Goal: Task Accomplishment & Management: Manage account settings

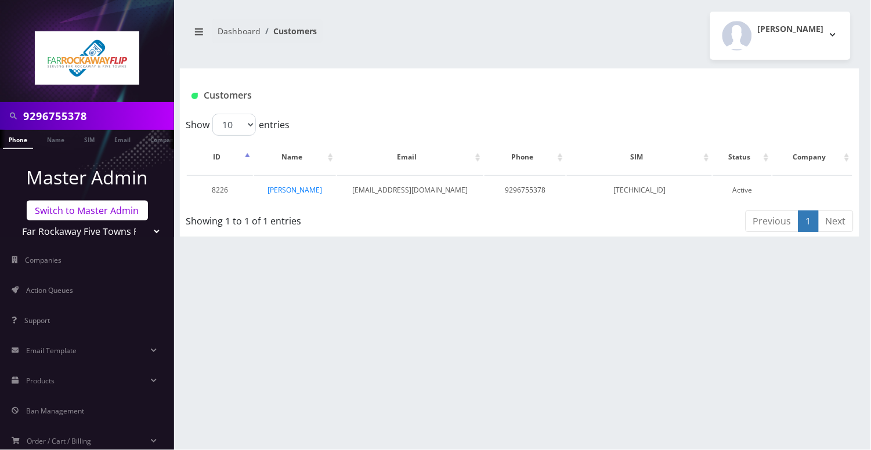
click at [101, 213] on link "Switch to Master Admin" at bounding box center [87, 211] width 121 height 20
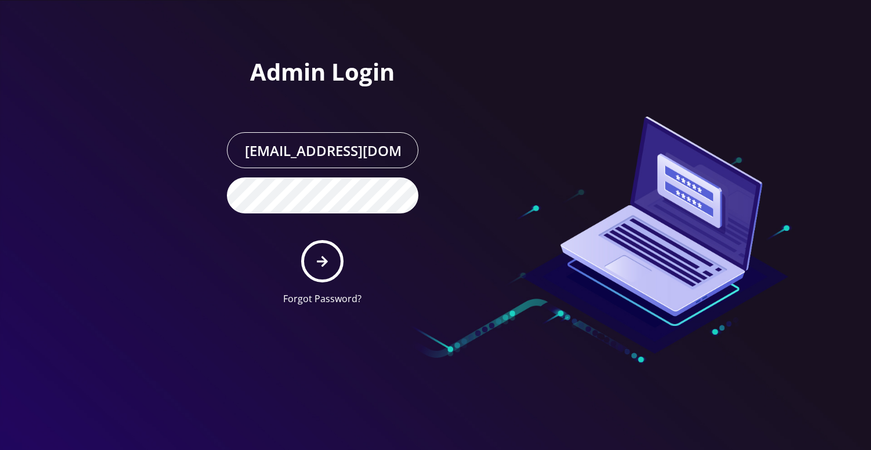
click at [328, 257] on button "submit" at bounding box center [322, 261] width 42 height 42
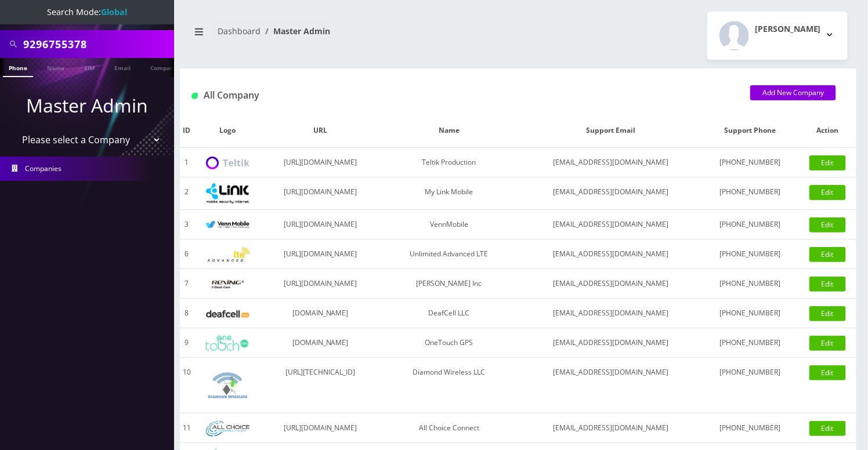
click at [56, 39] on input "9296755378" at bounding box center [97, 44] width 148 height 22
paste input "ghebizi@yahoo.com"
type input "[EMAIL_ADDRESS][DOMAIN_NAME]"
click at [114, 64] on link "Email" at bounding box center [123, 67] width 28 height 19
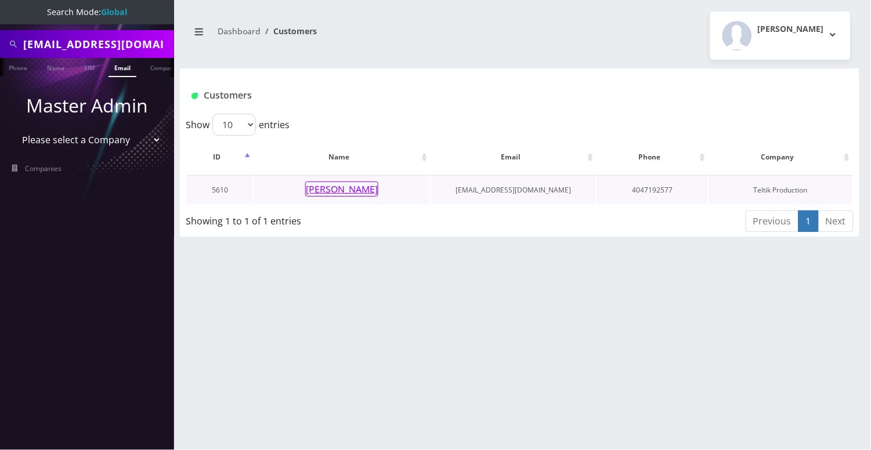
click at [348, 189] on button "[PERSON_NAME]" at bounding box center [341, 189] width 73 height 15
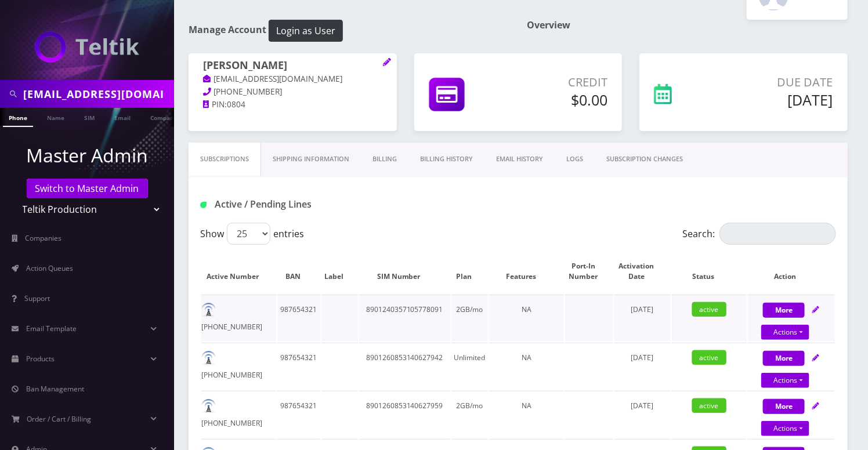
scroll to position [77, 0]
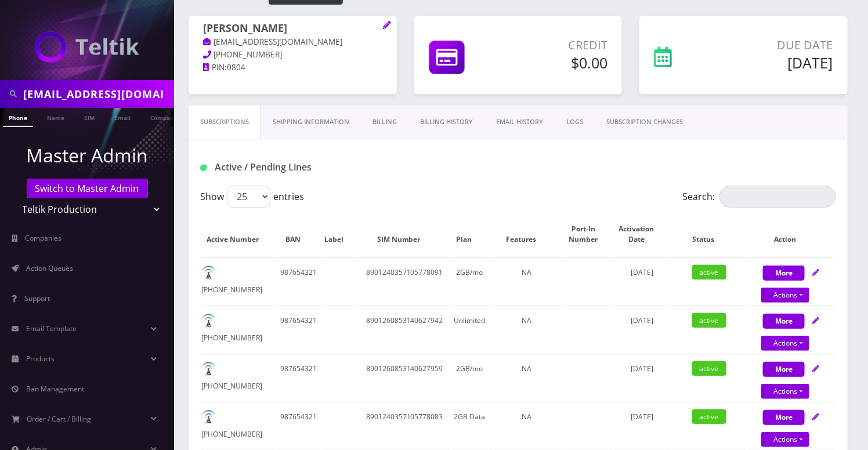
click at [458, 121] on link "Billing History" at bounding box center [447, 122] width 76 height 33
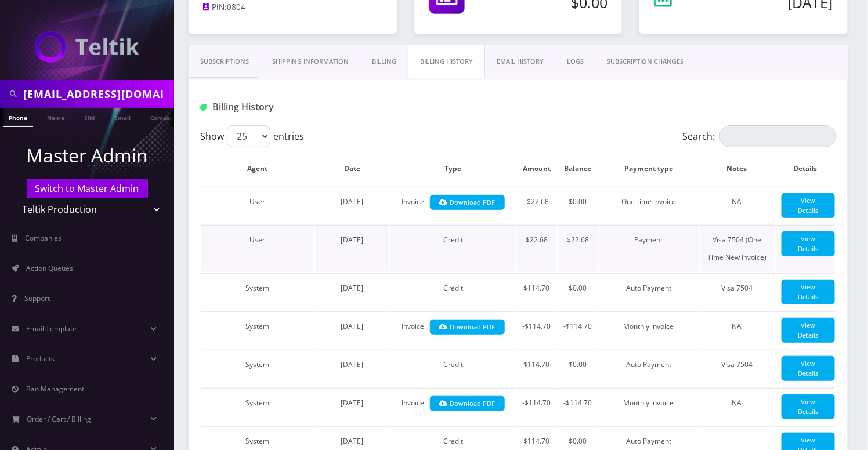
scroll to position [154, 0]
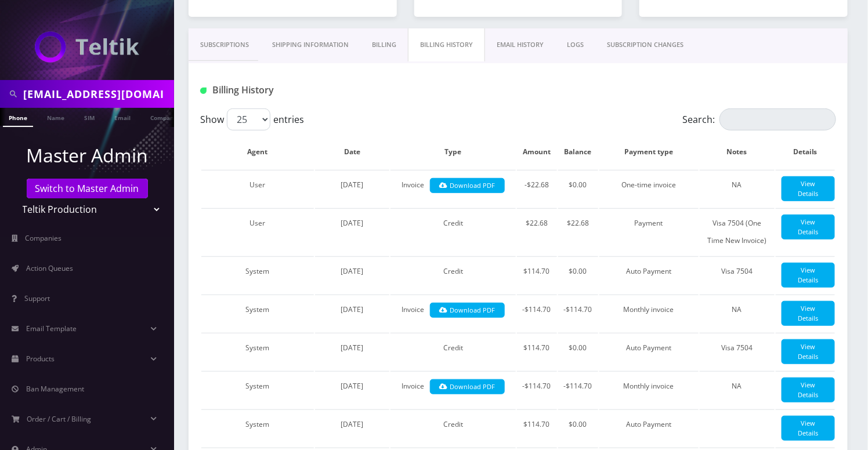
click at [535, 42] on link "EMAIL HISTORY" at bounding box center [520, 44] width 70 height 33
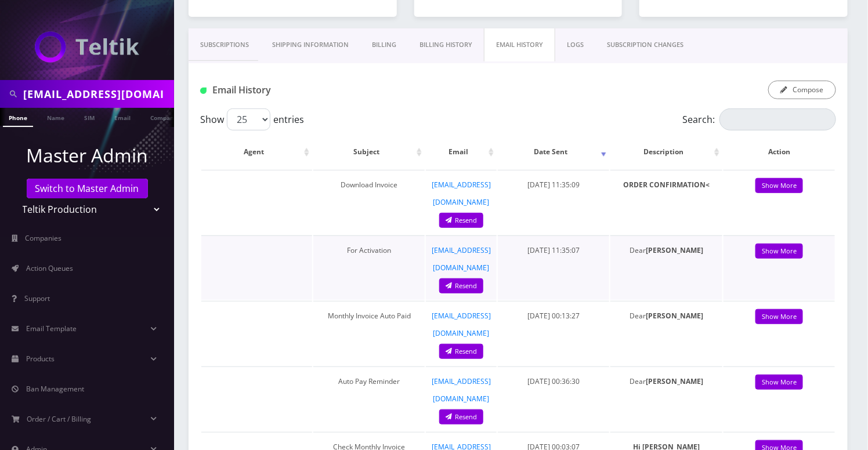
click at [357, 246] on td "For Activation" at bounding box center [368, 268] width 111 height 64
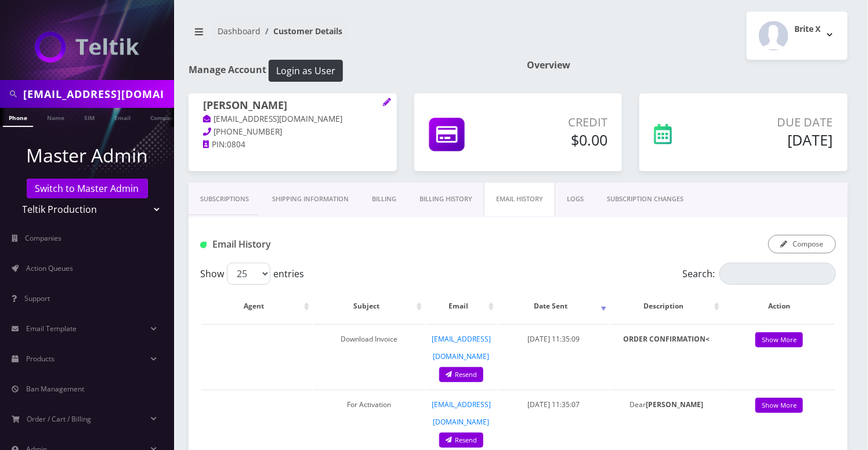
click at [226, 198] on link "Subscriptions" at bounding box center [225, 199] width 72 height 33
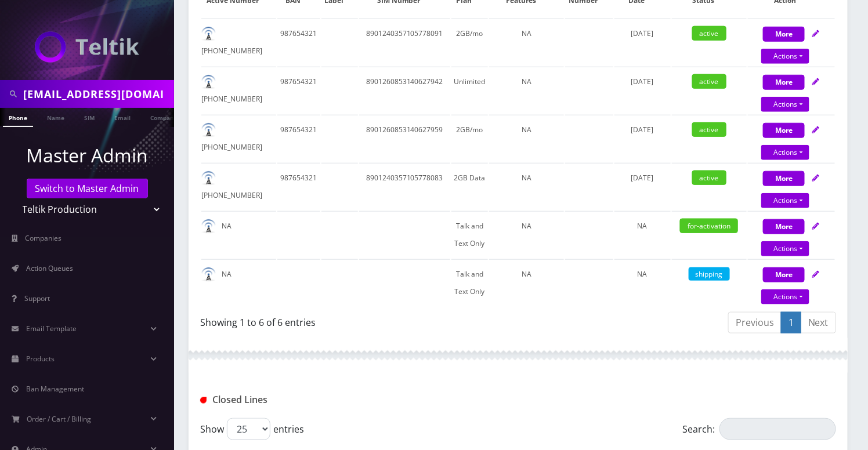
scroll to position [309, 0]
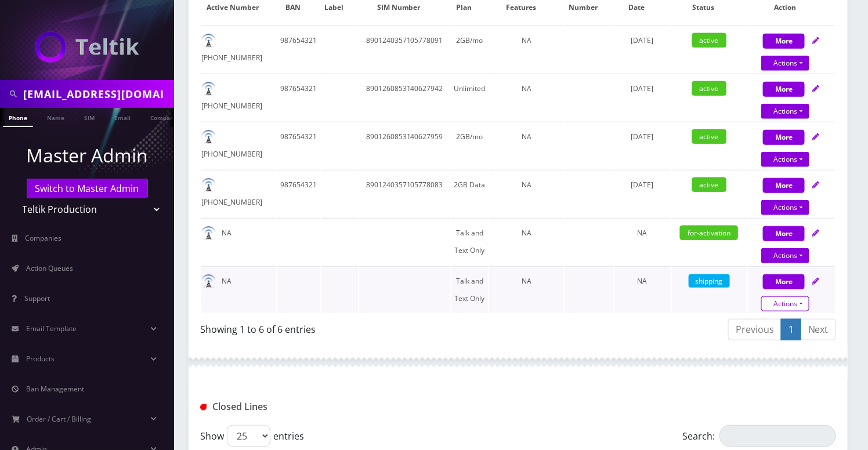
click at [801, 302] on link "Actions" at bounding box center [785, 304] width 48 height 15
select select "3-in-1 SIM Kit"
select select "280"
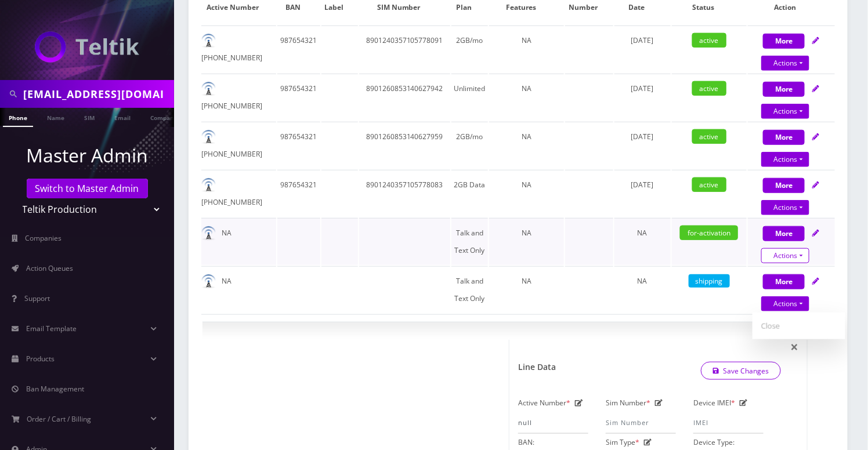
click at [804, 248] on link "Actions" at bounding box center [785, 255] width 48 height 15
select select "280"
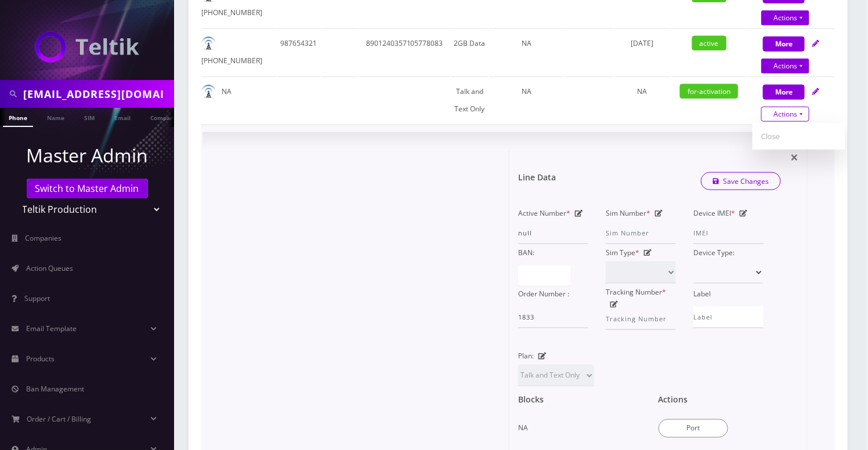
scroll to position [464, 0]
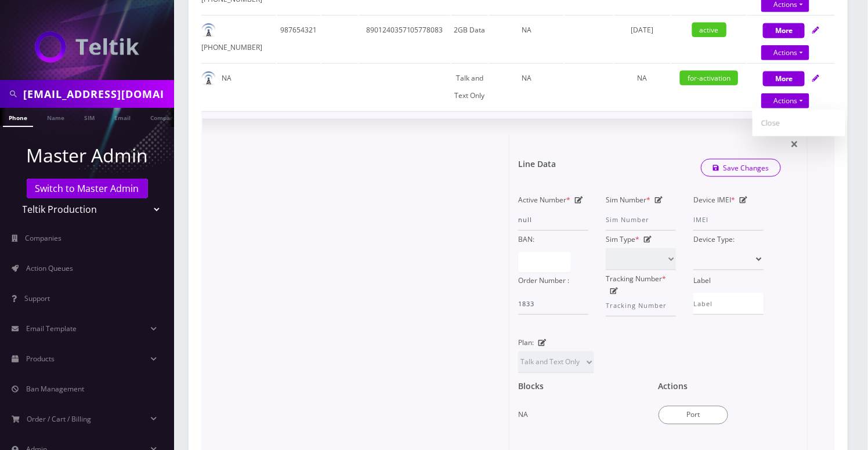
drag, startPoint x: 641, startPoint y: 145, endPoint x: 654, endPoint y: 143, distance: 13.5
click at [641, 145] on form "Line Data Save Changes Active Number * null Sim Number * Device IMEI * BAN: Sim…" at bounding box center [658, 317] width 280 height 361
click at [794, 102] on link "Actions" at bounding box center [785, 100] width 48 height 15
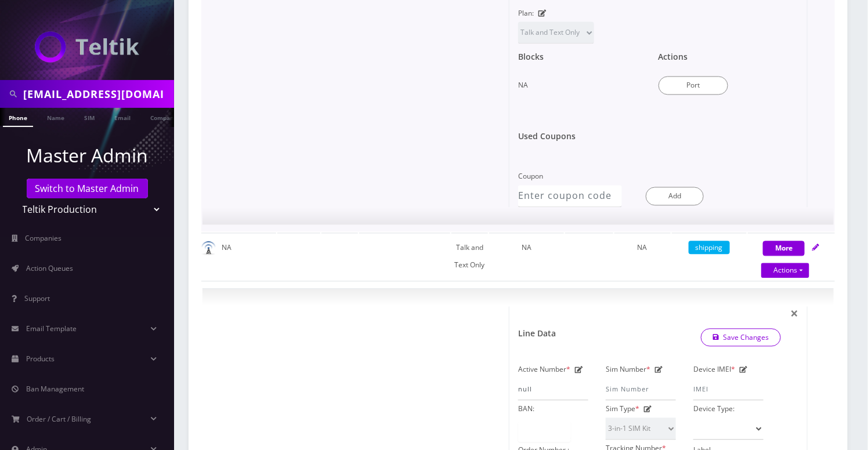
scroll to position [619, 0]
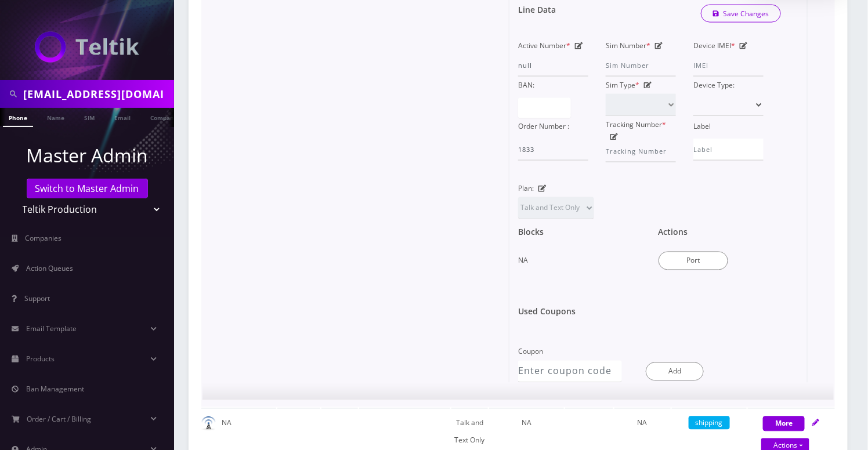
click at [328, 255] on div at bounding box center [360, 183] width 298 height 400
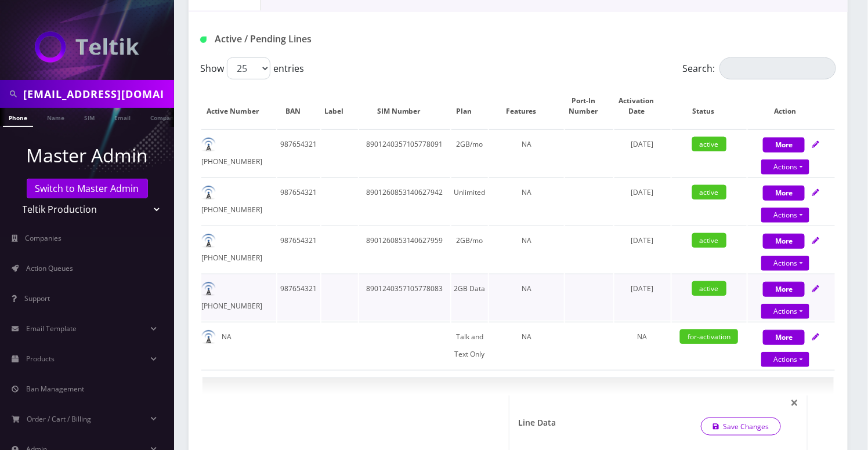
scroll to position [154, 0]
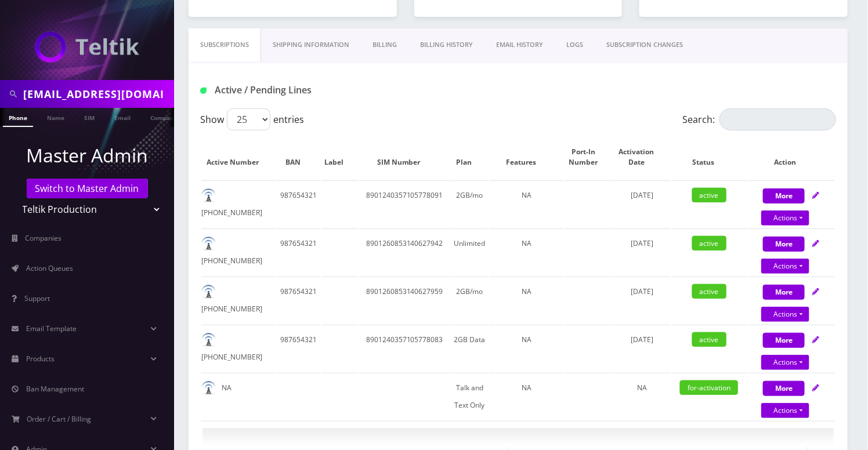
click at [514, 46] on link "EMAIL HISTORY" at bounding box center [520, 44] width 70 height 33
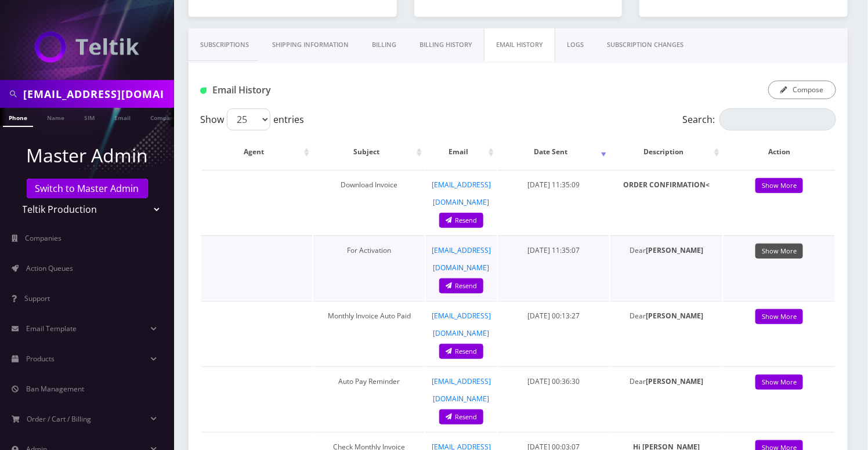
click at [772, 244] on link "Show More" at bounding box center [780, 252] width 48 height 16
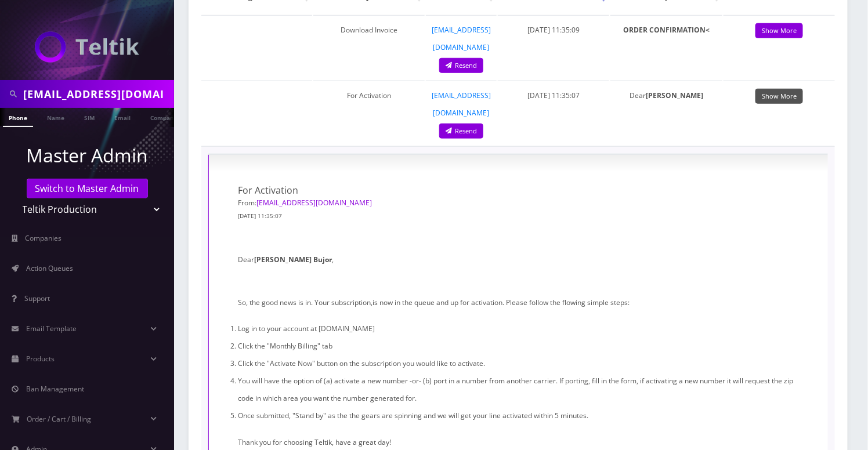
scroll to position [77, 0]
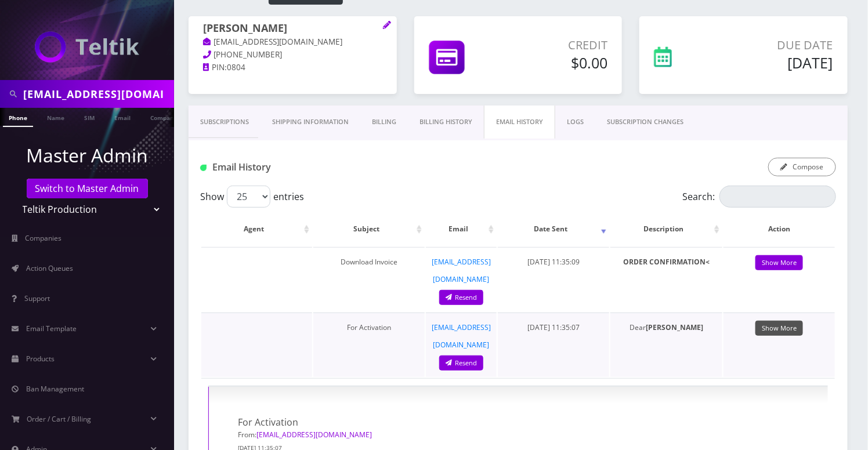
click at [788, 321] on link "Show More" at bounding box center [780, 329] width 48 height 16
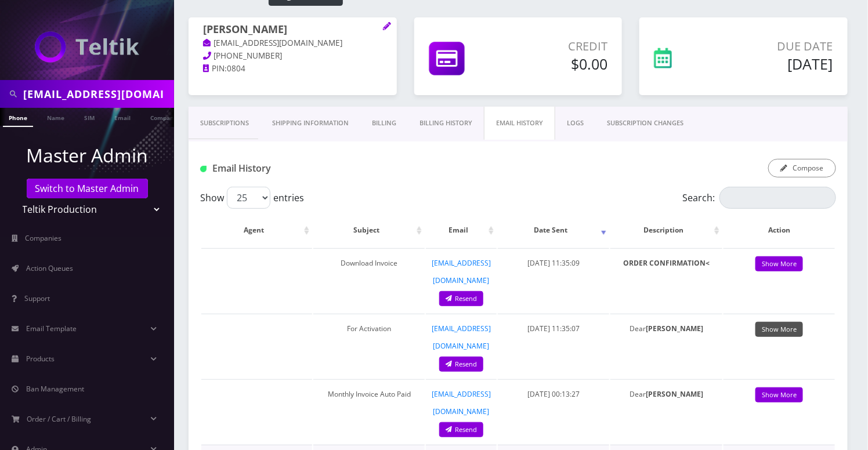
scroll to position [0, 0]
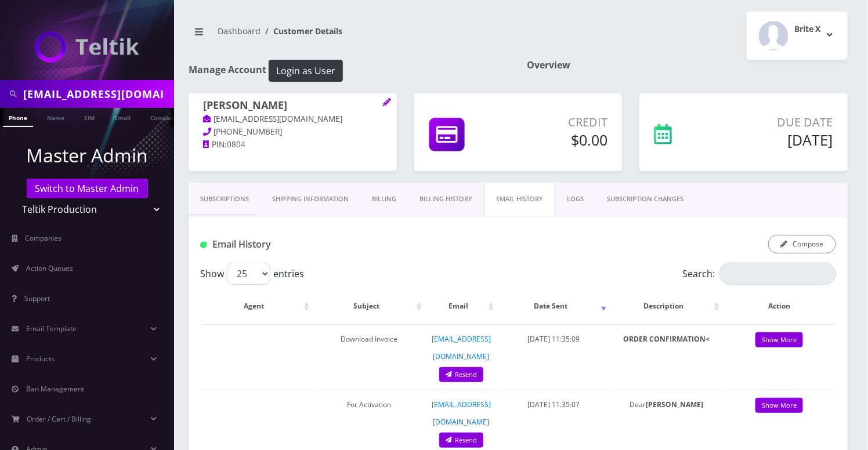
click at [457, 198] on link "Billing History" at bounding box center [446, 199] width 76 height 33
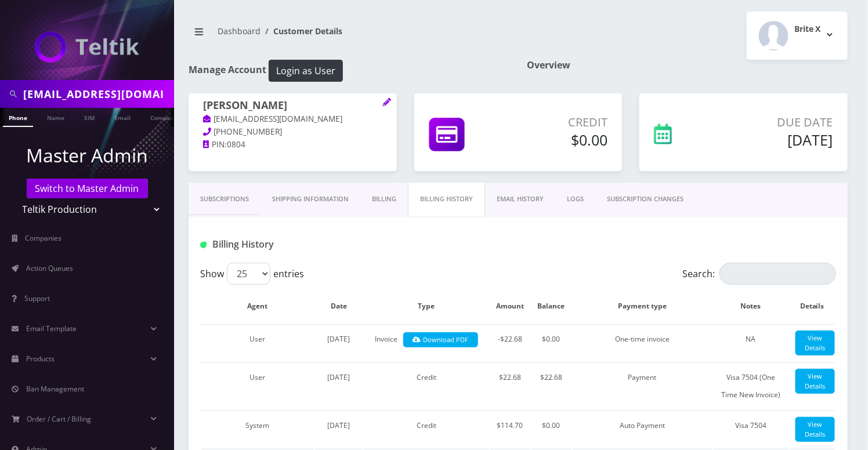
click at [225, 196] on link "Subscriptions" at bounding box center [225, 199] width 72 height 33
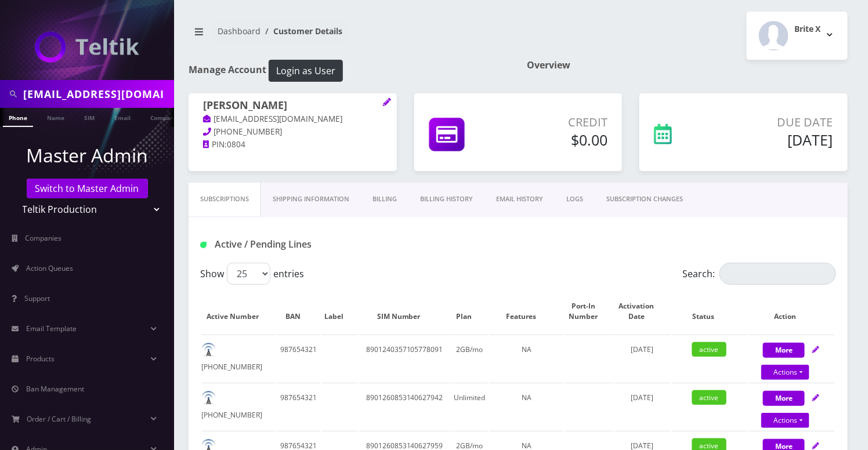
click at [511, 198] on link "EMAIL HISTORY" at bounding box center [520, 199] width 70 height 33
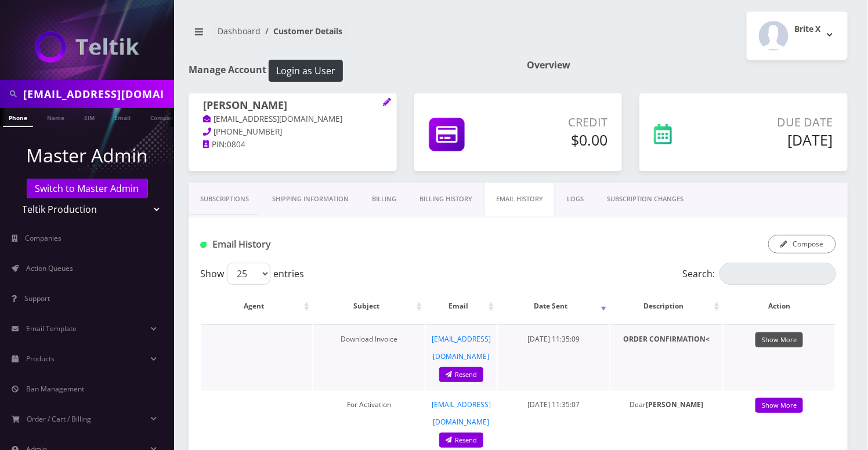
click at [783, 339] on link "Show More" at bounding box center [780, 341] width 48 height 16
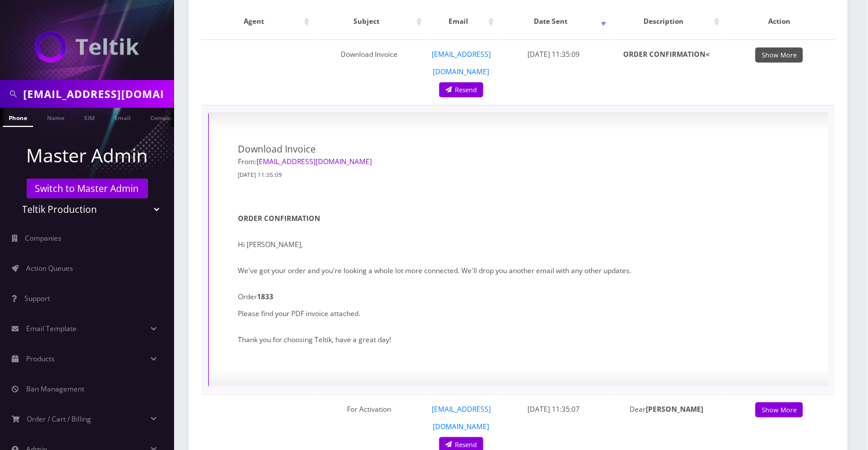
scroll to position [309, 0]
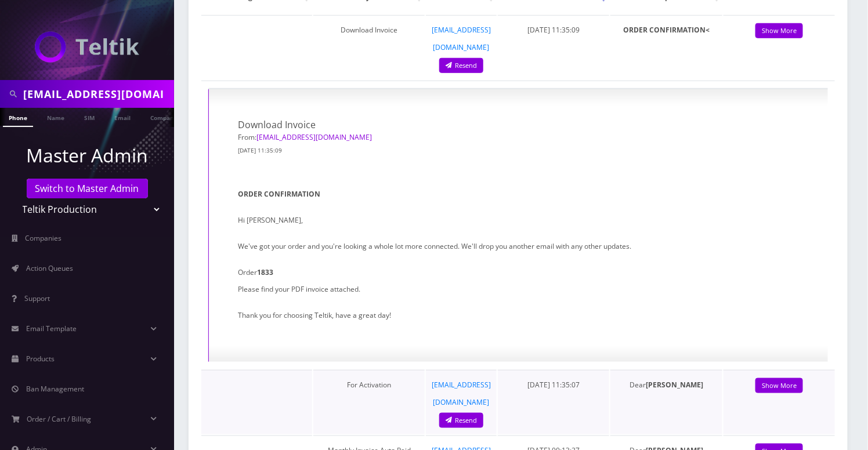
click at [781, 370] on td "Show More" at bounding box center [779, 402] width 111 height 64
click at [781, 378] on link "Show More" at bounding box center [780, 386] width 48 height 16
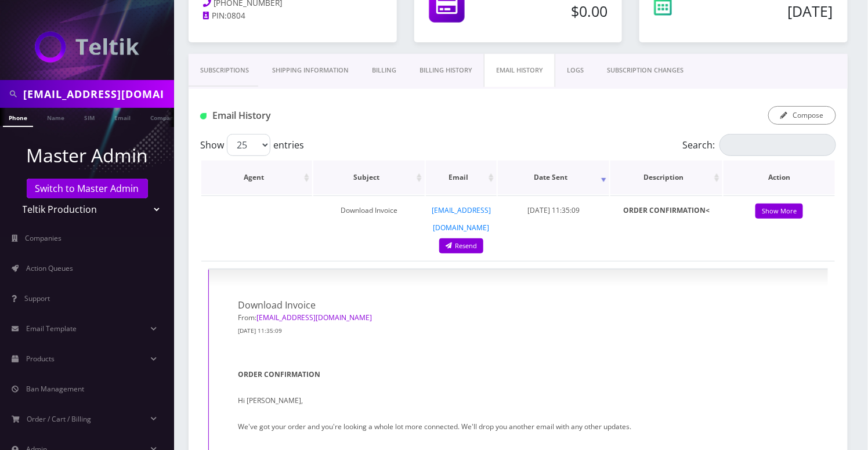
scroll to position [0, 0]
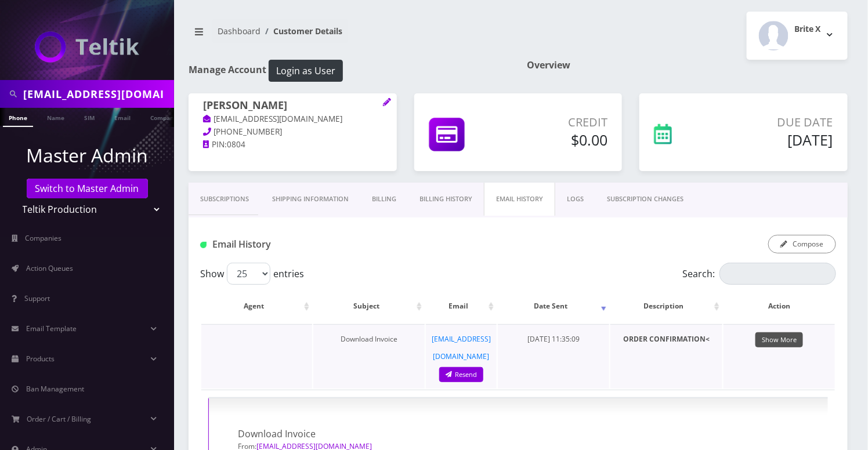
click at [776, 335] on link "Show More" at bounding box center [780, 341] width 48 height 16
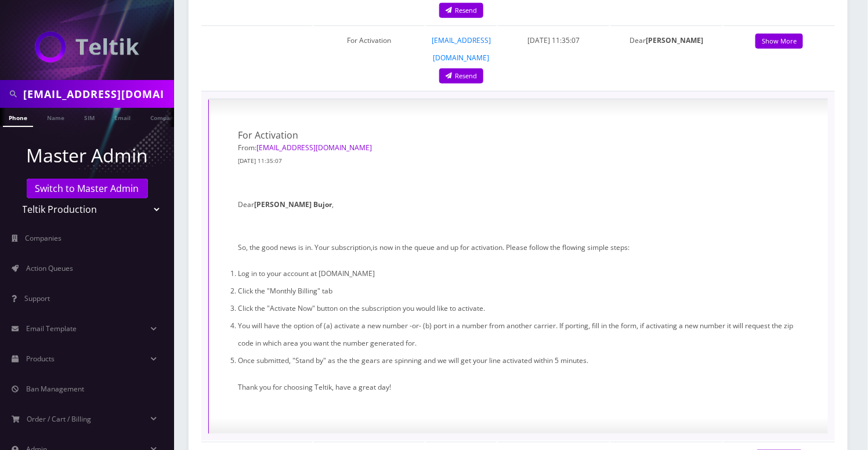
scroll to position [232, 0]
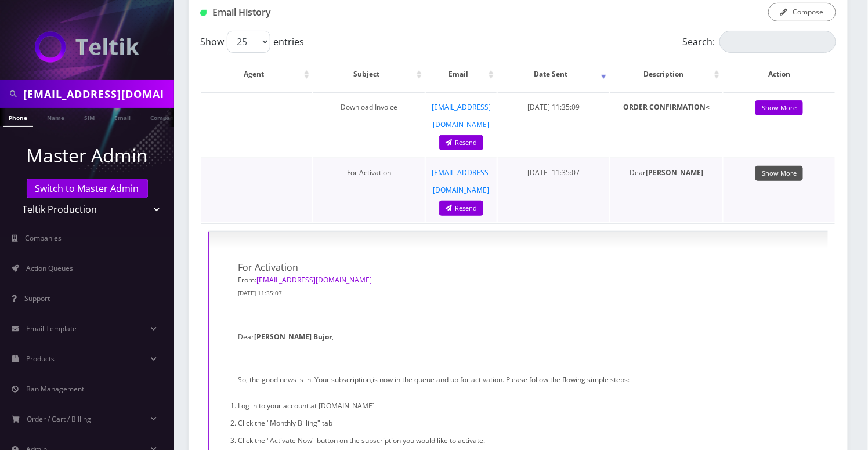
click at [786, 166] on link "Show More" at bounding box center [780, 174] width 48 height 16
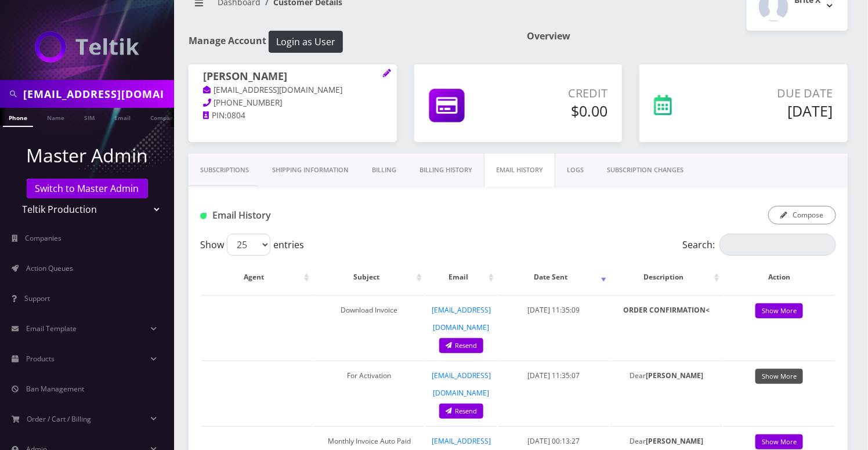
scroll to position [0, 0]
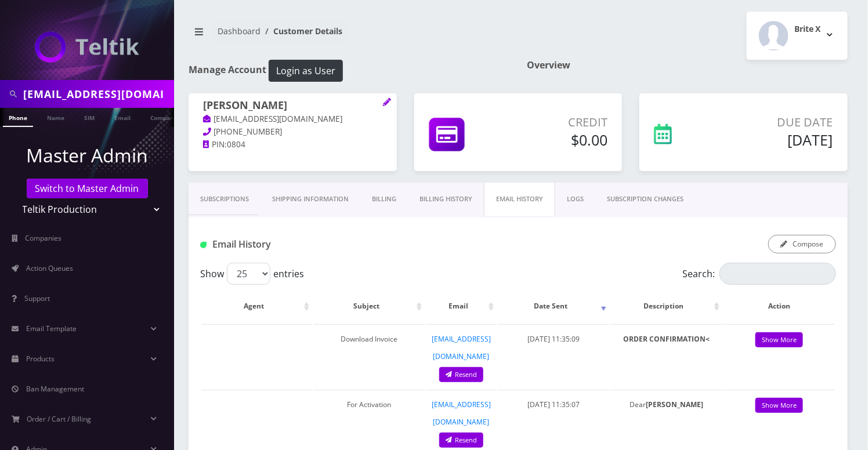
click at [229, 198] on link "Subscriptions" at bounding box center [225, 199] width 72 height 33
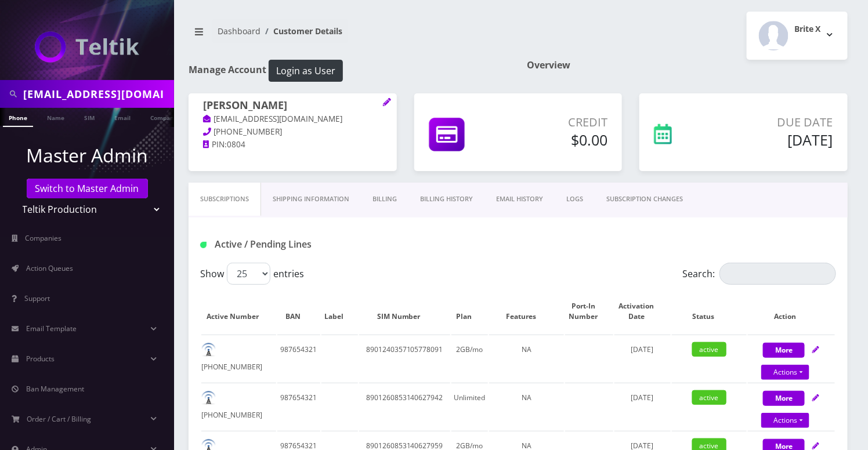
click at [521, 198] on link "EMAIL HISTORY" at bounding box center [520, 199] width 70 height 33
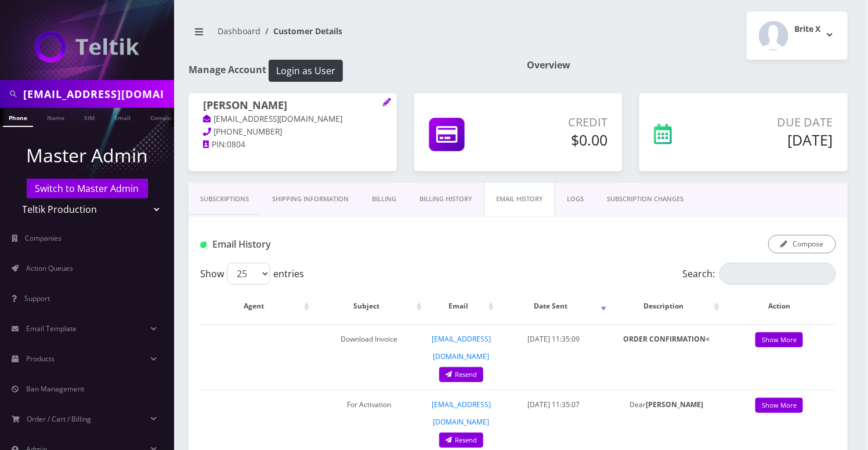
click at [453, 203] on link "Billing History" at bounding box center [446, 199] width 76 height 33
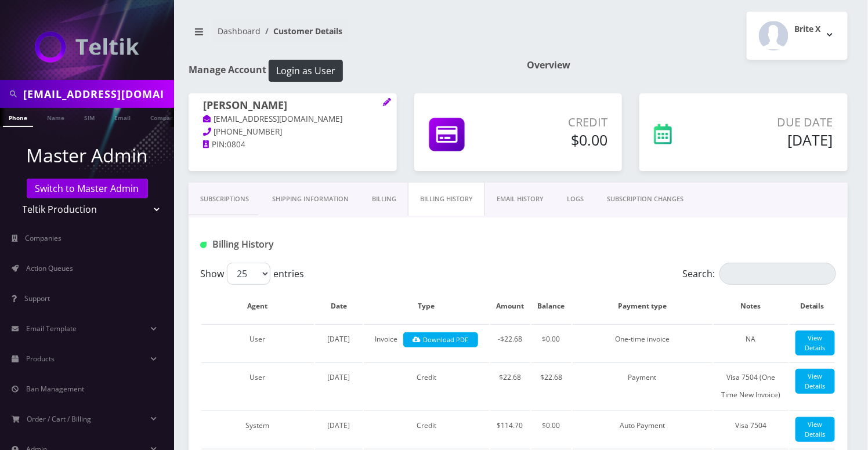
drag, startPoint x: 486, startPoint y: 13, endPoint x: 381, endPoint y: 60, distance: 115.4
click at [486, 13] on div "Dashboard Customer Details Brite X Logout" at bounding box center [518, 36] width 677 height 48
click at [243, 107] on h1 "Gheorghe Bujor" at bounding box center [292, 106] width 179 height 14
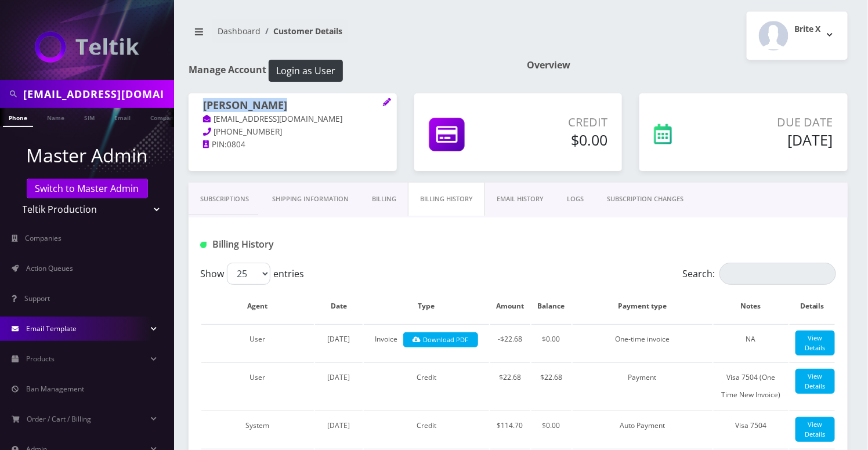
copy h1 "Gheorghe Bujor"
drag, startPoint x: 561, startPoint y: 261, endPoint x: 613, endPoint y: 282, distance: 55.7
click at [561, 261] on div "Billing History" at bounding box center [518, 240] width 659 height 45
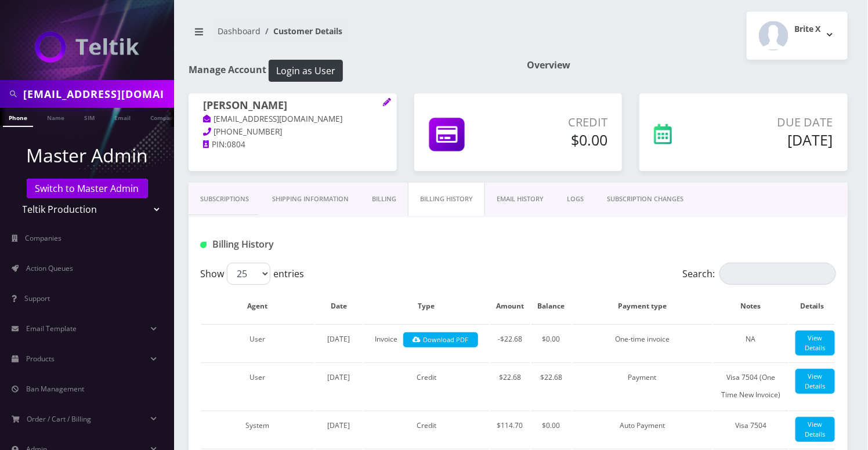
click at [533, 197] on link "EMAIL HISTORY" at bounding box center [520, 199] width 70 height 33
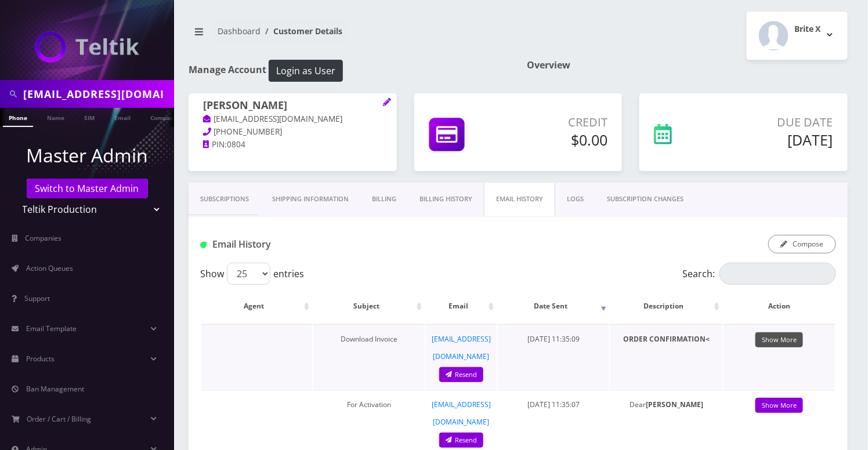
click at [783, 335] on link "Show More" at bounding box center [780, 341] width 48 height 16
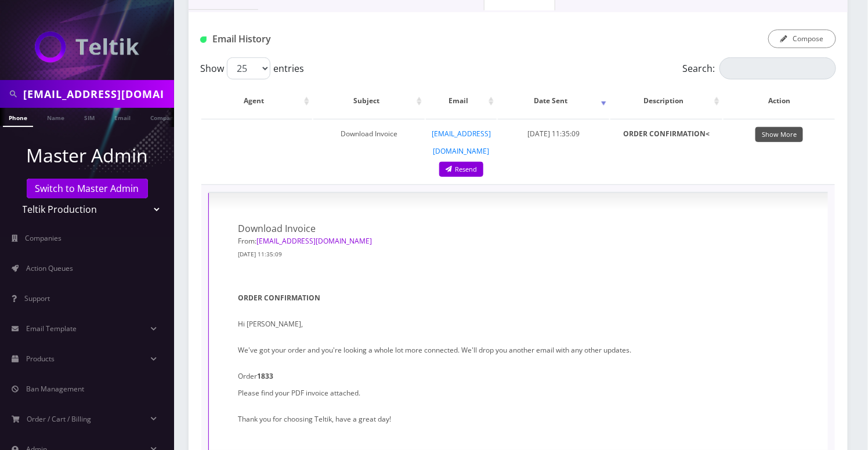
scroll to position [232, 0]
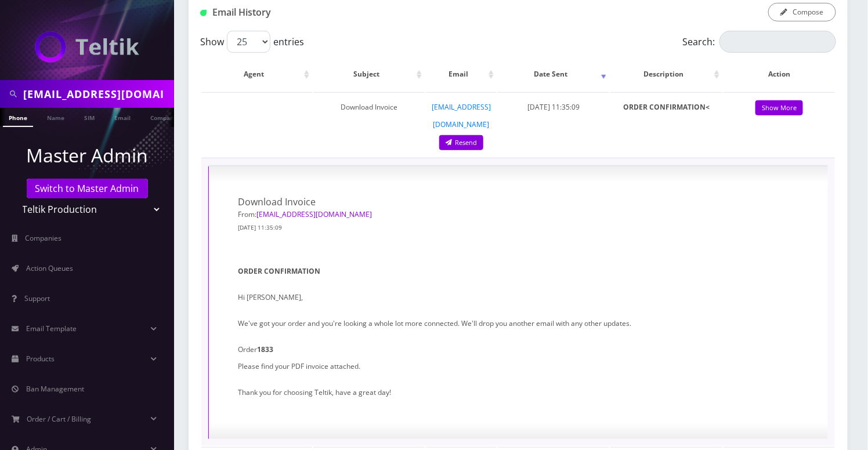
click at [258, 345] on strong "1833" at bounding box center [265, 350] width 16 height 10
copy strong "1833"
click at [595, 242] on div "ORDER CONFIRMATION Hi Gheorghe Bujor, We've got your order and you're looking a…" at bounding box center [518, 317] width 561 height 167
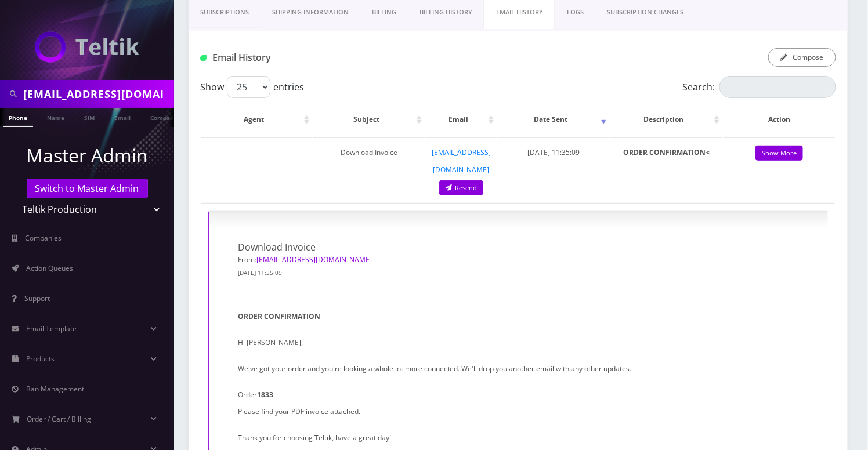
scroll to position [113, 0]
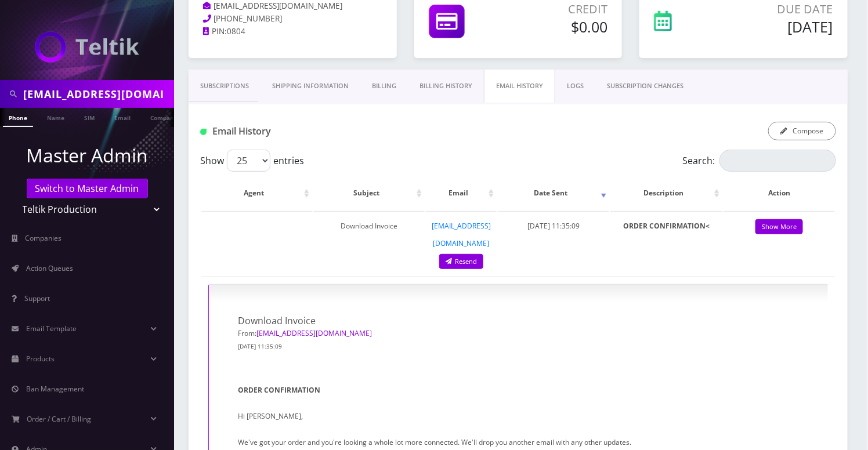
click at [235, 91] on link "Subscriptions" at bounding box center [225, 86] width 72 height 33
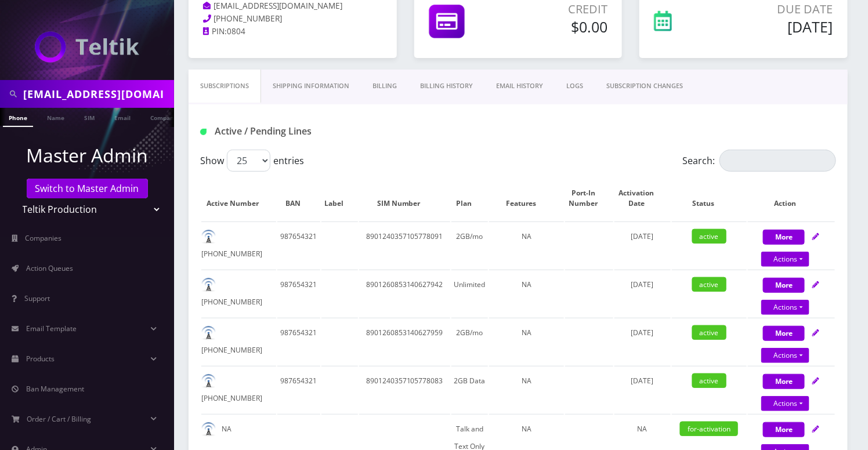
drag, startPoint x: 468, startPoint y: 144, endPoint x: 347, endPoint y: 140, distance: 121.4
click at [468, 144] on div "Active / Pending Lines" at bounding box center [518, 126] width 659 height 45
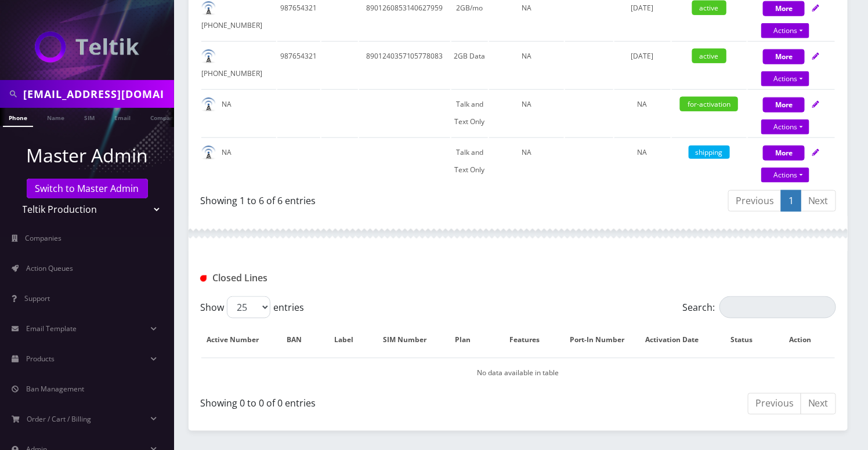
scroll to position [345, 0]
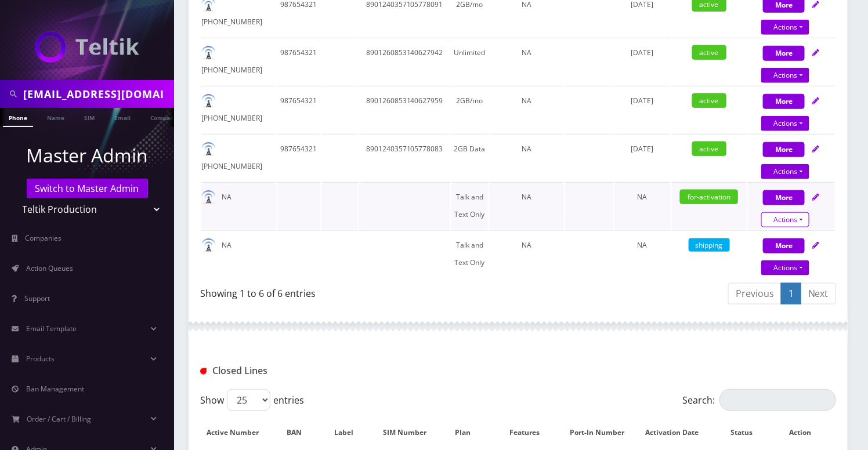
click at [803, 218] on link "Actions" at bounding box center [785, 219] width 48 height 15
select select "280"
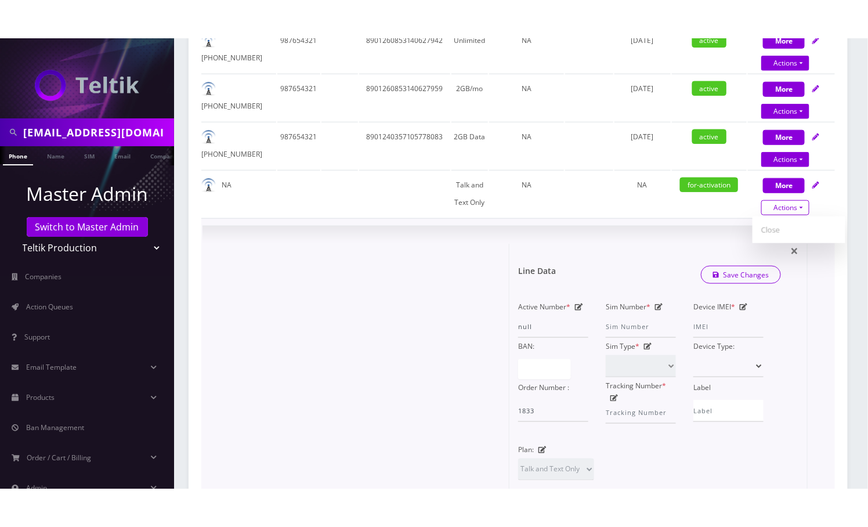
scroll to position [422, 0]
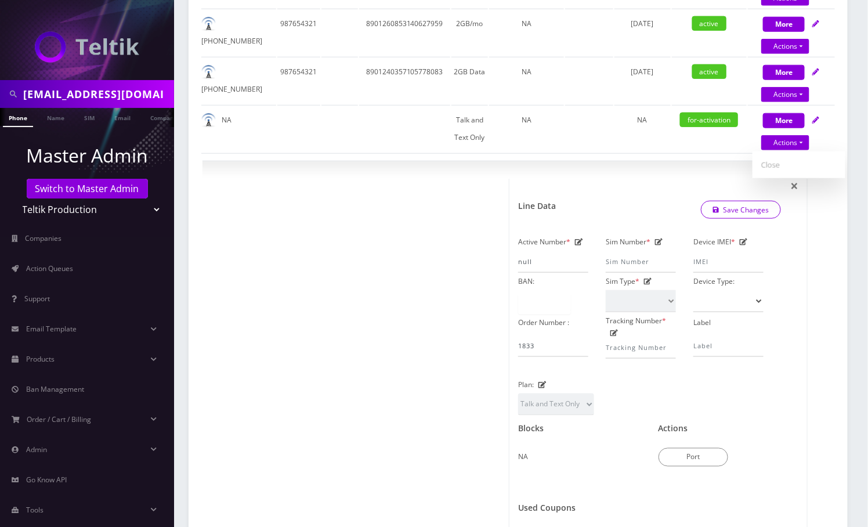
click at [841, 299] on div "Show 25 50 100 250 500 entries Search: Active Number BAN Label SIM Number Plan …" at bounding box center [518, 261] width 659 height 843
drag, startPoint x: 342, startPoint y: 497, endPoint x: 381, endPoint y: 391, distance: 113.4
click at [342, 450] on div at bounding box center [360, 379] width 298 height 400
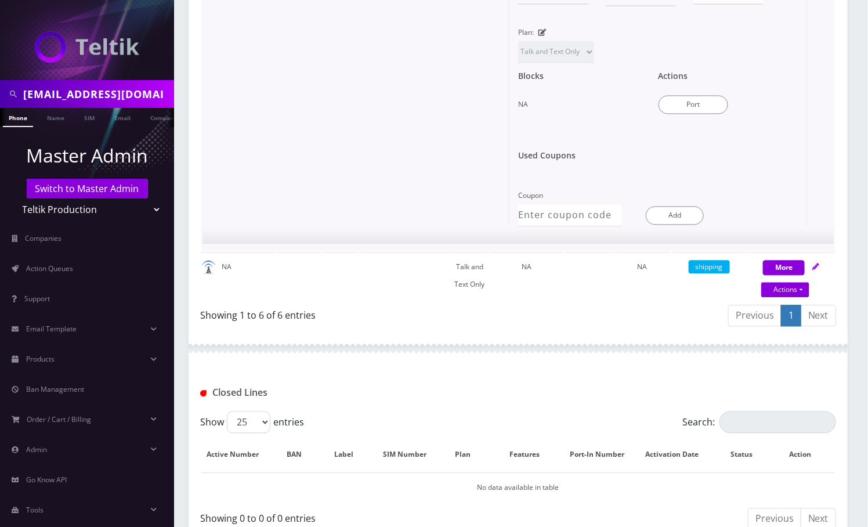
scroll to position [810, 0]
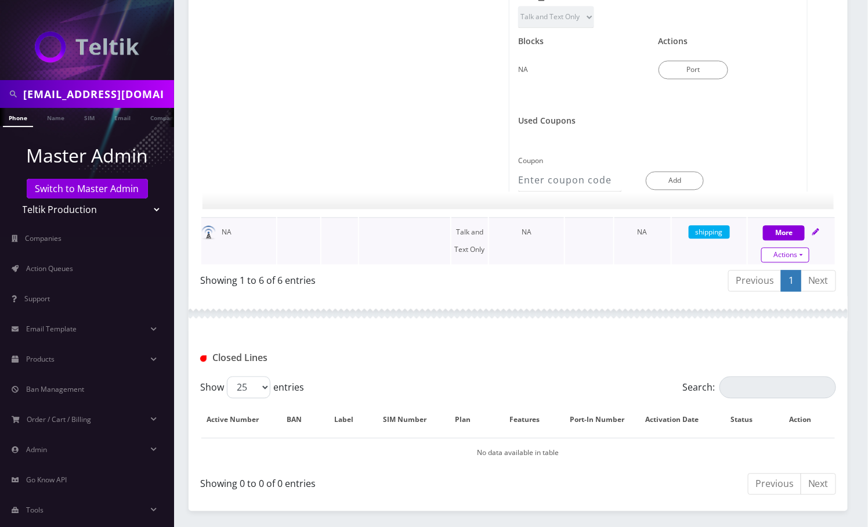
drag, startPoint x: 802, startPoint y: 254, endPoint x: 674, endPoint y: 233, distance: 129.4
click at [803, 254] on link "Actions" at bounding box center [785, 255] width 48 height 15
select select "3-in-1 SIM Kit"
select select "280"
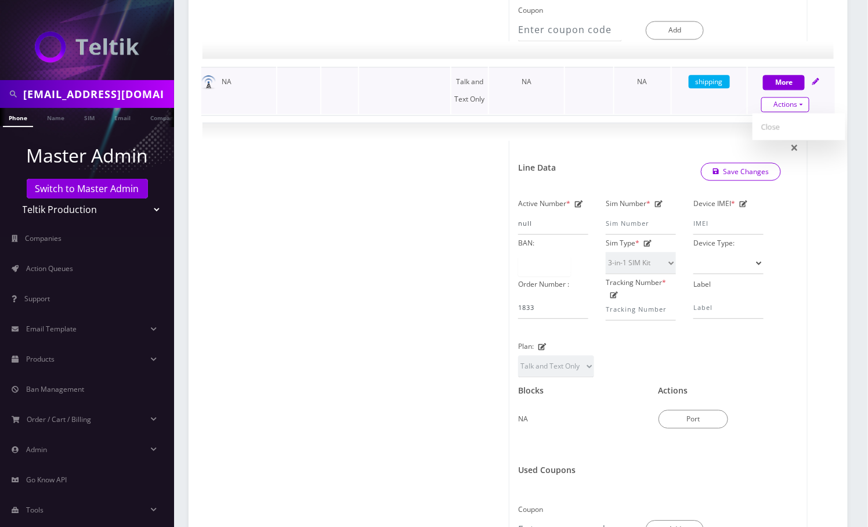
scroll to position [964, 0]
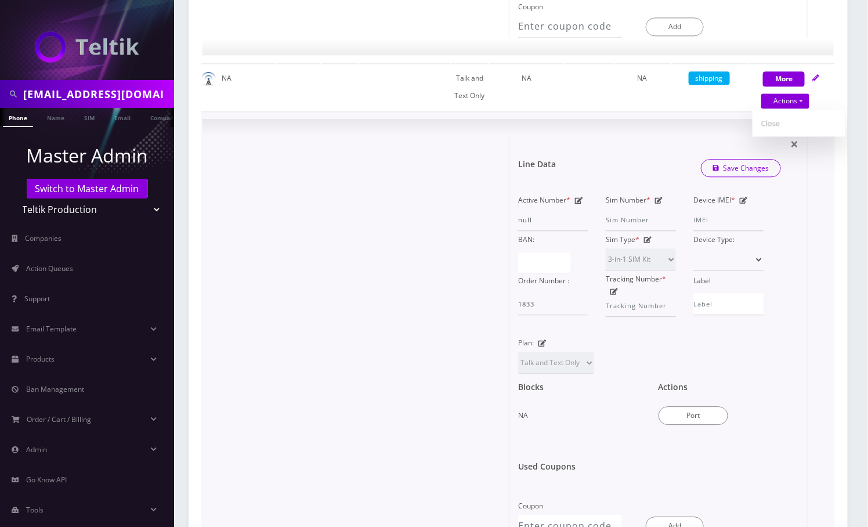
click at [400, 450] on div at bounding box center [360, 337] width 298 height 400
drag, startPoint x: 404, startPoint y: 485, endPoint x: 411, endPoint y: 422, distance: 63.6
click at [404, 450] on div at bounding box center [360, 337] width 298 height 400
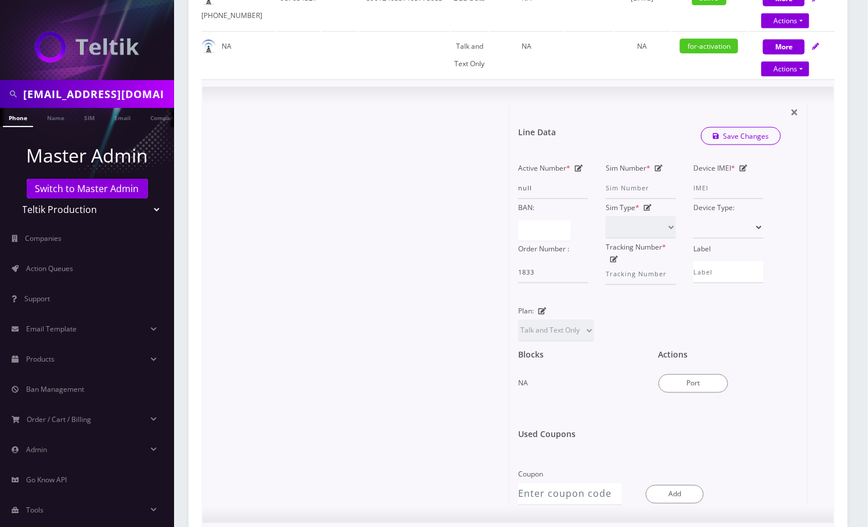
scroll to position [32, 0]
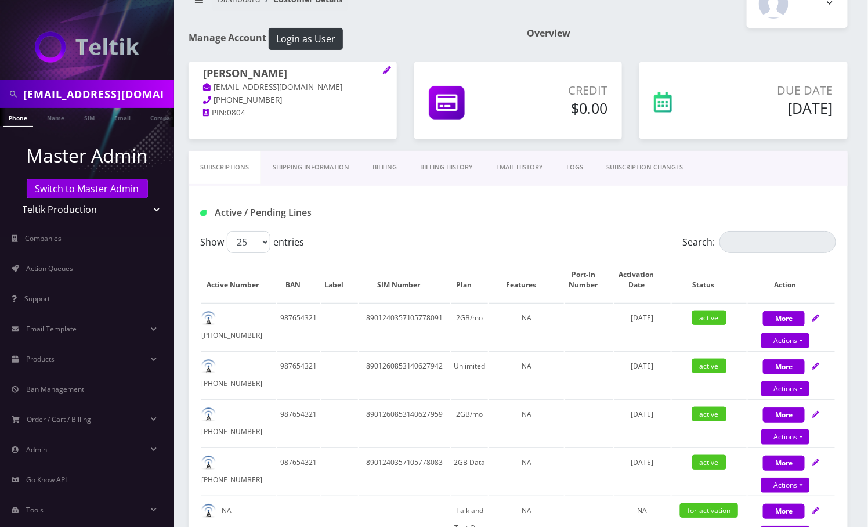
click at [526, 168] on link "EMAIL HISTORY" at bounding box center [520, 167] width 70 height 33
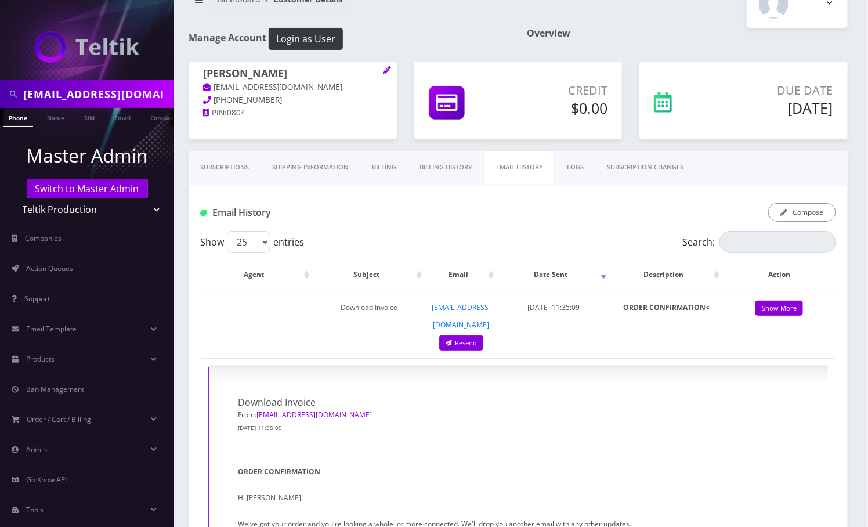
click at [461, 167] on link "Billing History" at bounding box center [446, 167] width 76 height 33
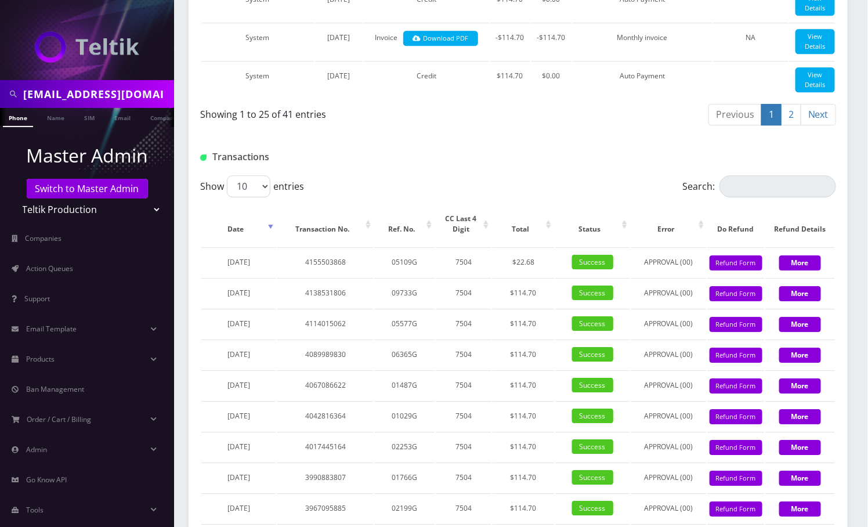
scroll to position [1270, 0]
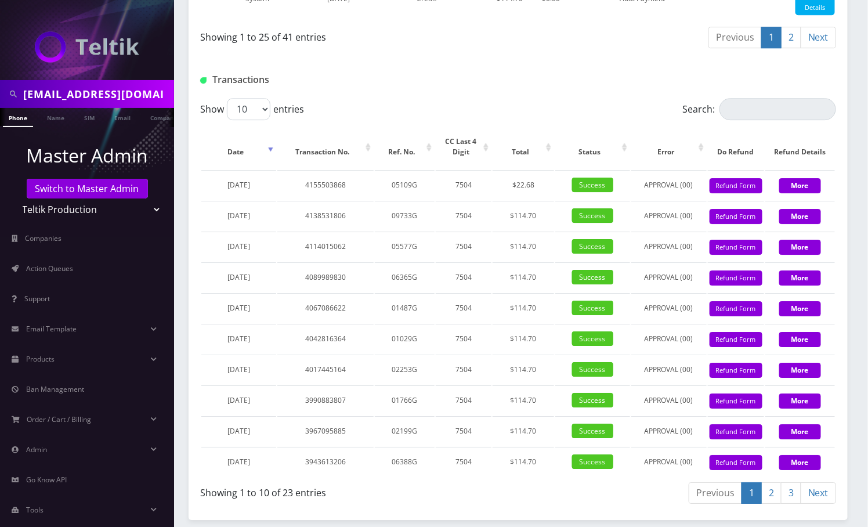
click at [520, 53] on div "Previous 1 2 Next" at bounding box center [677, 39] width 318 height 27
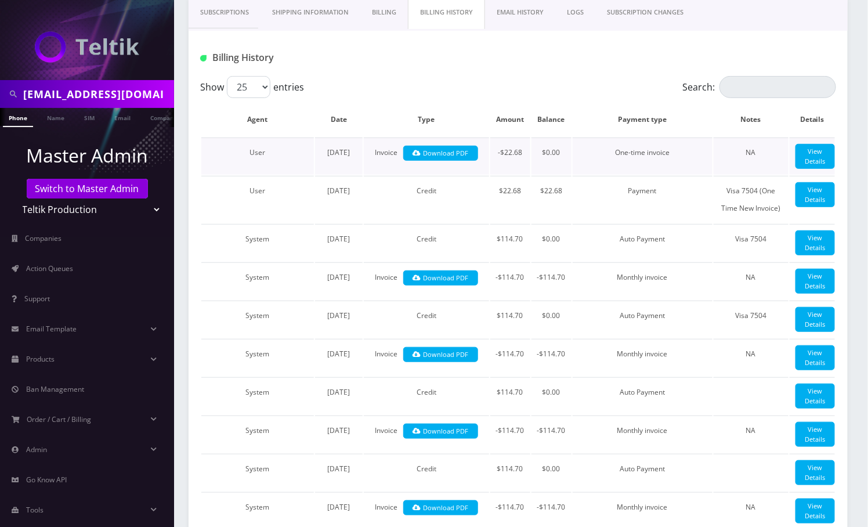
scroll to position [0, 0]
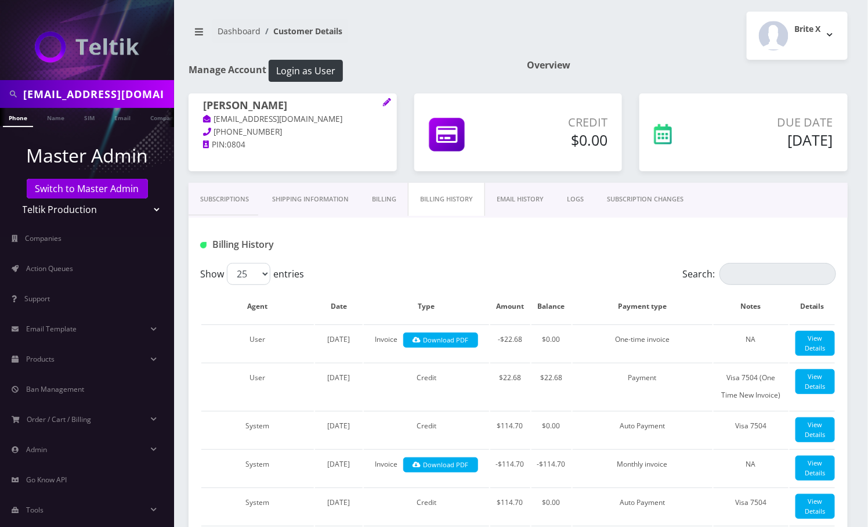
click at [233, 208] on link "Subscriptions" at bounding box center [225, 199] width 72 height 33
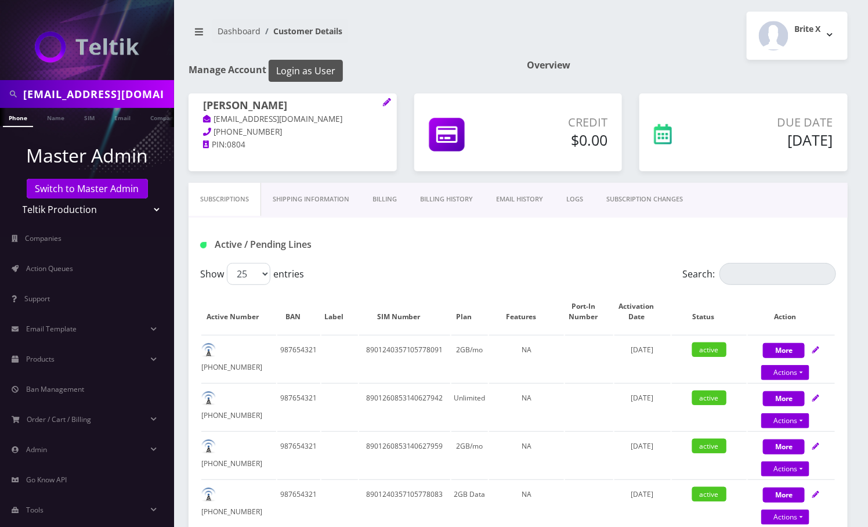
click at [309, 67] on button "Login as User" at bounding box center [306, 71] width 74 height 22
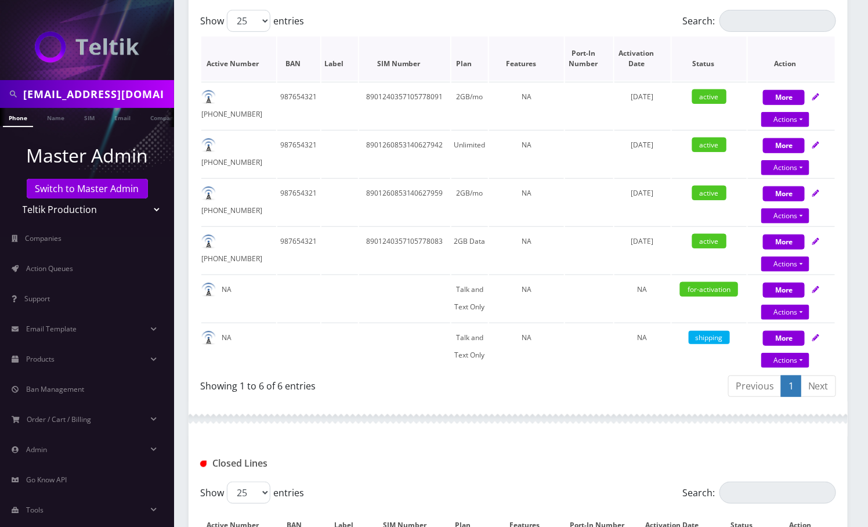
scroll to position [61, 0]
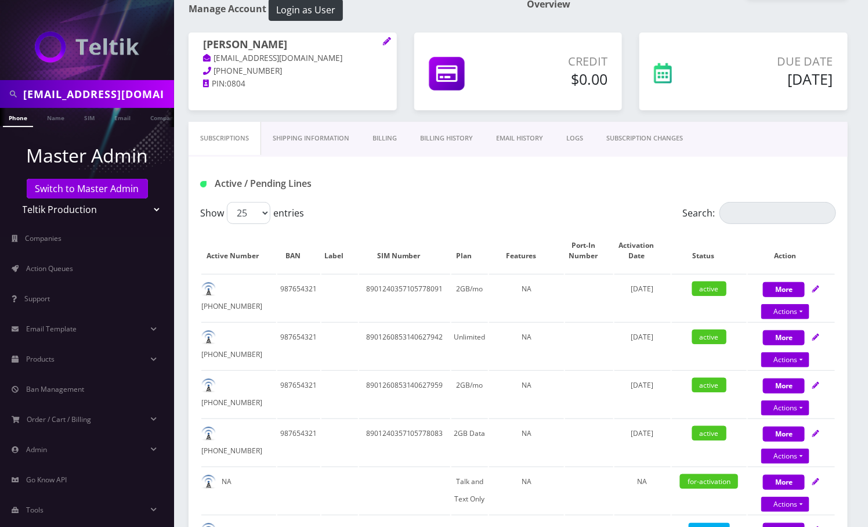
click at [458, 142] on link "Billing History" at bounding box center [447, 138] width 76 height 33
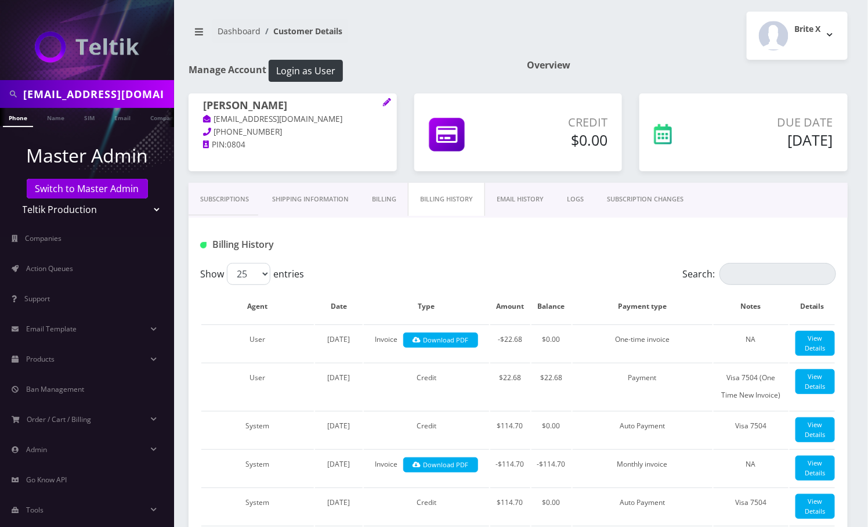
click at [230, 198] on link "Subscriptions" at bounding box center [225, 199] width 72 height 33
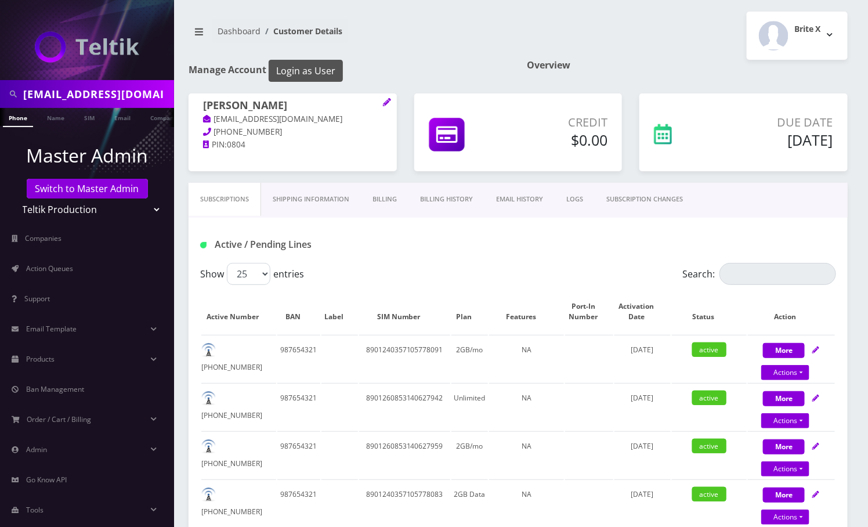
click at [328, 71] on button "Login as User" at bounding box center [306, 71] width 74 height 22
click at [310, 61] on button "Login as User" at bounding box center [306, 71] width 74 height 22
click at [91, 188] on link "Switch to Master Admin" at bounding box center [87, 189] width 121 height 20
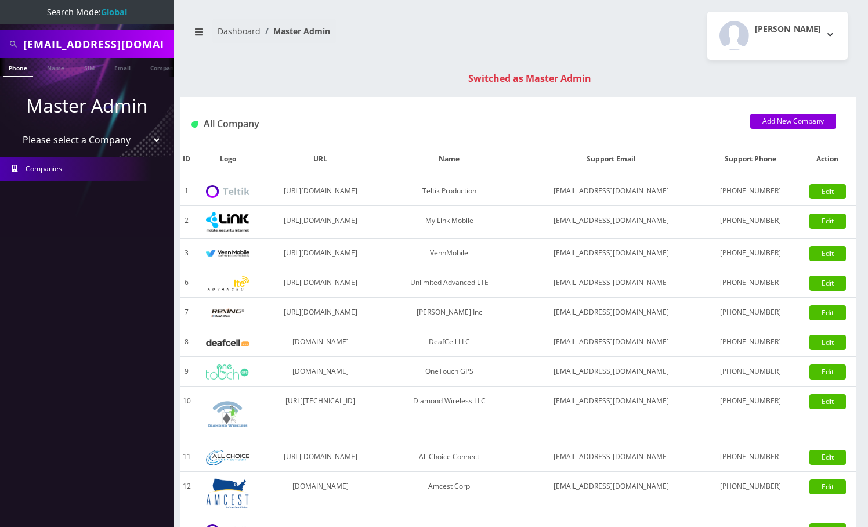
click at [78, 40] on input "ghebizi@yahoo.com" at bounding box center [97, 44] width 148 height 22
click at [78, 40] on input "[EMAIL_ADDRESS][DOMAIN_NAME]" at bounding box center [97, 44] width 148 height 22
type input "6892957947"
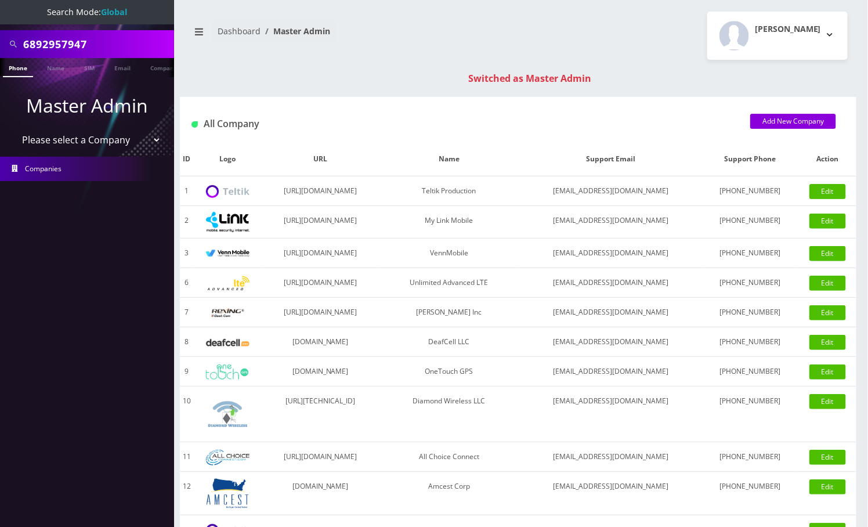
click at [20, 66] on link "Phone" at bounding box center [18, 67] width 30 height 19
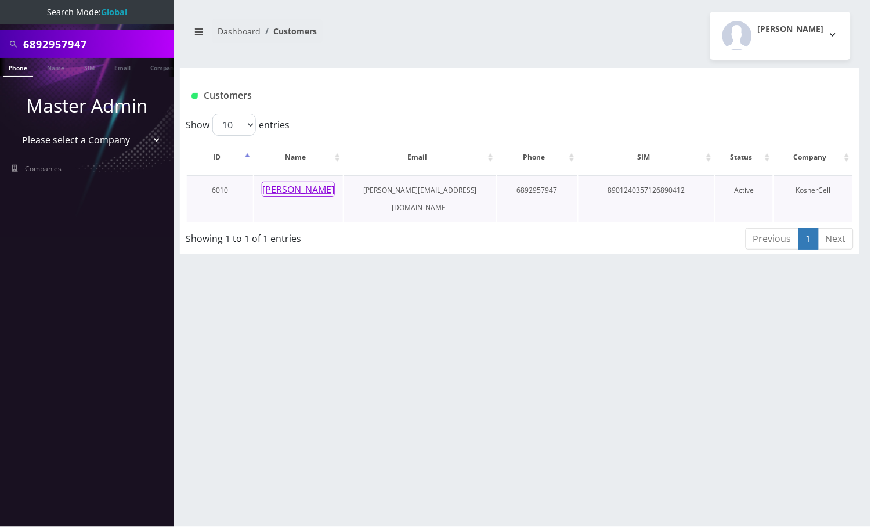
click at [307, 190] on button "Eli Samuel" at bounding box center [298, 189] width 73 height 15
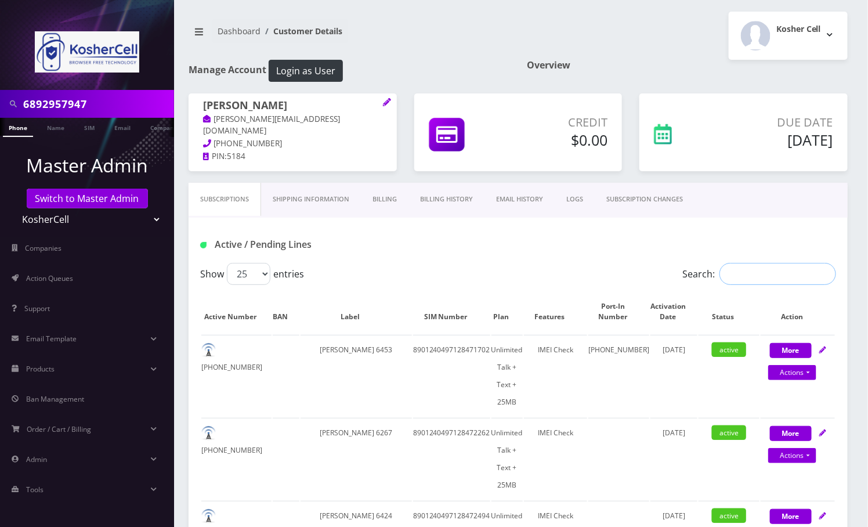
click at [725, 273] on input "Search:" at bounding box center [778, 274] width 117 height 22
paste input "6892957947"
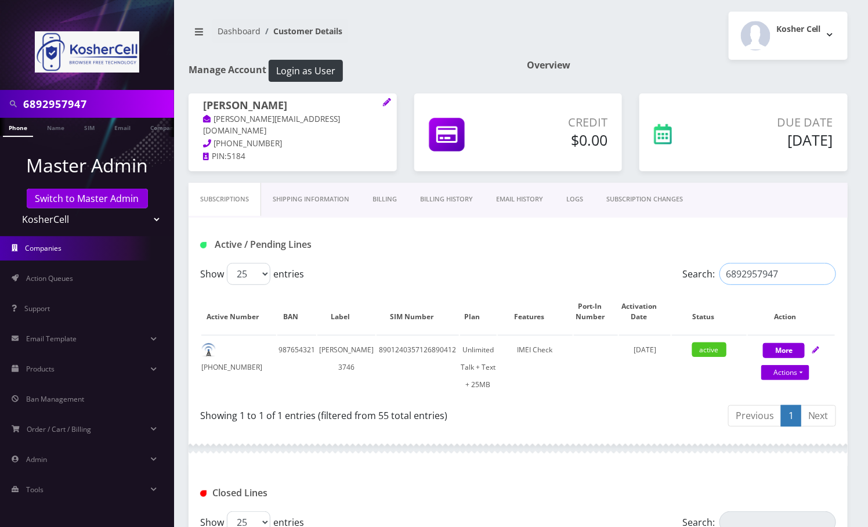
type input "6892957947"
click at [795, 371] on link "Actions" at bounding box center [785, 372] width 48 height 15
select select "244"
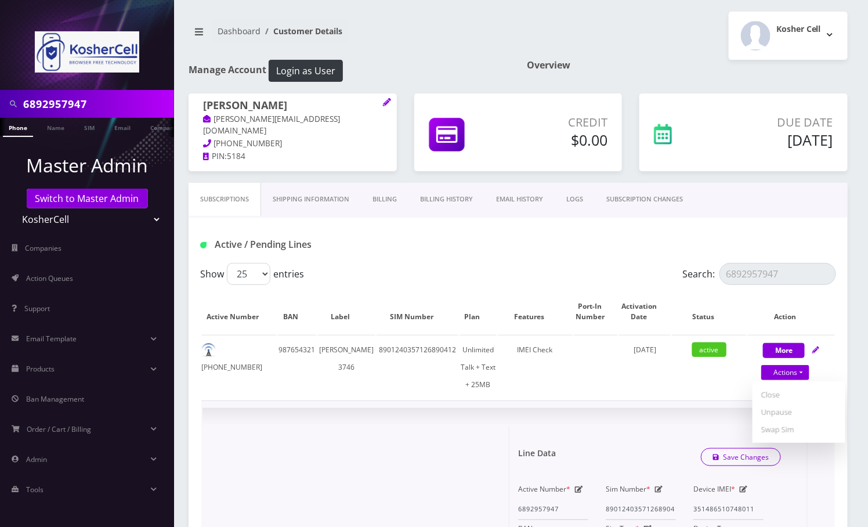
click at [661, 490] on icon at bounding box center [659, 489] width 8 height 7
click at [631, 509] on input "8901240357126890412" at bounding box center [641, 509] width 70 height 22
paste input "8901240497128471710"
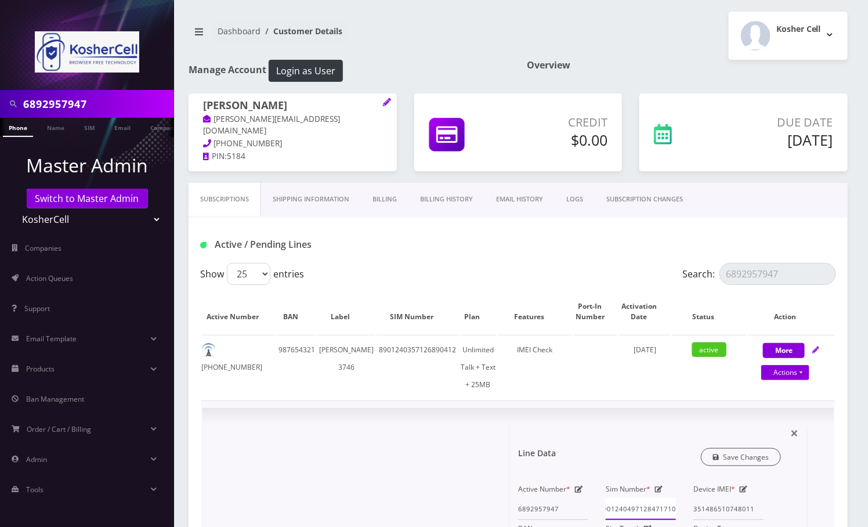
type input "8901240497128471710"
click at [758, 458] on link "Save Changes" at bounding box center [741, 457] width 81 height 18
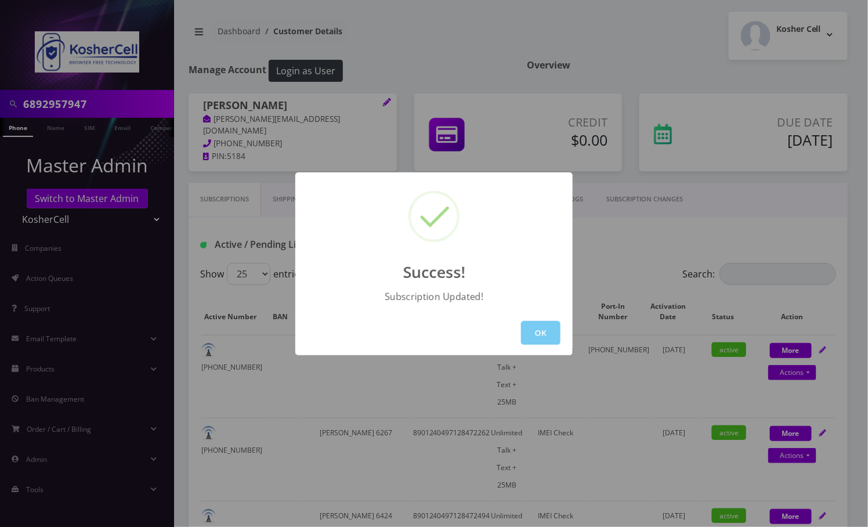
click at [528, 321] on button "OK" at bounding box center [540, 333] width 39 height 24
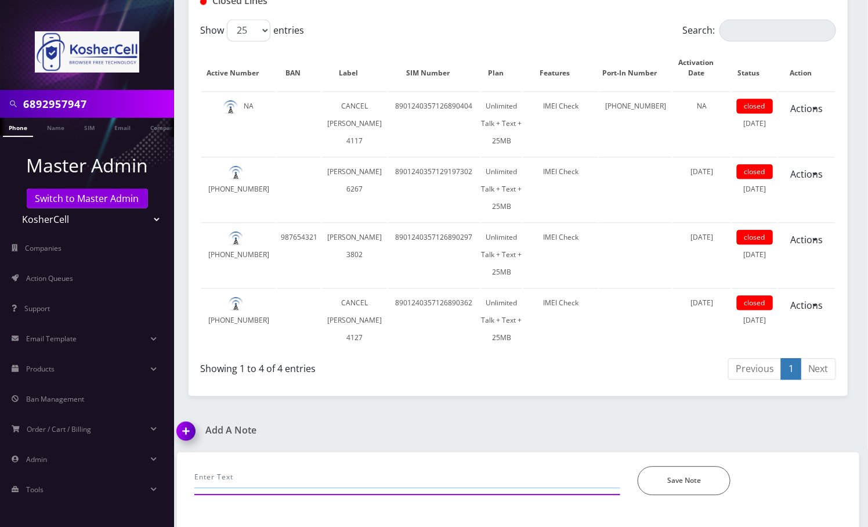
click at [255, 466] on input "text" at bounding box center [407, 477] width 426 height 22
paste input "Phone: [PHONE_NUMBER] IMEI: [TECHNICAL_ID] OLD ICCID: [TECHNICAL_ID] NEW ICCID:…"
type input "email, Phone: [PHONE_NUMBER] IMEI: [TECHNICAL_ID] OLD ICCID: [TECHNICAL_ID] NEW…"
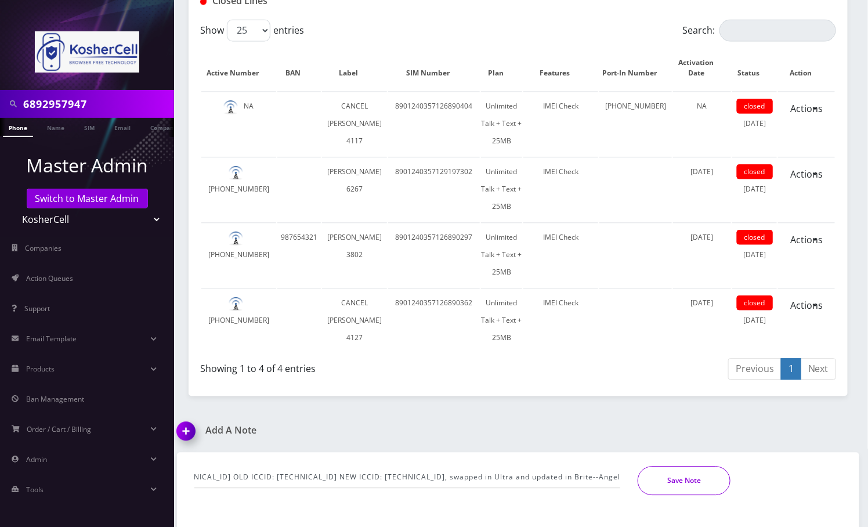
click at [699, 466] on button "Save Note" at bounding box center [684, 480] width 93 height 29
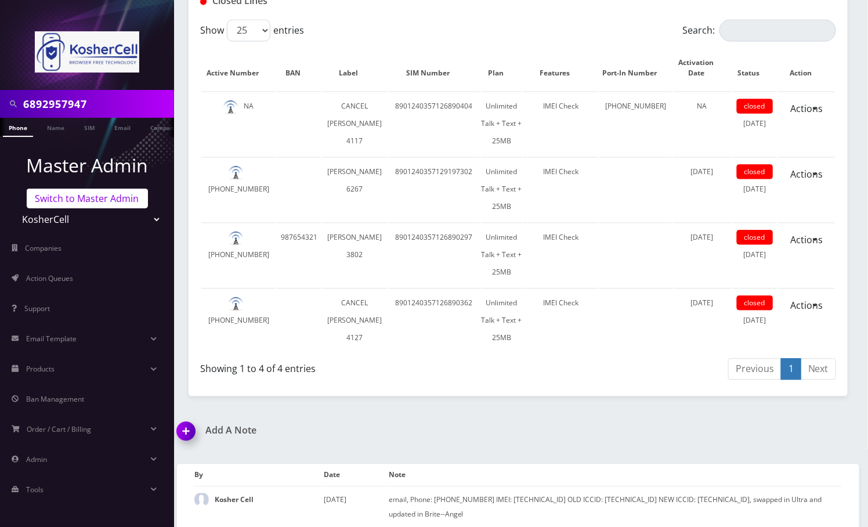
click at [92, 204] on link "Switch to Master Admin" at bounding box center [87, 199] width 121 height 20
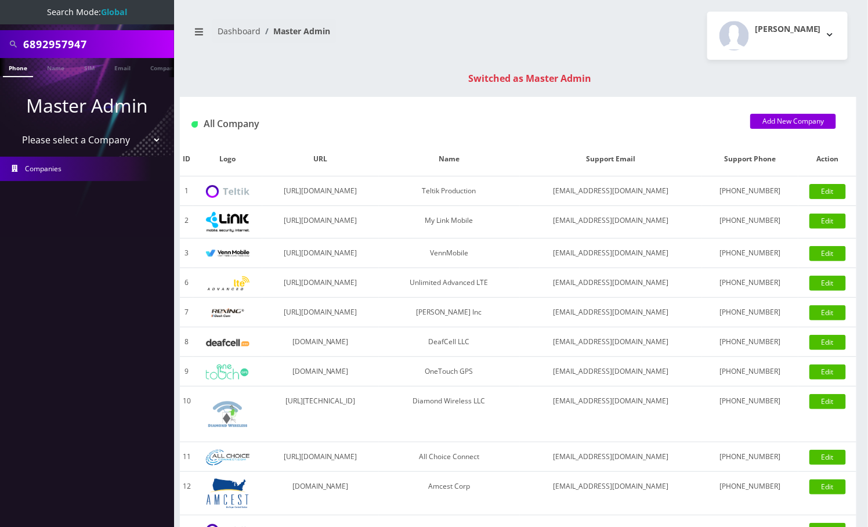
click at [59, 45] on input "6892957947" at bounding box center [97, 44] width 148 height 22
paste input "[EMAIL_ADDRESS][DOMAIN_NAME]"
type input "[EMAIL_ADDRESS][DOMAIN_NAME]"
click at [120, 68] on link "Email" at bounding box center [123, 67] width 28 height 19
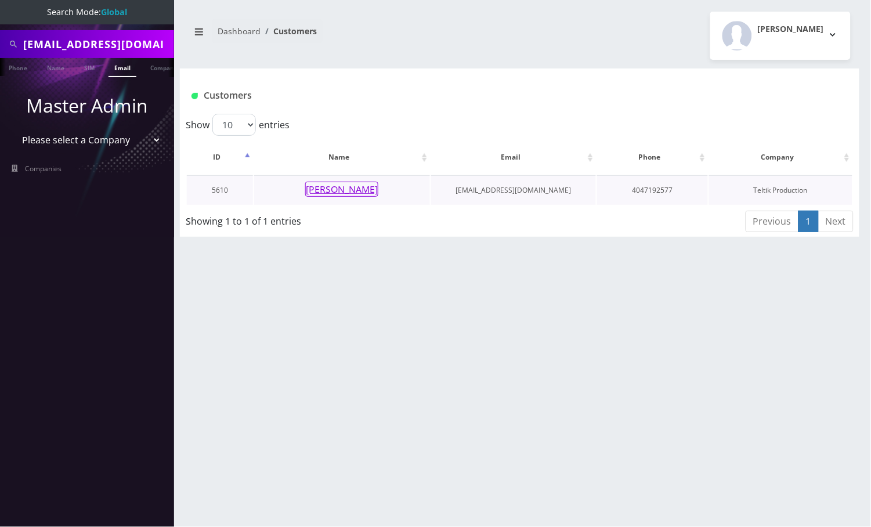
click at [346, 183] on button "[PERSON_NAME]" at bounding box center [341, 189] width 73 height 15
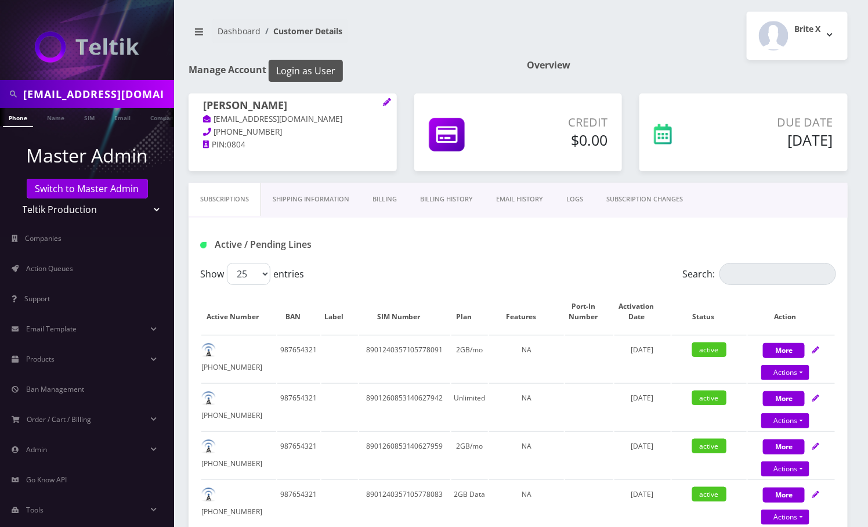
click at [301, 71] on button "Login as User" at bounding box center [306, 71] width 74 height 22
click at [523, 198] on link "EMAIL HISTORY" at bounding box center [520, 199] width 70 height 33
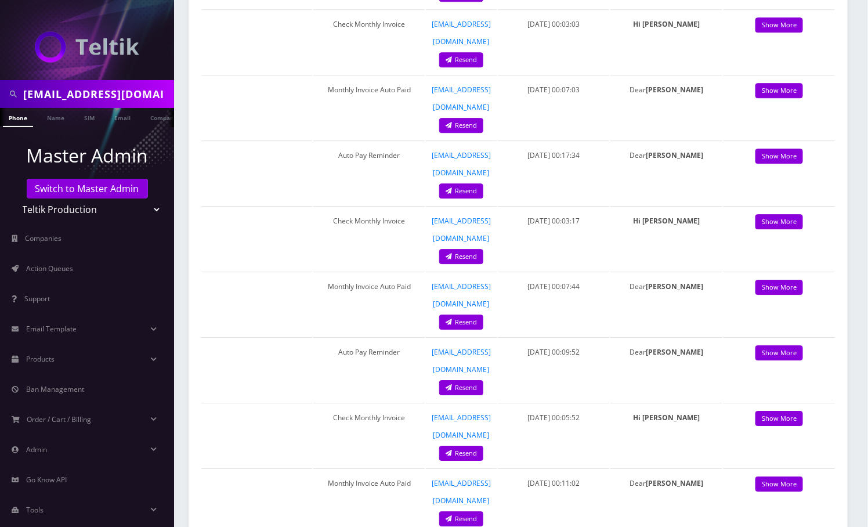
scroll to position [1238, 0]
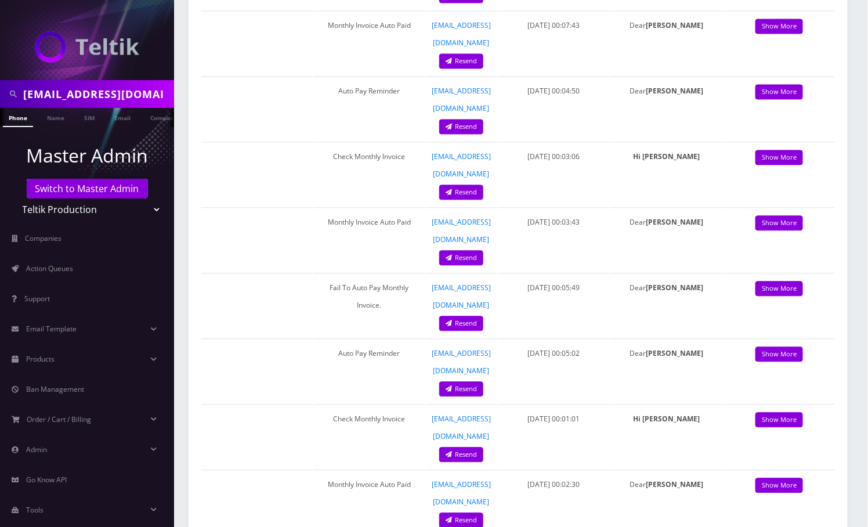
scroll to position [1161, 0]
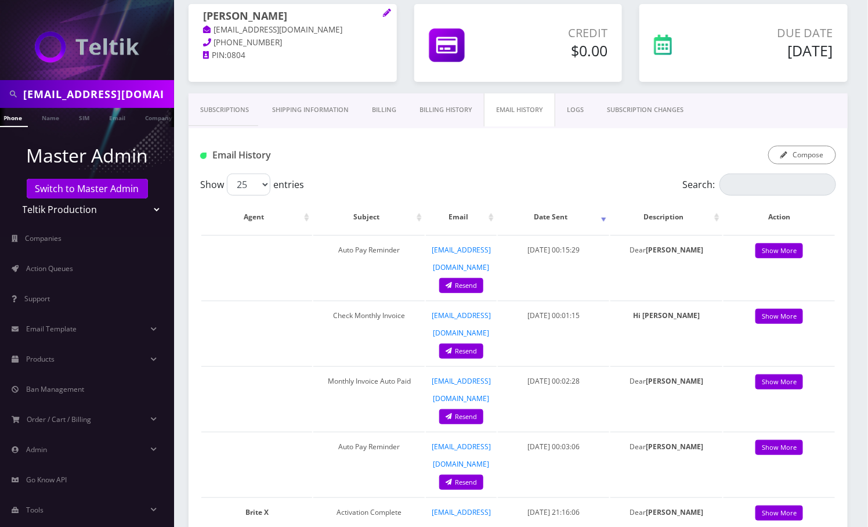
scroll to position [0, 0]
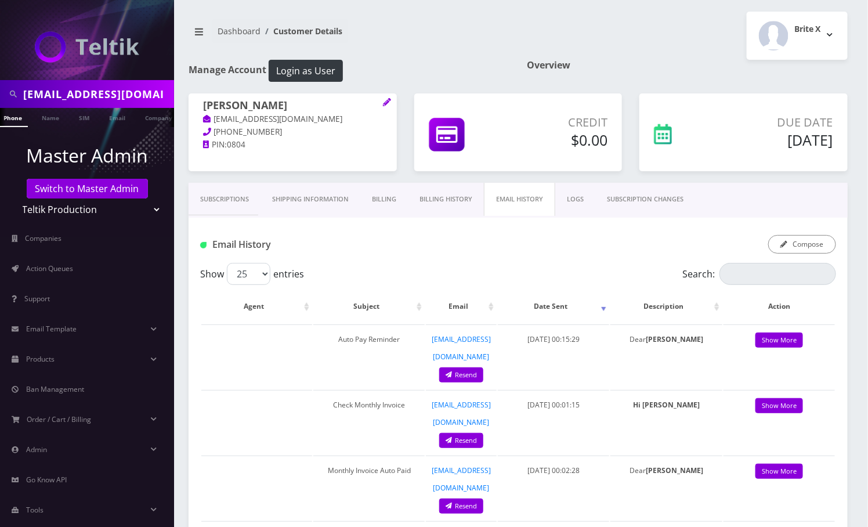
click at [223, 100] on h1 "Gheorghe Bujor" at bounding box center [292, 106] width 179 height 14
click at [221, 104] on h1 "Gheorghe Bujor" at bounding box center [292, 106] width 179 height 14
copy h1 "Gheorghe"
click at [225, 198] on link "Subscriptions" at bounding box center [225, 199] width 72 height 33
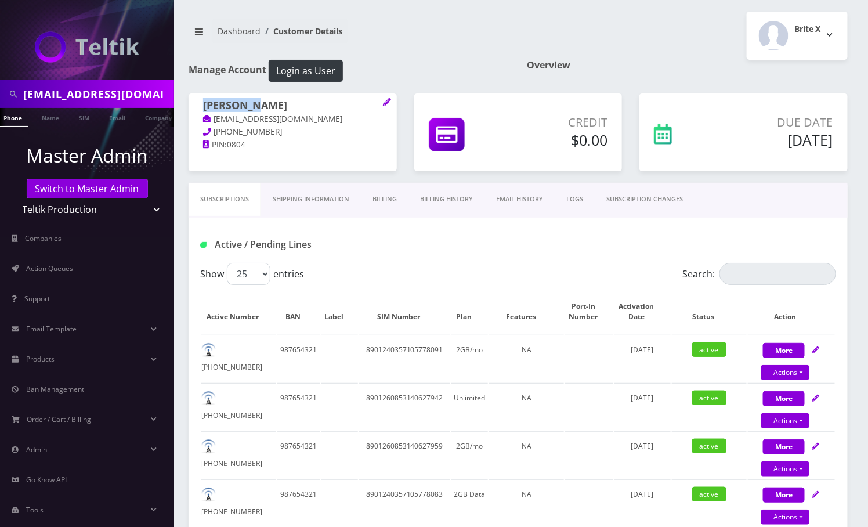
click at [68, 89] on input "ghebizi@yahoo.com" at bounding box center [97, 94] width 148 height 22
paste input "9145316551"
type input "9145316551"
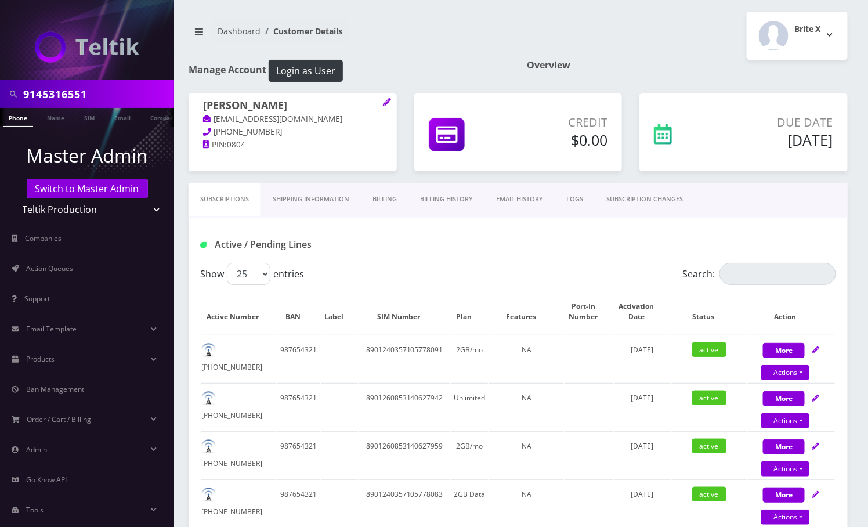
click at [10, 119] on li at bounding box center [6, 120] width 12 height 29
click at [24, 120] on link "Phone" at bounding box center [18, 117] width 30 height 19
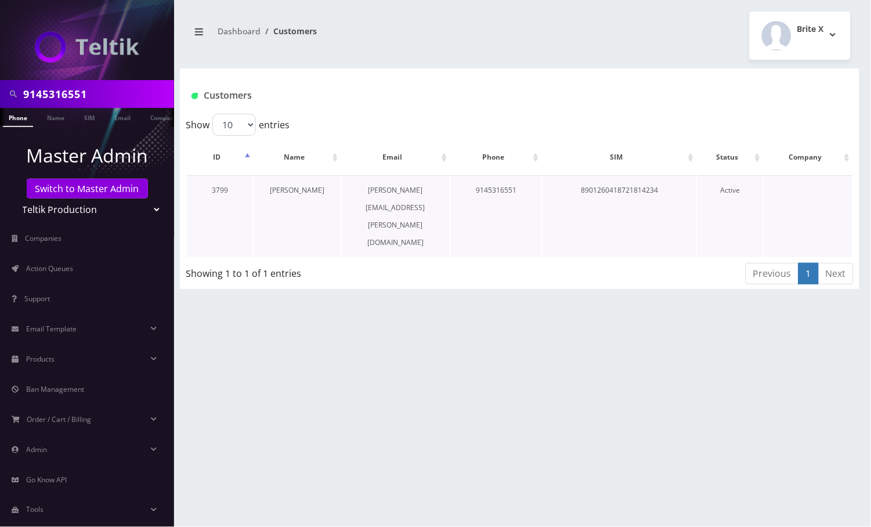
click at [286, 188] on link "[PERSON_NAME]" at bounding box center [297, 190] width 55 height 10
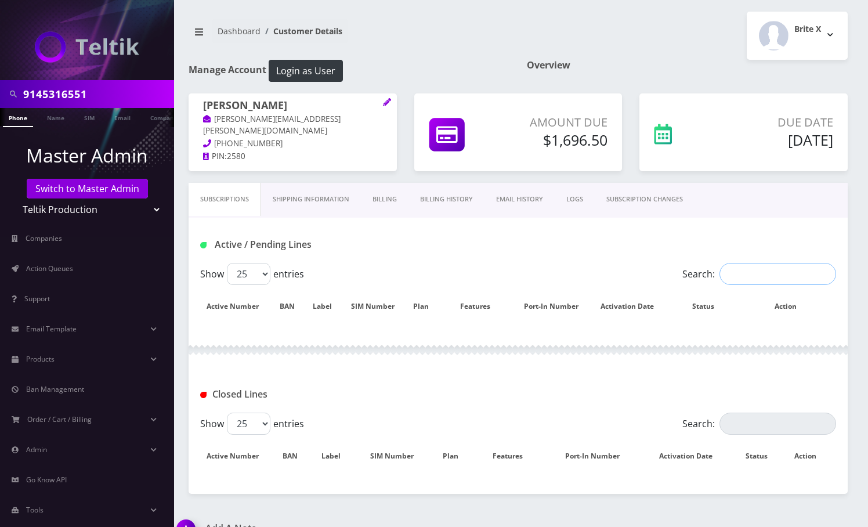
click at [750, 276] on input "Search:" at bounding box center [778, 274] width 117 height 22
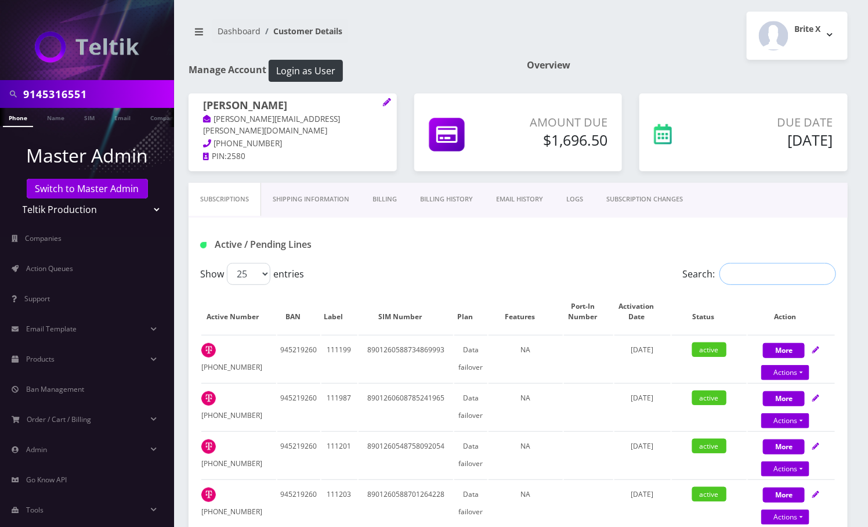
paste input "9145316551"
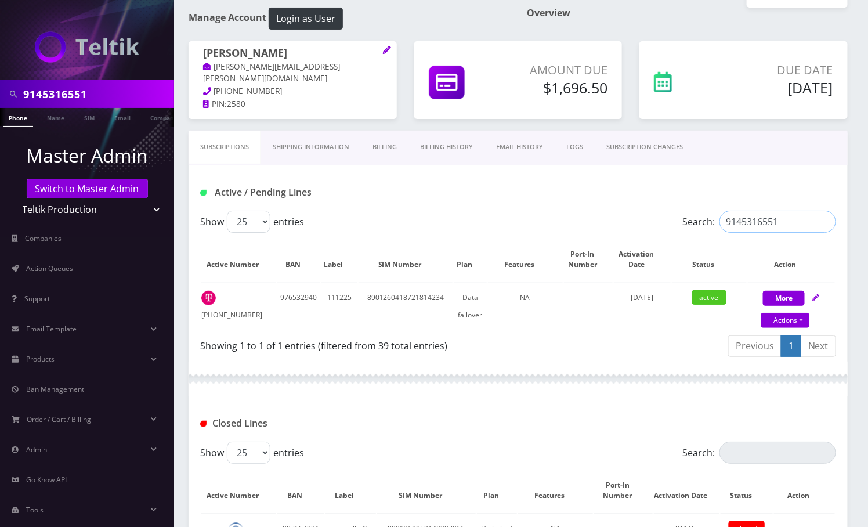
scroll to position [77, 0]
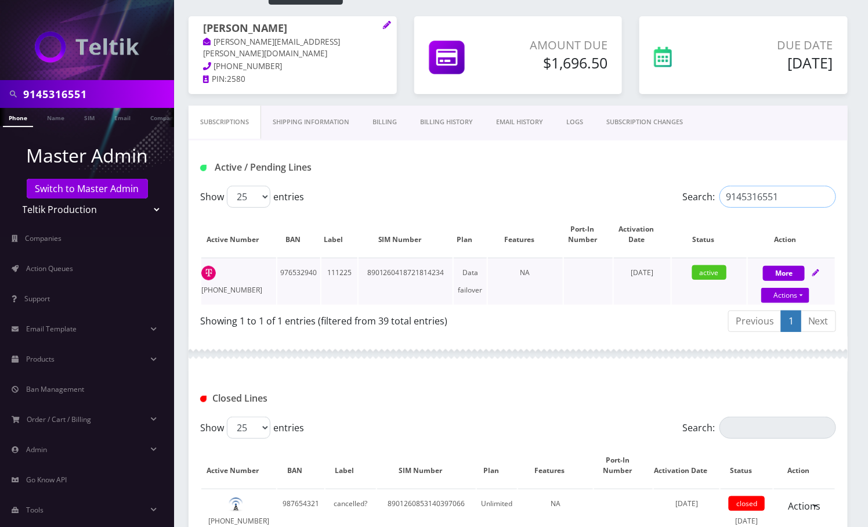
type input "9145316551"
click at [407, 267] on td "8901260418721814234" at bounding box center [406, 281] width 94 height 47
copy td "8901260418721814234"
click at [846, 399] on div "Closed Lines" at bounding box center [518, 393] width 659 height 45
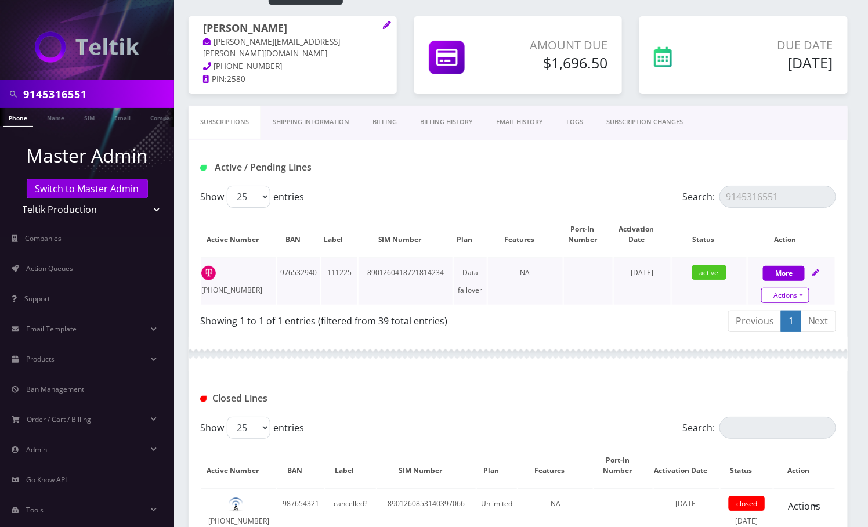
click at [806, 299] on link "Actions" at bounding box center [785, 295] width 48 height 15
select select "102"
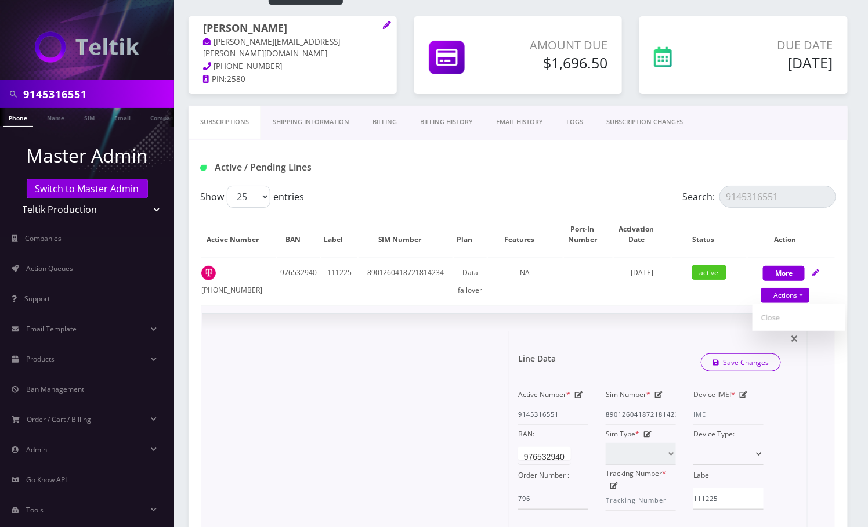
click at [660, 395] on icon at bounding box center [659, 394] width 8 height 7
click at [639, 413] on input "8901260418721814234" at bounding box center [641, 414] width 70 height 22
click at [641, 416] on input "8901260418721814234" at bounding box center [641, 414] width 70 height 22
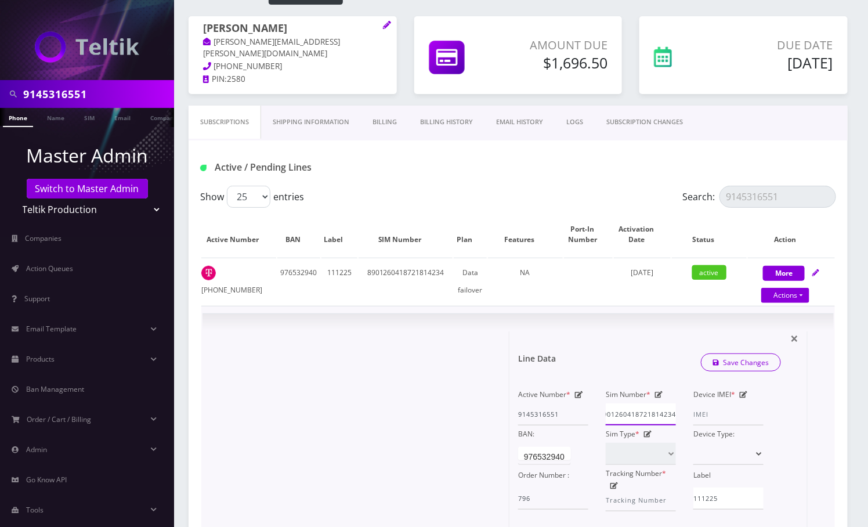
drag, startPoint x: 650, startPoint y: 414, endPoint x: 675, endPoint y: 414, distance: 25.0
click at [675, 414] on input "8901260418721814234" at bounding box center [641, 414] width 70 height 22
click at [658, 395] on icon at bounding box center [659, 394] width 8 height 7
click at [662, 396] on icon at bounding box center [659, 394] width 8 height 7
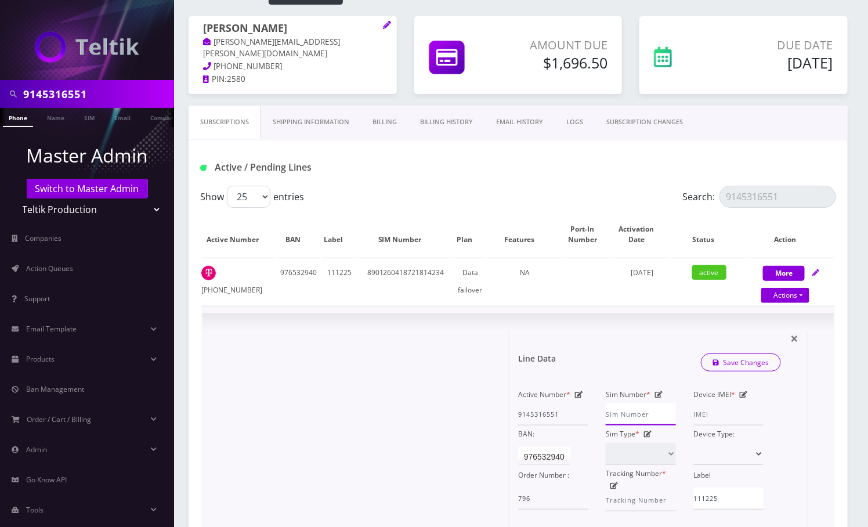
paste input "8901260418721813012F"
type input "8901260418721813012F"
click at [747, 360] on link "Save Changes" at bounding box center [741, 362] width 81 height 18
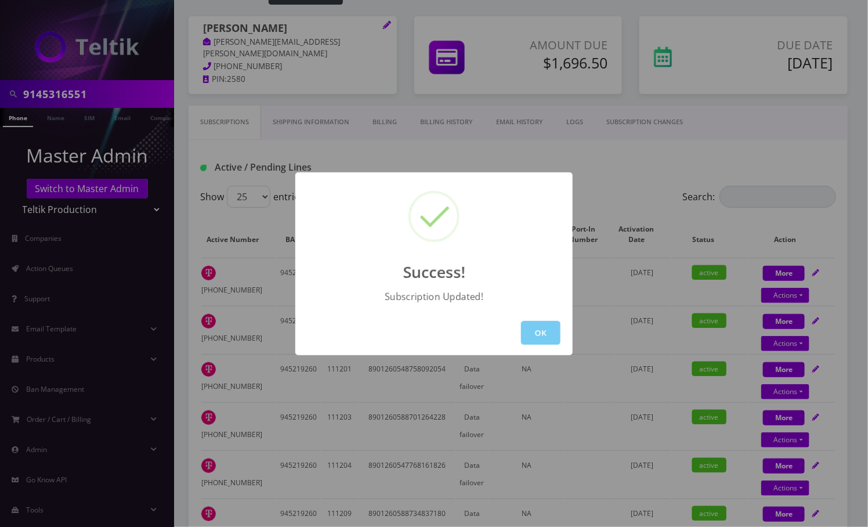
click at [540, 326] on button "OK" at bounding box center [540, 333] width 39 height 24
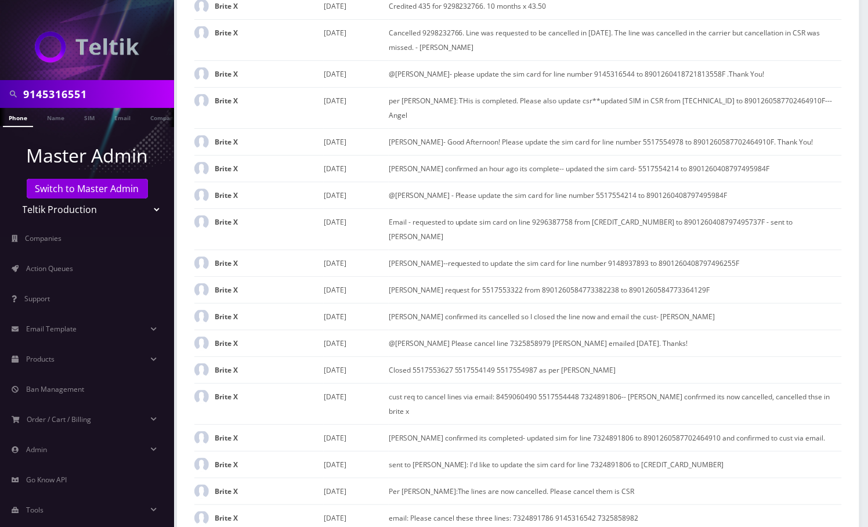
scroll to position [3172, 0]
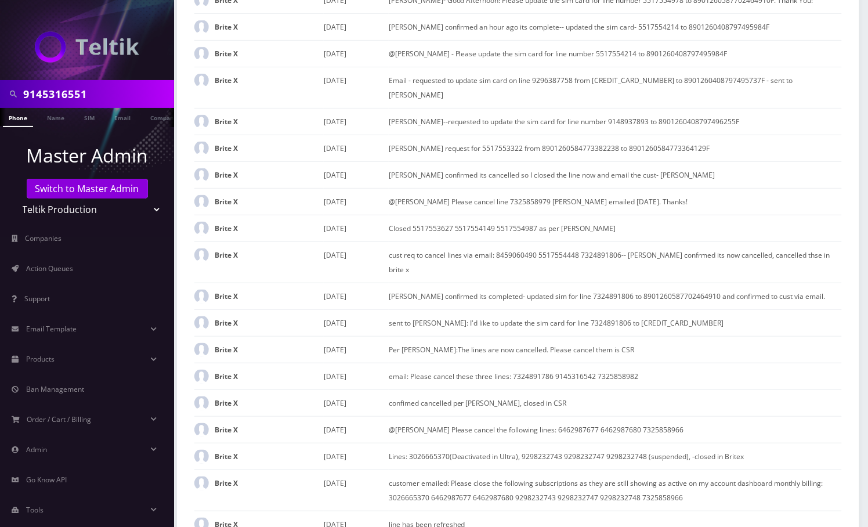
paste input "David Prata-- emailed and requested to update the sim card for line number: 914…"
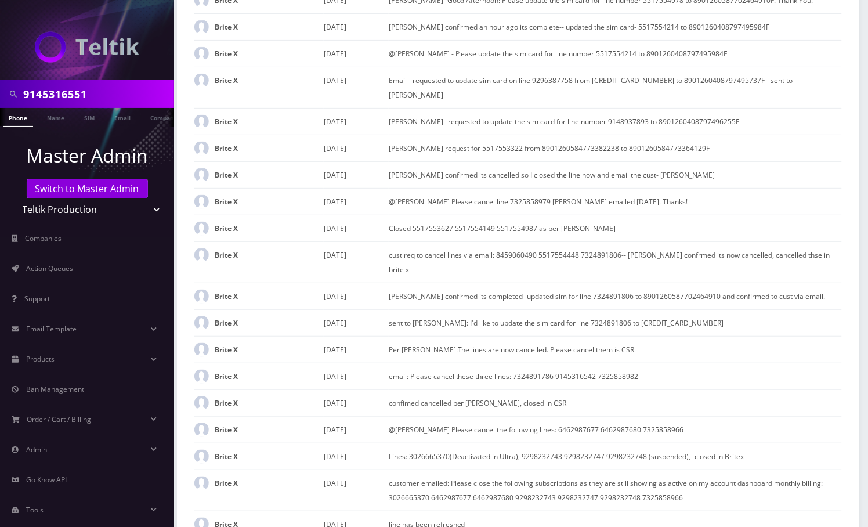
scroll to position [0, 180]
paste input "David Prata-- emailed and requested to update the sim card for line number: 914…"
type input "David Prata-- emailed and requested to update the sim card for line number: 914…"
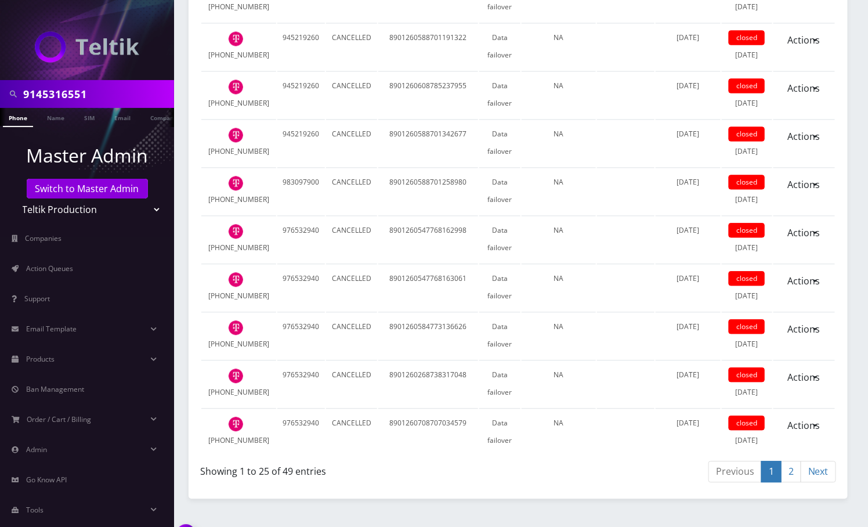
scroll to position [2374, 0]
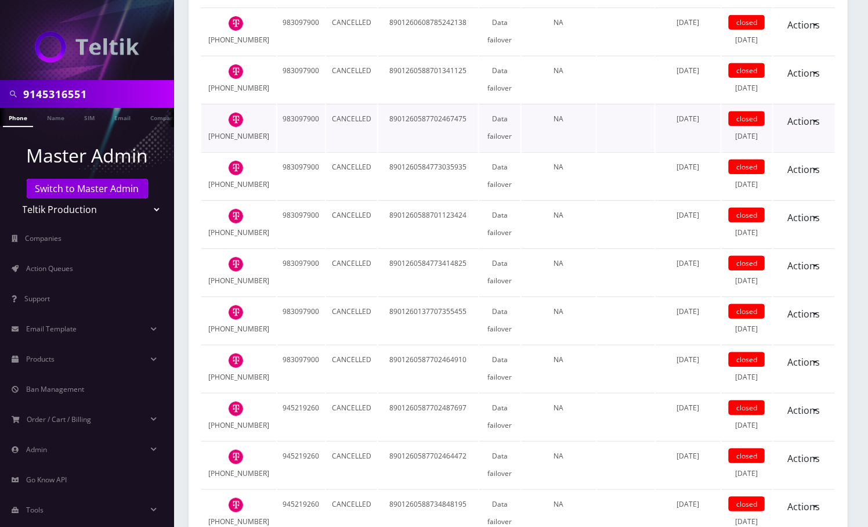
scroll to position [1779, 0]
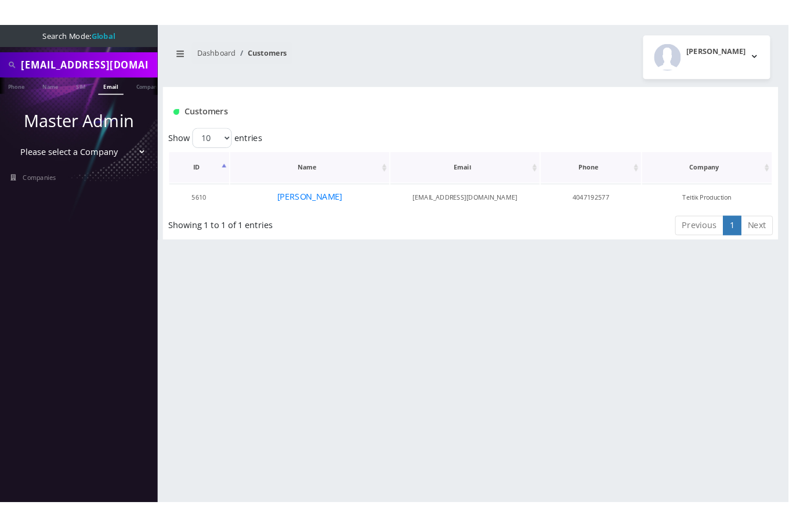
scroll to position [0, 5]
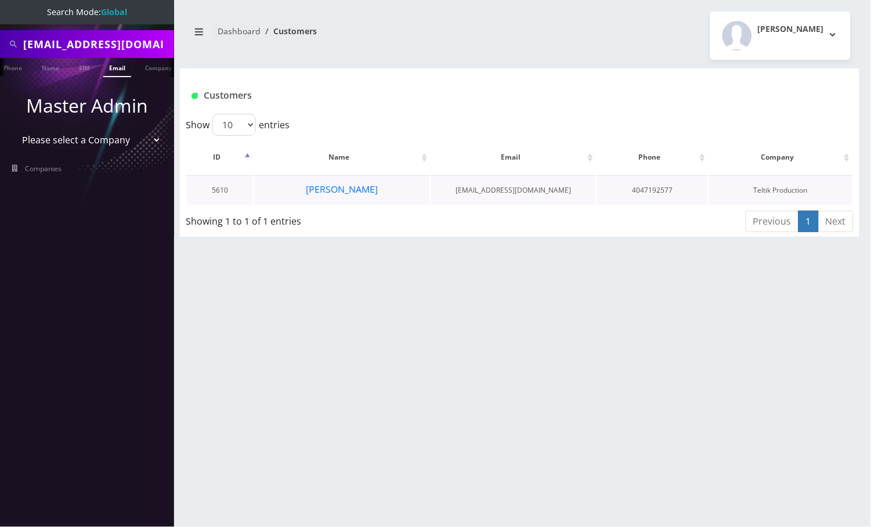
click at [388, 193] on td "[PERSON_NAME]" at bounding box center [342, 190] width 176 height 30
click at [381, 195] on td "[PERSON_NAME]" at bounding box center [342, 190] width 176 height 30
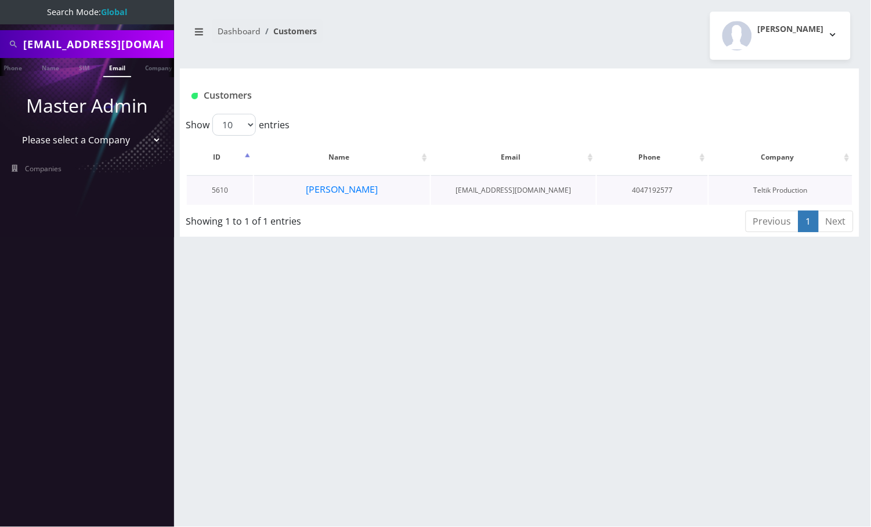
drag, startPoint x: 305, startPoint y: 190, endPoint x: 420, endPoint y: 201, distance: 115.5
click at [384, 198] on td "[PERSON_NAME]" at bounding box center [342, 190] width 176 height 30
click at [493, 193] on td "[EMAIL_ADDRESS][DOMAIN_NAME]" at bounding box center [513, 190] width 165 height 30
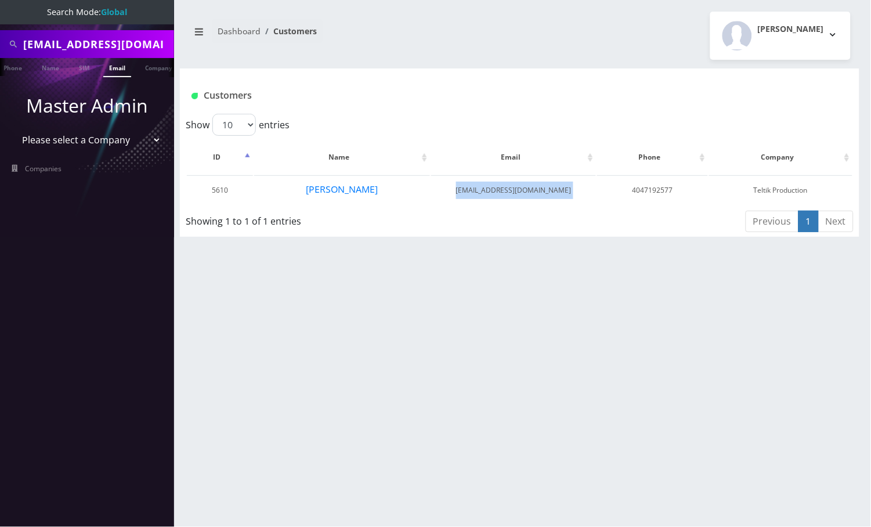
copy tr "[EMAIL_ADDRESS][DOMAIN_NAME]"
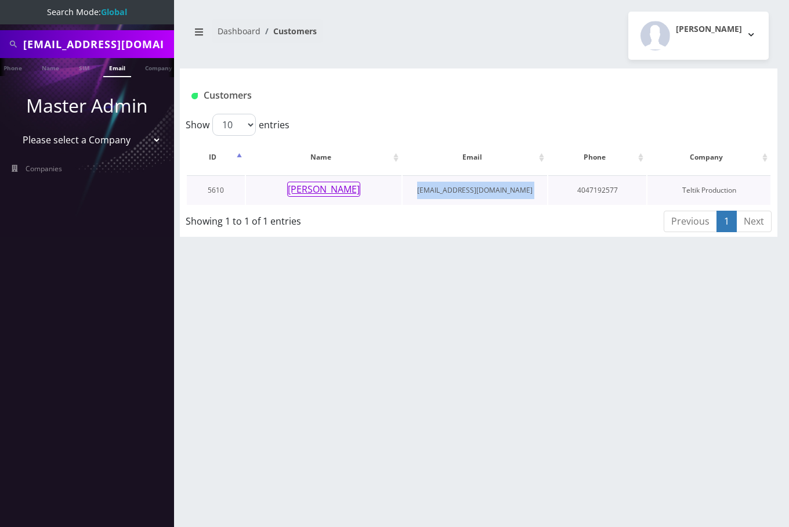
click at [339, 185] on button "[PERSON_NAME]" at bounding box center [323, 189] width 73 height 15
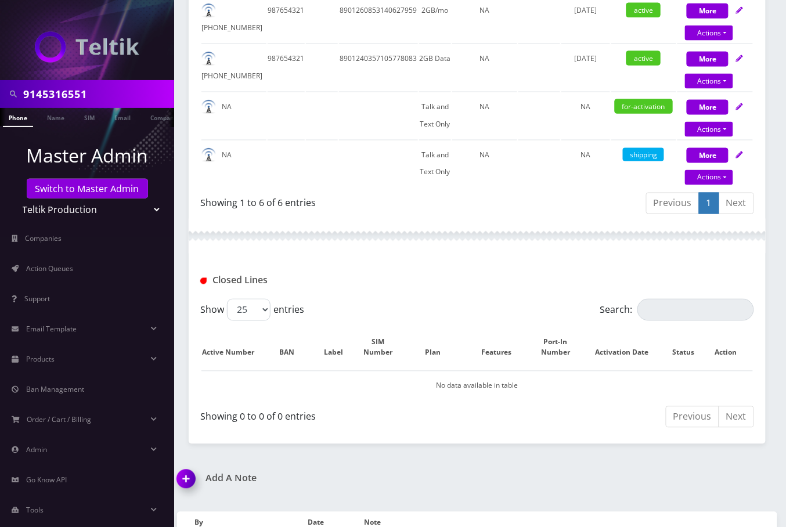
scroll to position [386, 0]
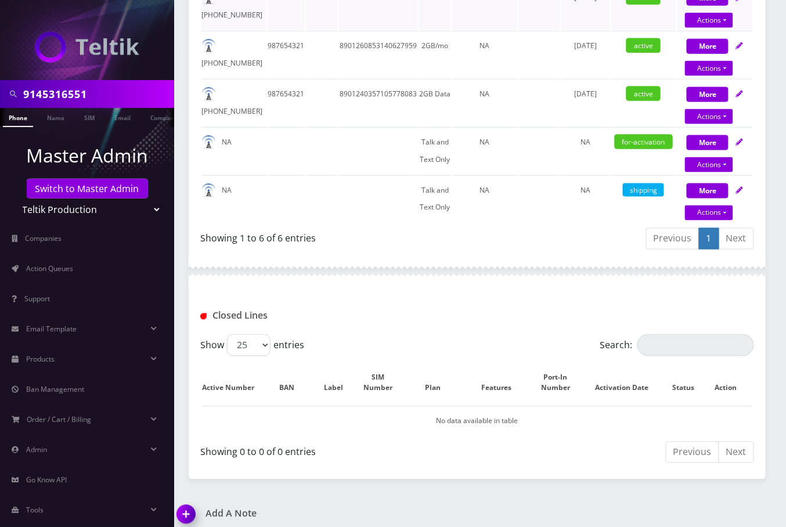
click at [351, 13] on td "8901260853140627942" at bounding box center [378, 6] width 79 height 47
click at [82, 34] on img at bounding box center [87, 46] width 104 height 31
click at [75, 90] on input "9145316551" at bounding box center [97, 94] width 148 height 22
paste input "513766510"
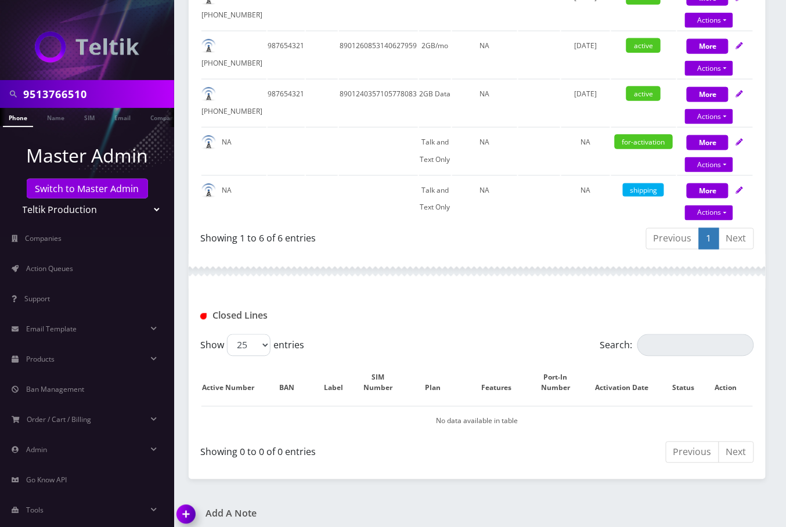
type input "9513766510"
click at [26, 121] on link "Phone" at bounding box center [18, 117] width 30 height 19
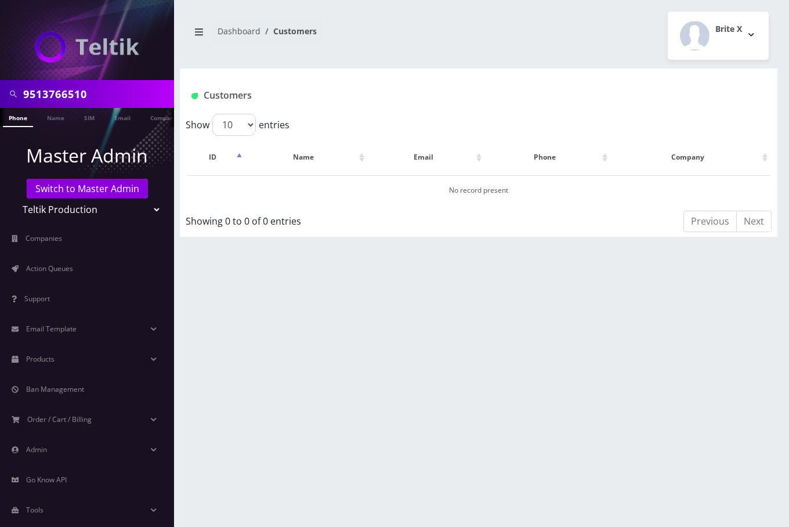
click at [112, 88] on input "9513766510" at bounding box center [97, 94] width 148 height 22
click at [95, 185] on link "Switch to Master Admin" at bounding box center [87, 189] width 121 height 20
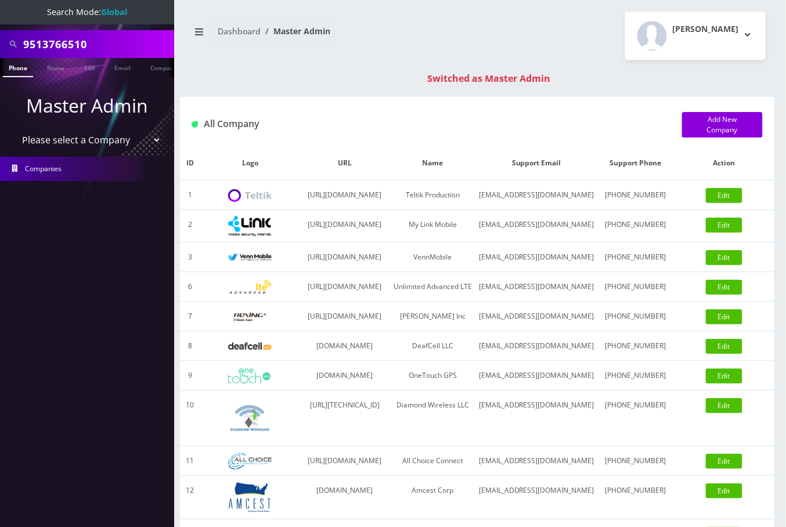
click at [16, 64] on link "Phone" at bounding box center [18, 67] width 30 height 19
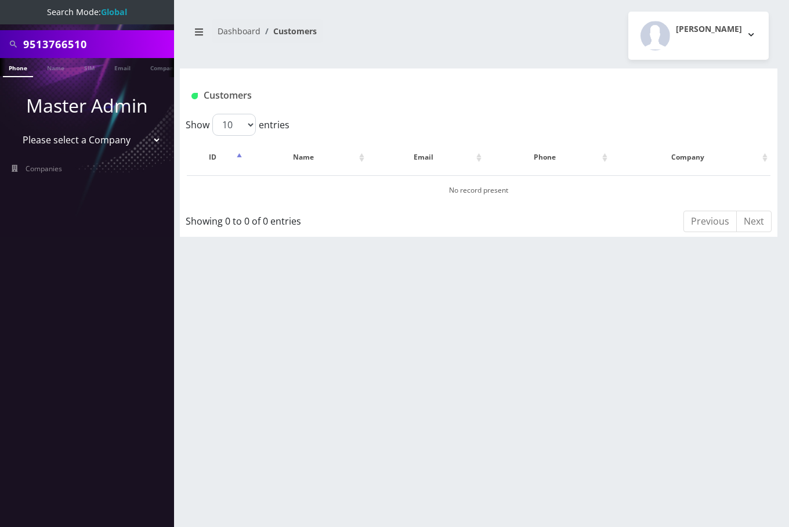
scroll to position [0, 5]
click at [74, 42] on input "9513766510" at bounding box center [97, 44] width 148 height 22
click at [84, 138] on select "Please select a Company Teltik Production My Link Mobile VennMobile Unlimited A…" at bounding box center [87, 140] width 148 height 22
select select "1"
click at [13, 129] on select "Please select a Company Teltik Production My Link Mobile VennMobile Unlimited A…" at bounding box center [87, 140] width 148 height 22
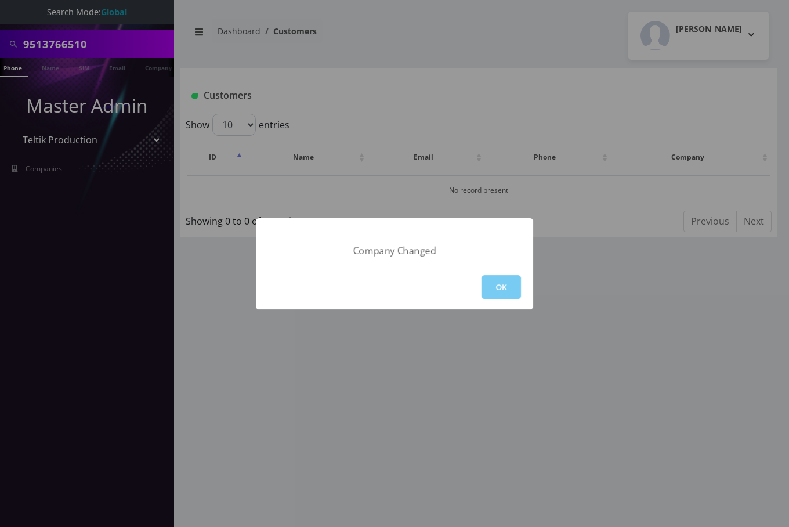
click at [489, 283] on button "OK" at bounding box center [501, 287] width 39 height 24
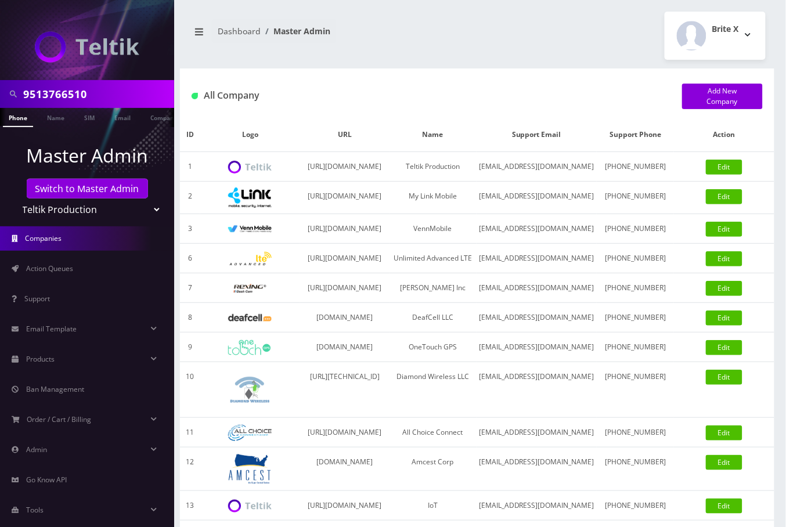
click at [56, 89] on input "9513766510" at bounding box center [97, 94] width 148 height 22
paste input "[PERSON_NAME]"
type input "[PERSON_NAME]"
click at [59, 120] on link "Name" at bounding box center [55, 117] width 29 height 19
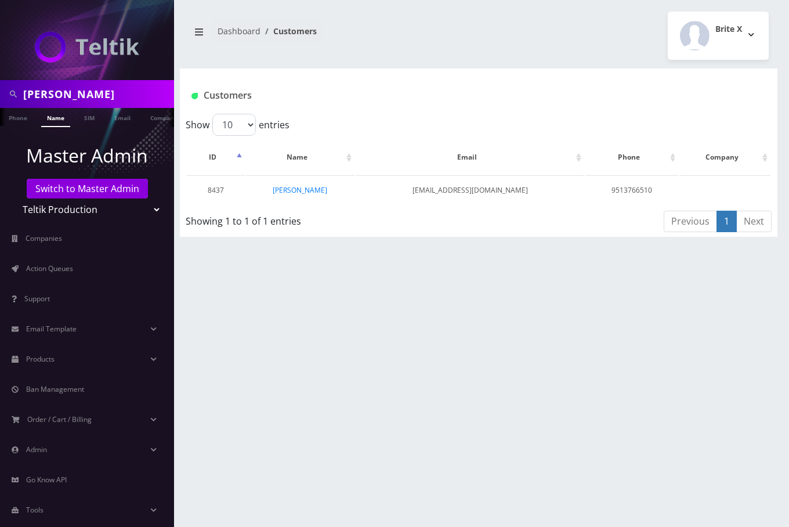
click at [299, 190] on link "[PERSON_NAME]" at bounding box center [300, 190] width 55 height 10
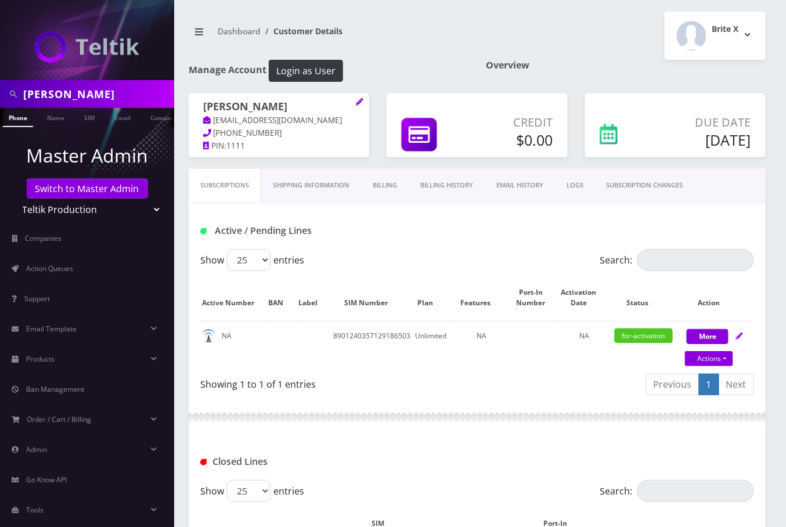
click at [523, 188] on link "EMAIL HISTORY" at bounding box center [520, 185] width 70 height 33
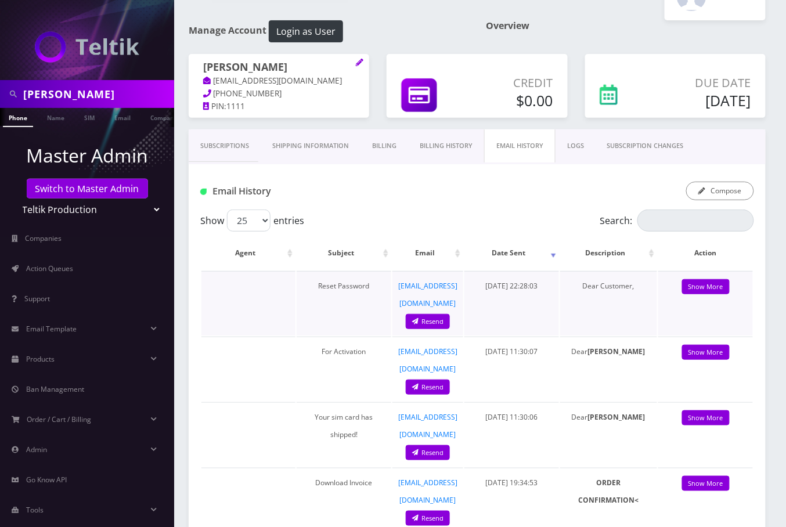
scroll to position [77, 0]
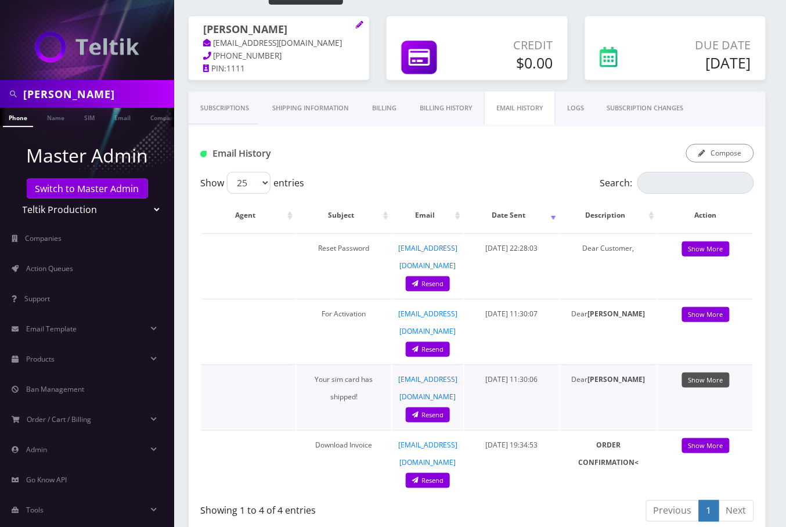
click at [709, 373] on link "Show More" at bounding box center [706, 381] width 48 height 16
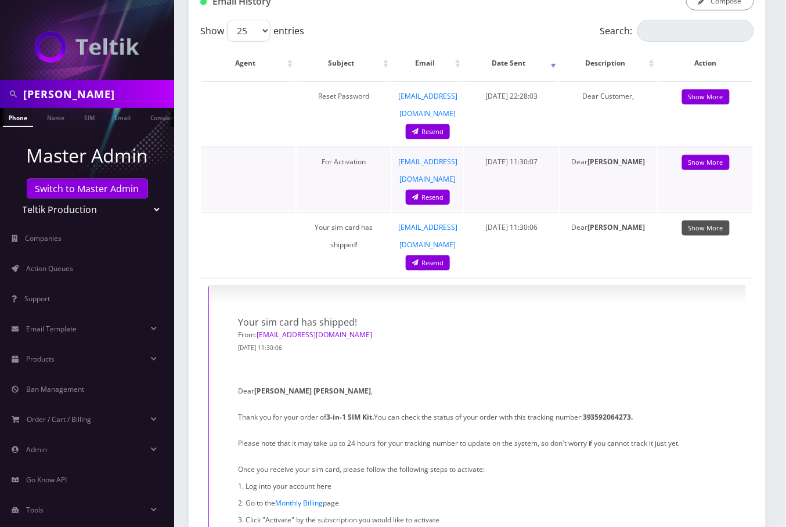
scroll to position [309, 0]
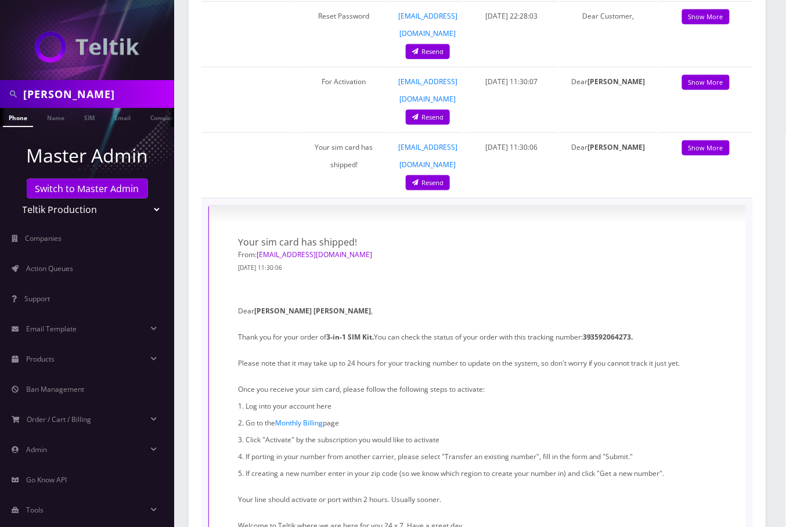
click at [609, 333] on strong "393592064273." at bounding box center [608, 338] width 50 height 10
copy strong "393592064273"
click at [92, 91] on input "George Ziemer" at bounding box center [97, 94] width 148 height 22
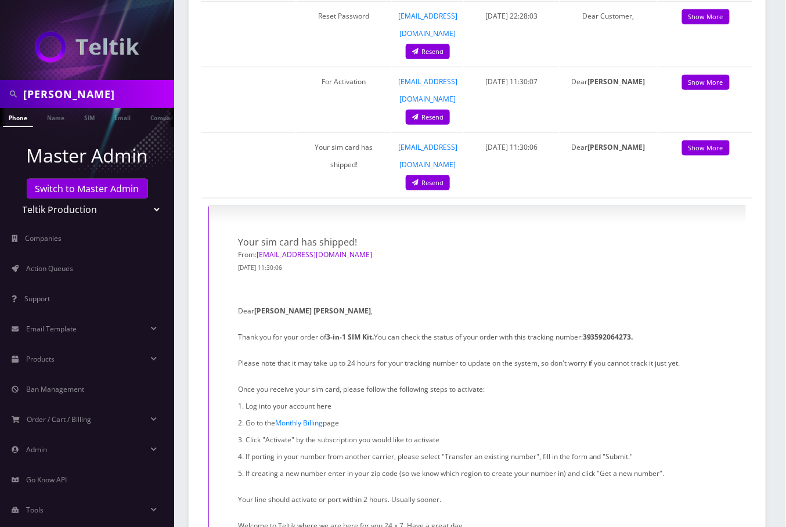
click at [92, 91] on input "George Ziemer" at bounding box center [97, 94] width 148 height 22
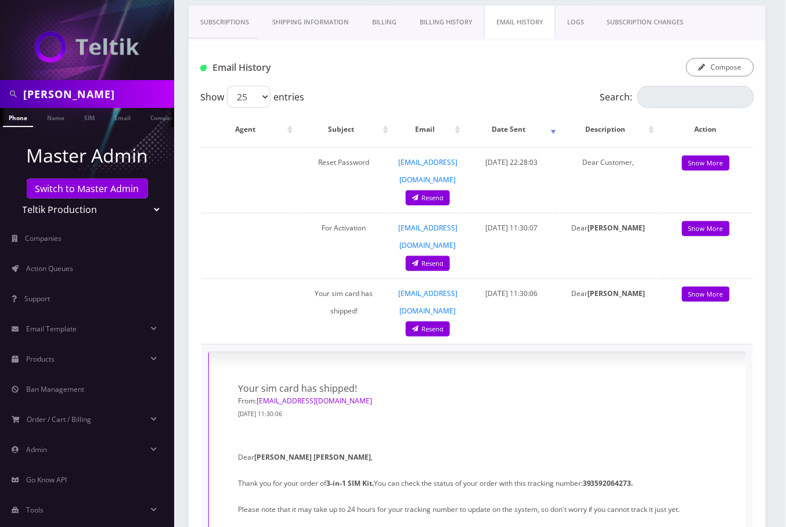
scroll to position [154, 0]
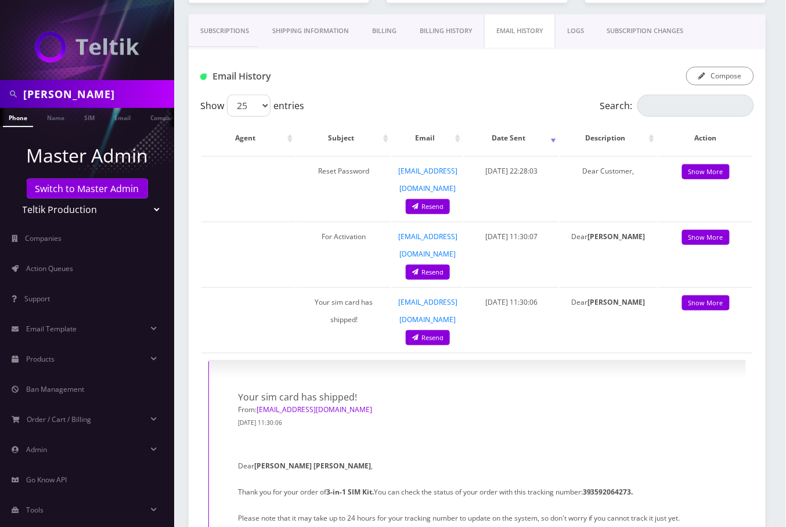
drag, startPoint x: 365, startPoint y: 51, endPoint x: 342, endPoint y: 48, distance: 23.5
click at [366, 51] on div "Email History Compose" at bounding box center [477, 71] width 577 height 45
drag, startPoint x: 224, startPoint y: 27, endPoint x: 230, endPoint y: 28, distance: 6.1
click at [224, 26] on link "Subscriptions" at bounding box center [225, 31] width 72 height 33
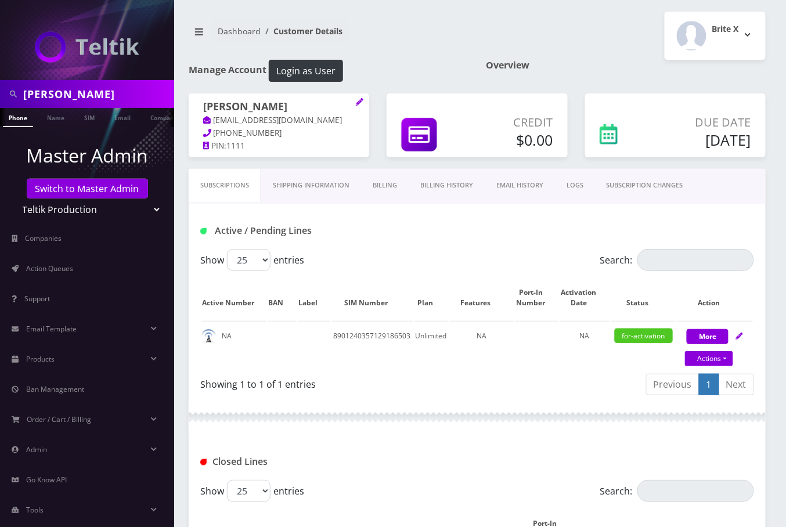
click at [450, 177] on link "Billing History" at bounding box center [447, 185] width 76 height 33
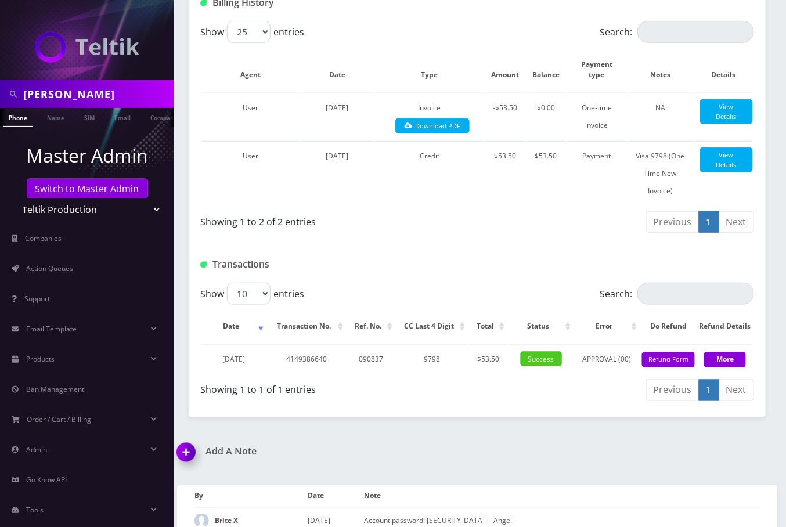
scroll to position [232, 0]
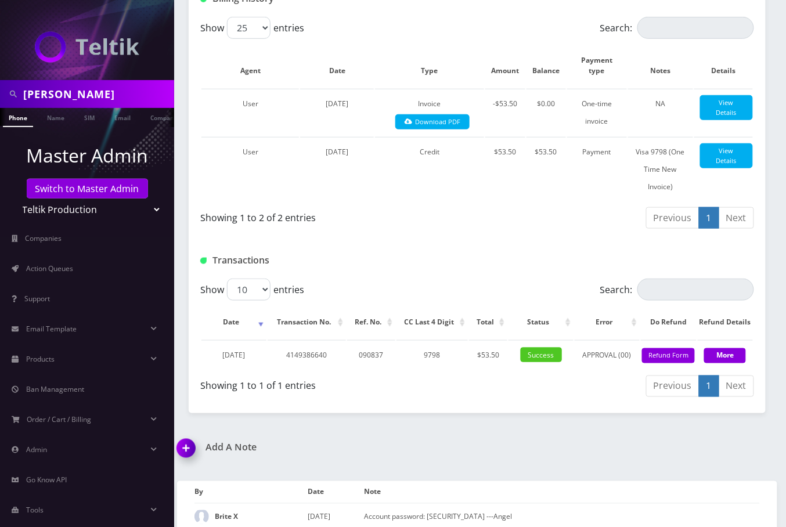
click at [434, 442] on div "George Ziemer Phone Name SIM Email Company Customer Dashboard Customer Details …" at bounding box center [476, 174] width 617 height 812
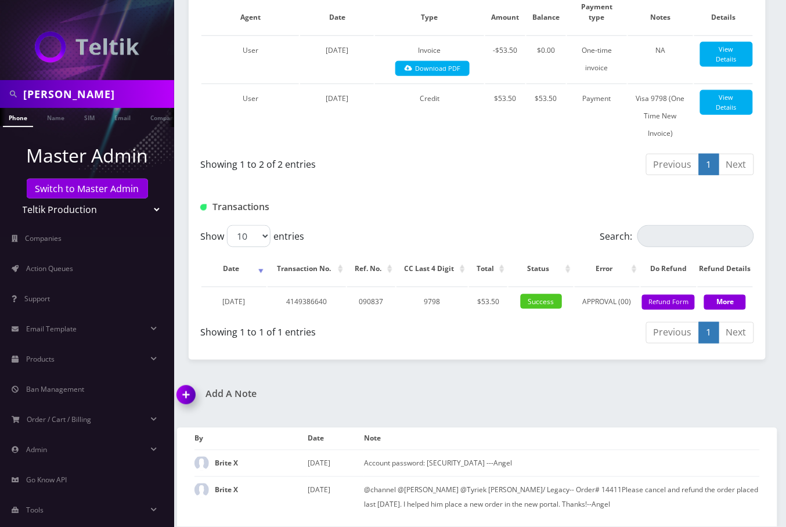
scroll to position [302, 0]
click at [487, 389] on div "Add A Note *Please Enter Note Save Note By Date Note Brite X September 23, 2025…" at bounding box center [476, 458] width 617 height 138
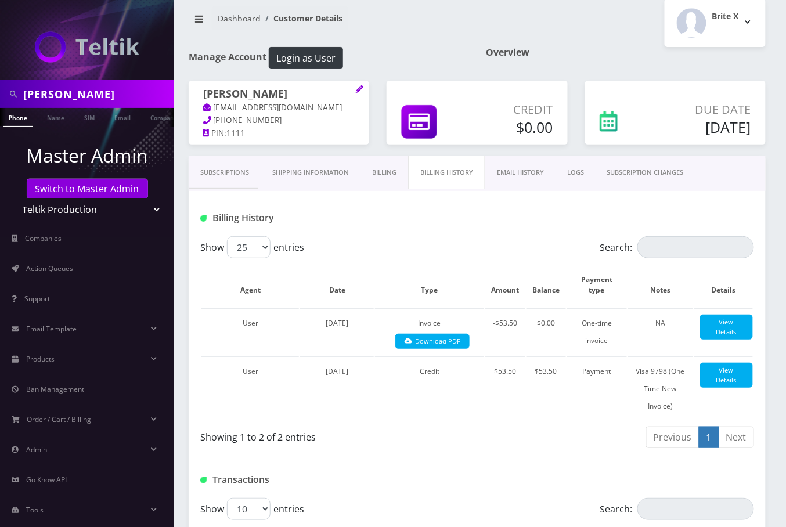
scroll to position [0, 0]
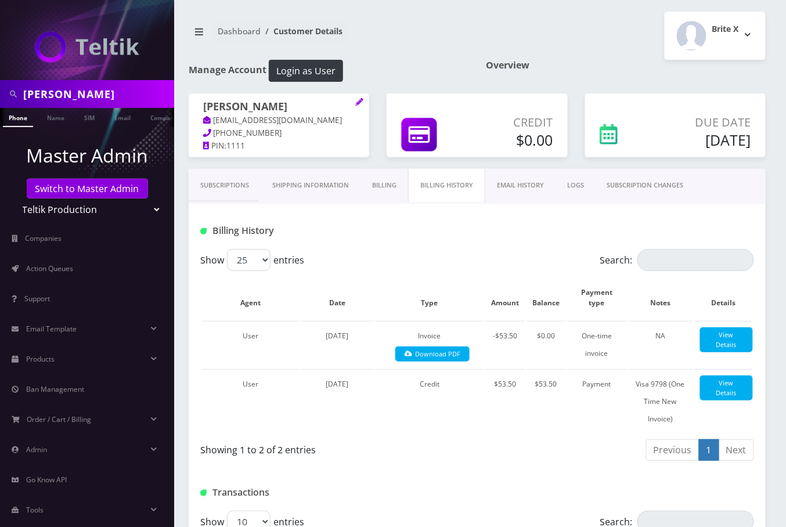
click at [223, 182] on link "Subscriptions" at bounding box center [225, 185] width 72 height 33
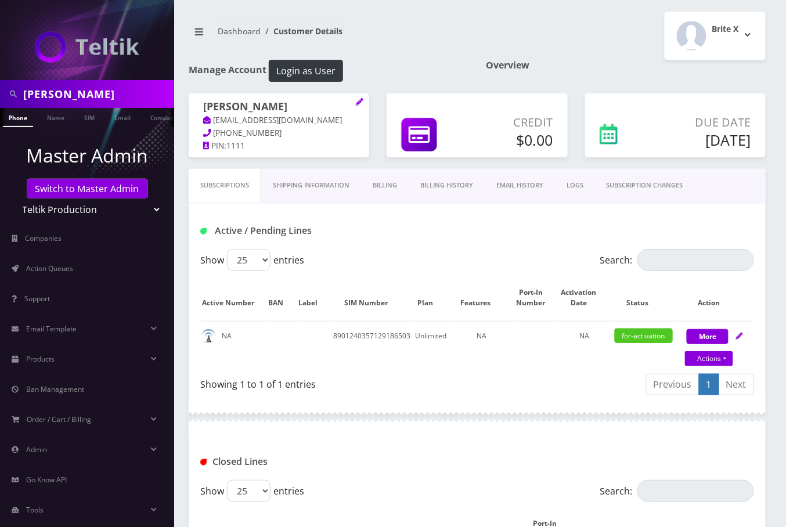
click at [451, 182] on link "Billing History" at bounding box center [447, 185] width 76 height 33
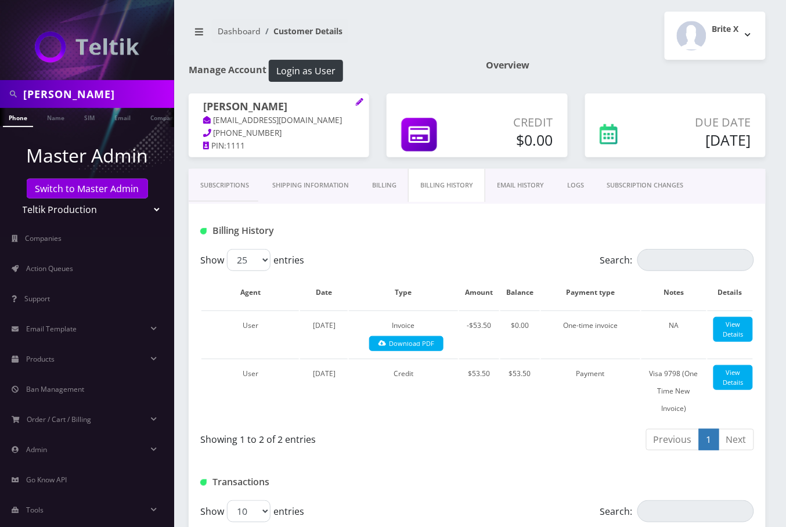
click at [453, 31] on nav "Dashboard Customer Details" at bounding box center [329, 35] width 280 height 33
click at [399, 34] on nav "Dashboard Customer Details" at bounding box center [329, 35] width 280 height 33
click at [75, 96] on input "George Ziemer" at bounding box center [97, 94] width 148 height 22
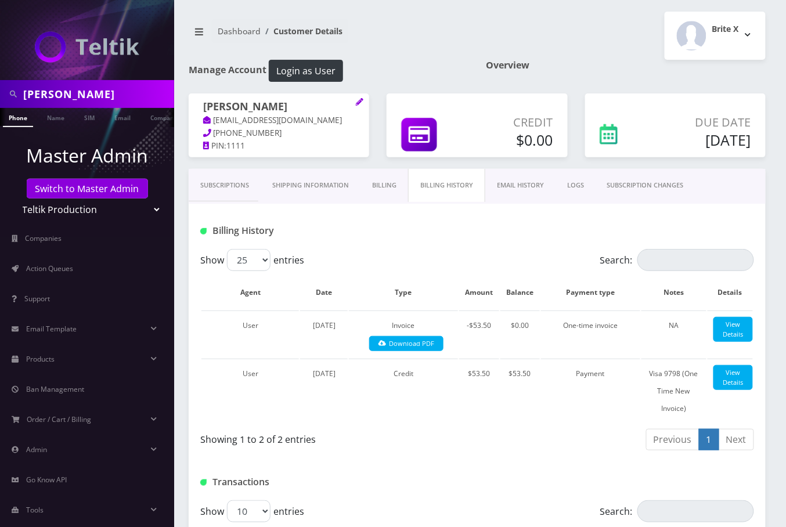
paste input "5742521258"
type input "5742521258"
click at [6, 118] on li at bounding box center [6, 120] width 12 height 29
click at [13, 121] on link "Phone" at bounding box center [18, 117] width 30 height 19
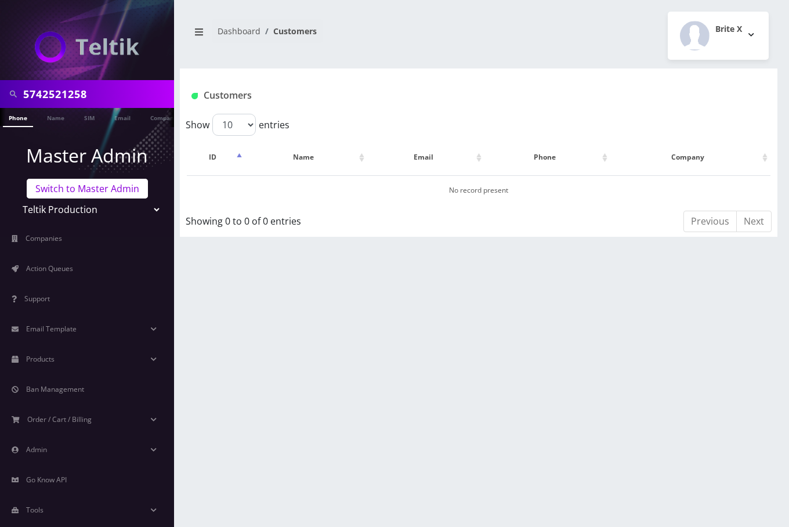
click at [68, 191] on link "Switch to Master Admin" at bounding box center [87, 189] width 121 height 20
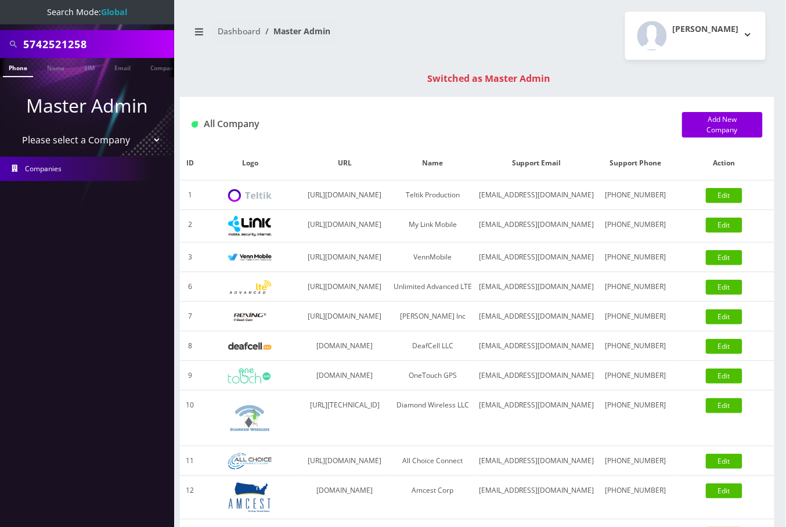
click at [19, 71] on link "Phone" at bounding box center [18, 67] width 30 height 19
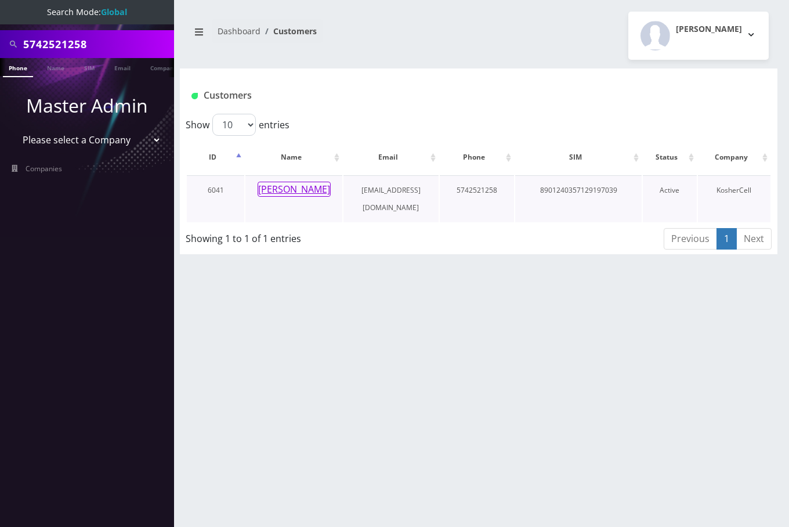
click at [298, 183] on button "[PERSON_NAME]" at bounding box center [294, 189] width 73 height 15
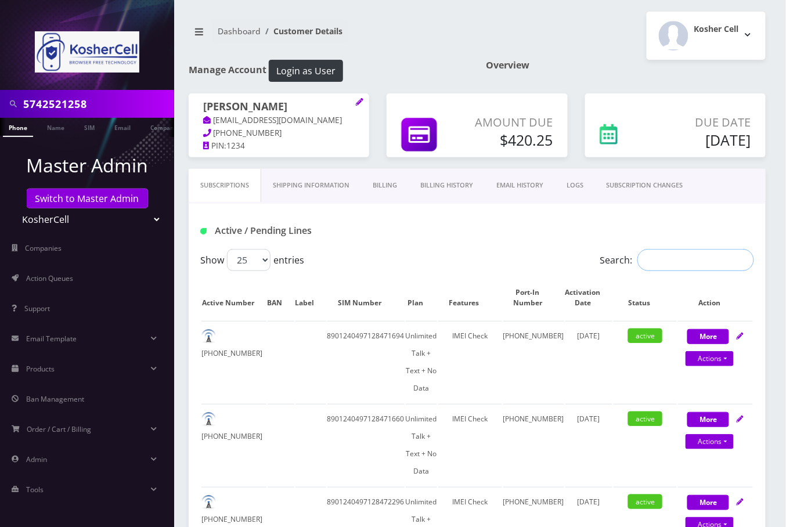
click at [680, 264] on input "Search:" at bounding box center [695, 260] width 117 height 22
paste input "5742521258"
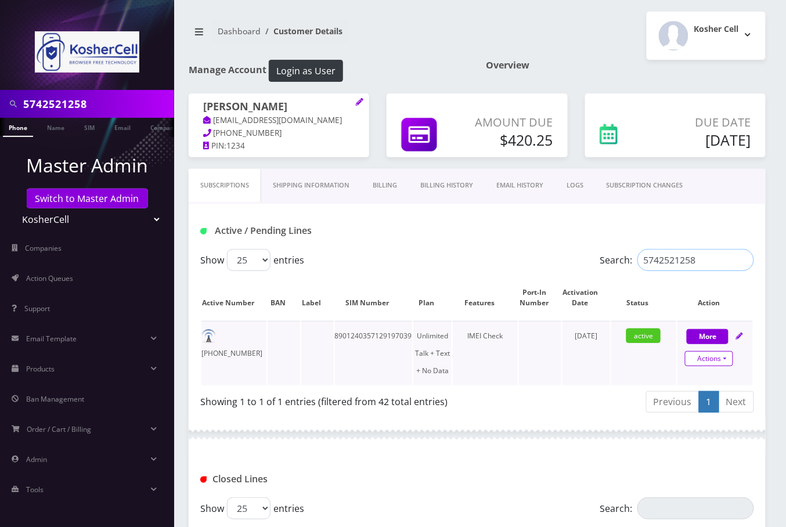
type input "5742521258"
click at [727, 359] on link "Actions" at bounding box center [709, 358] width 48 height 15
select select "363"
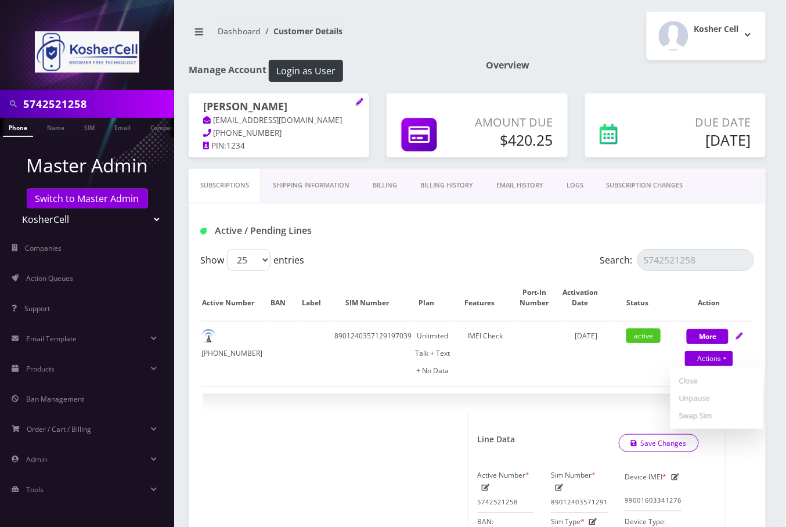
click at [662, 182] on link "SUBSCRIPTION CHANGES" at bounding box center [645, 185] width 100 height 33
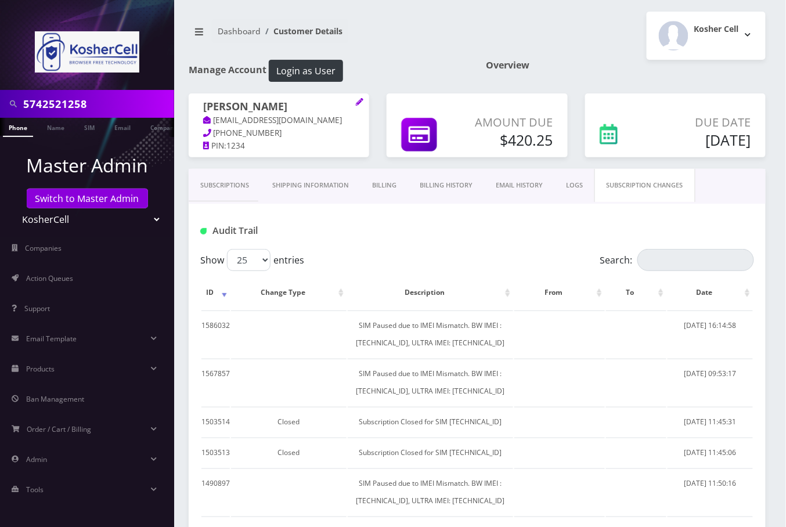
click at [238, 185] on link "Subscriptions" at bounding box center [225, 185] width 72 height 33
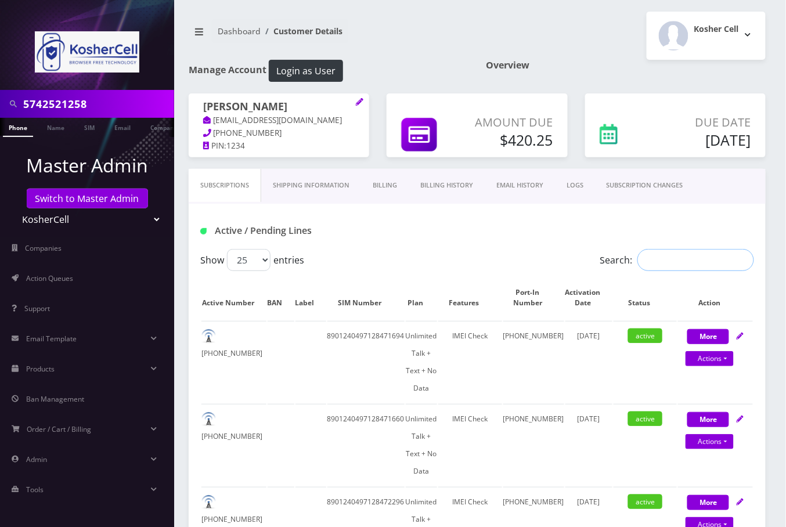
click at [663, 268] on input "Search:" at bounding box center [695, 260] width 117 height 22
paste input "5742521258"
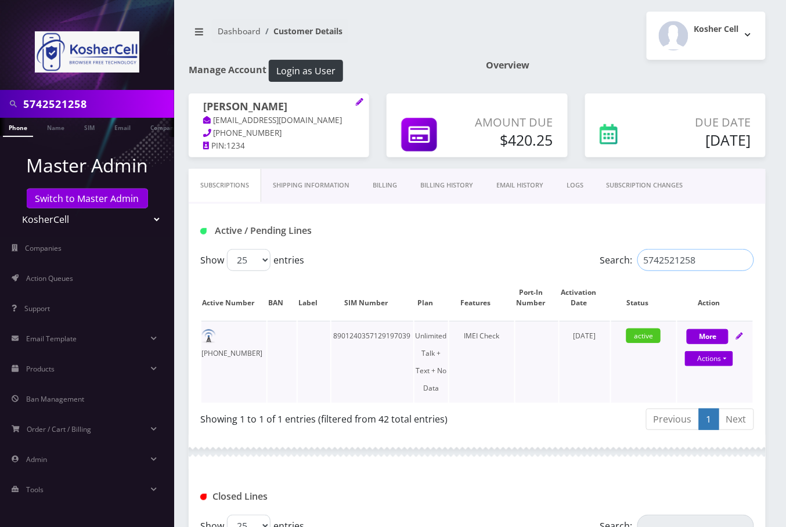
type input "5742521258"
click at [359, 332] on td "8901240357129197039" at bounding box center [372, 362] width 82 height 82
copy td "8901240357129197039"
click at [730, 353] on link "Actions" at bounding box center [709, 358] width 48 height 15
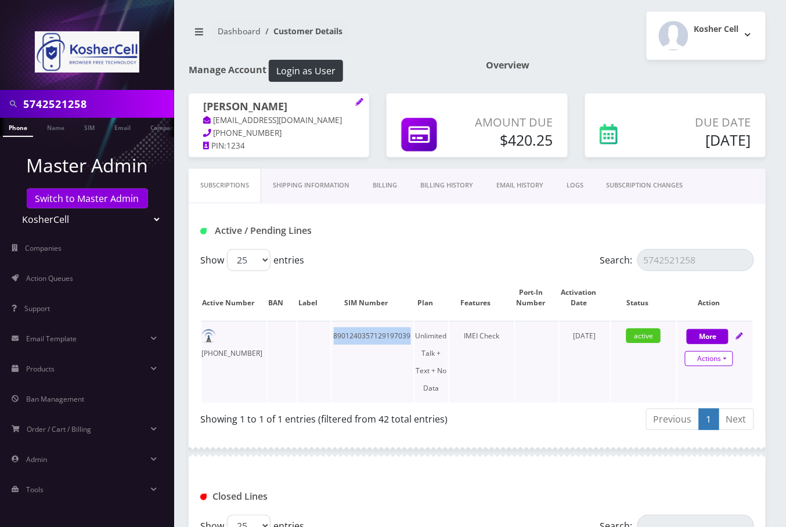
select select "363"
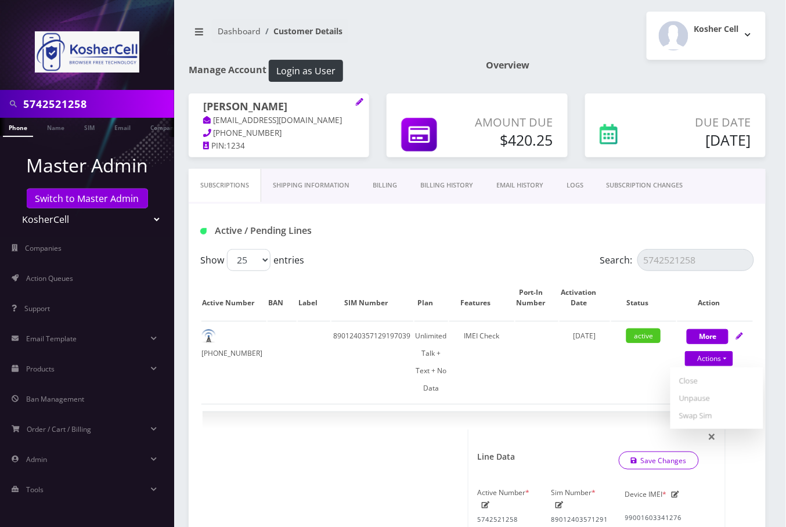
click at [630, 183] on link "SUBSCRIPTION CHANGES" at bounding box center [645, 185] width 100 height 33
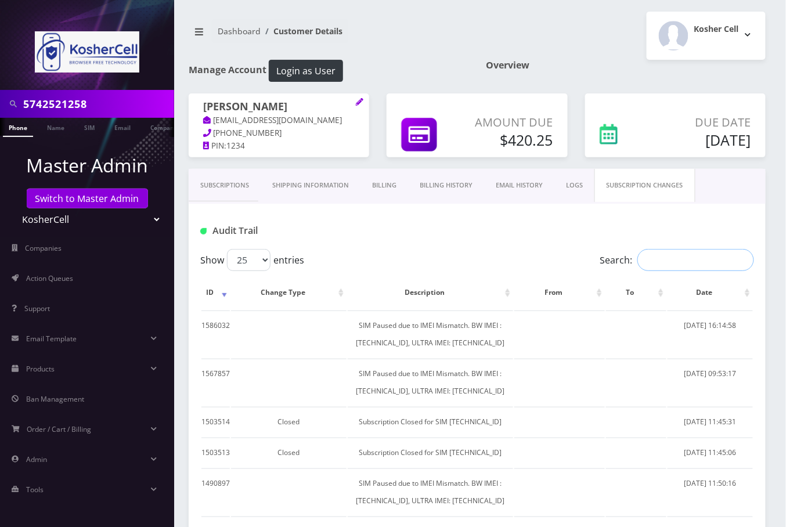
click at [657, 258] on input "Search:" at bounding box center [695, 260] width 117 height 22
paste input "990016033412766"
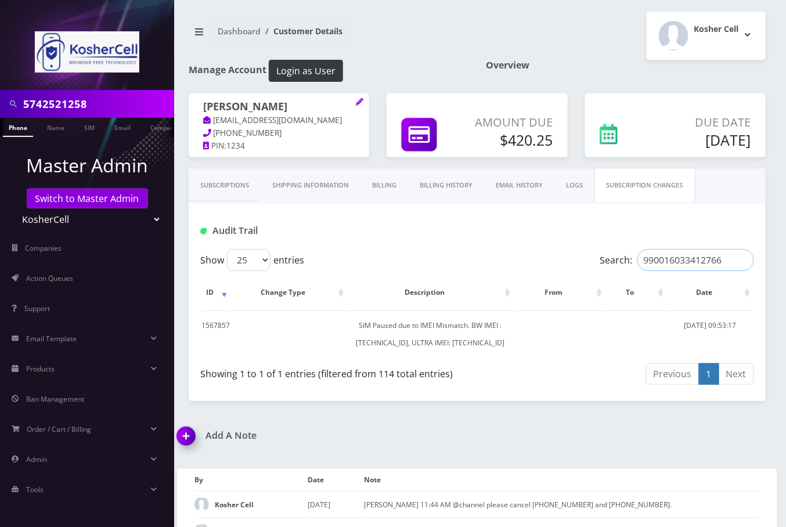
type input "990016033412766"
click at [216, 185] on link "Subscriptions" at bounding box center [225, 185] width 72 height 33
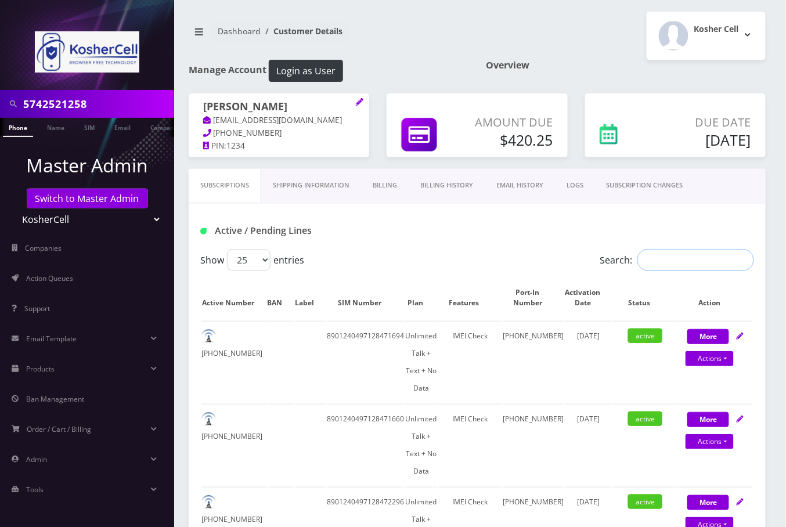
click at [683, 262] on input "Search:" at bounding box center [695, 260] width 117 height 22
paste input "5742521258"
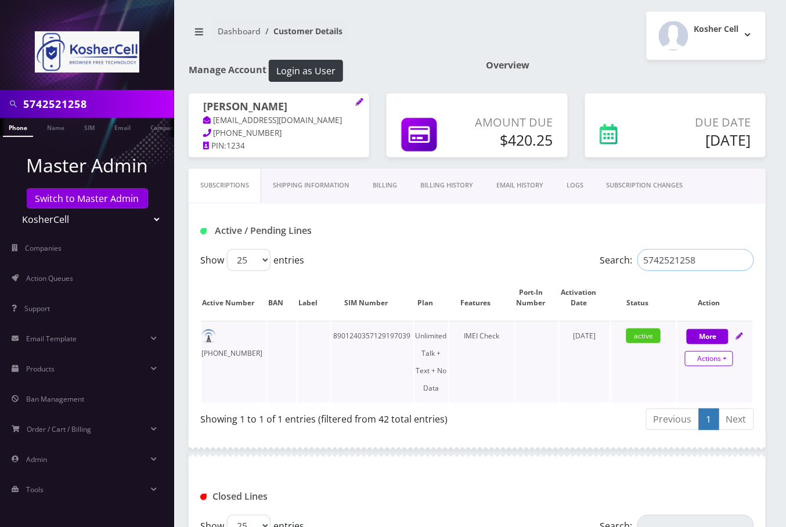
type input "5742521258"
click at [717, 358] on link "Actions" at bounding box center [709, 358] width 48 height 15
select select "363"
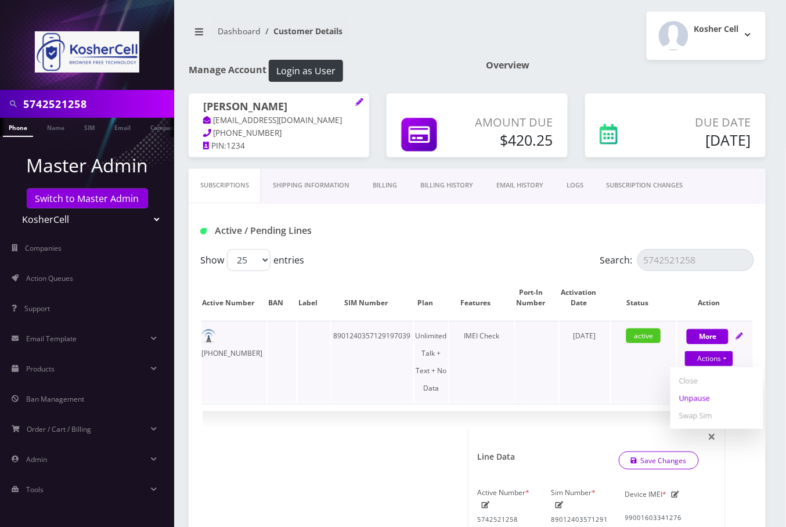
click at [695, 397] on link "Unpause" at bounding box center [716, 397] width 93 height 17
select select "363"
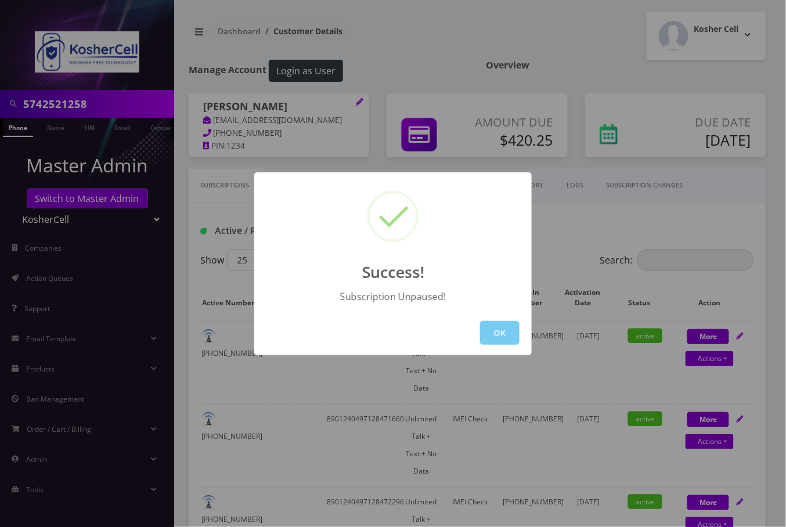
click at [498, 337] on button "OK" at bounding box center [499, 333] width 39 height 24
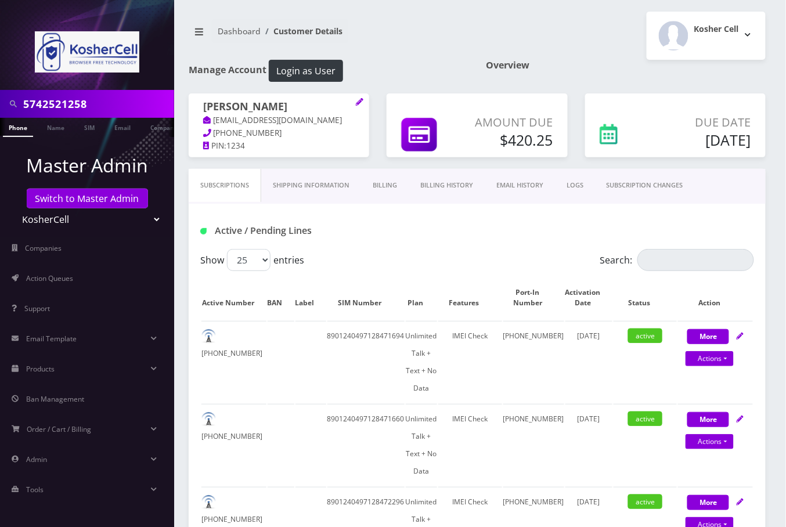
click at [49, 99] on input "5742521258" at bounding box center [97, 104] width 148 height 22
click at [117, 199] on link "Switch to Master Admin" at bounding box center [87, 199] width 121 height 20
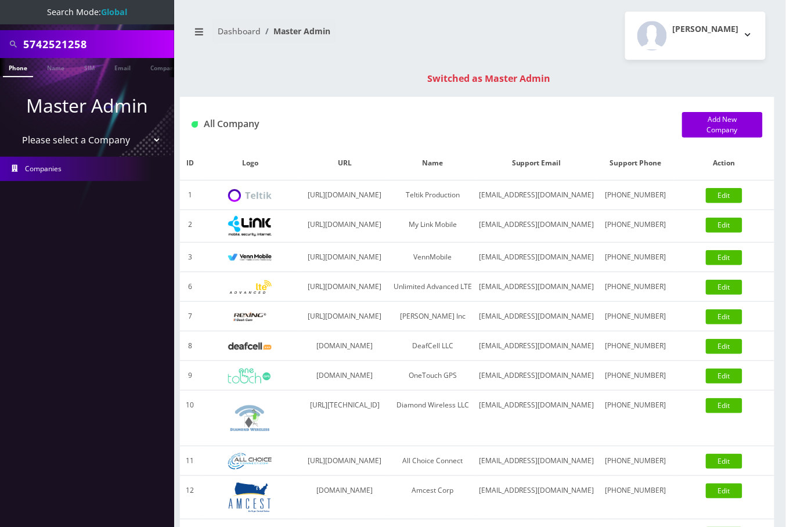
click at [66, 46] on input "5742521258" at bounding box center [97, 44] width 148 height 22
paste input "[EMAIL_ADDRESS][DOMAIN_NAME]"
type input "[EMAIL_ADDRESS][DOMAIN_NAME]"
click at [59, 70] on link "Name" at bounding box center [55, 67] width 29 height 19
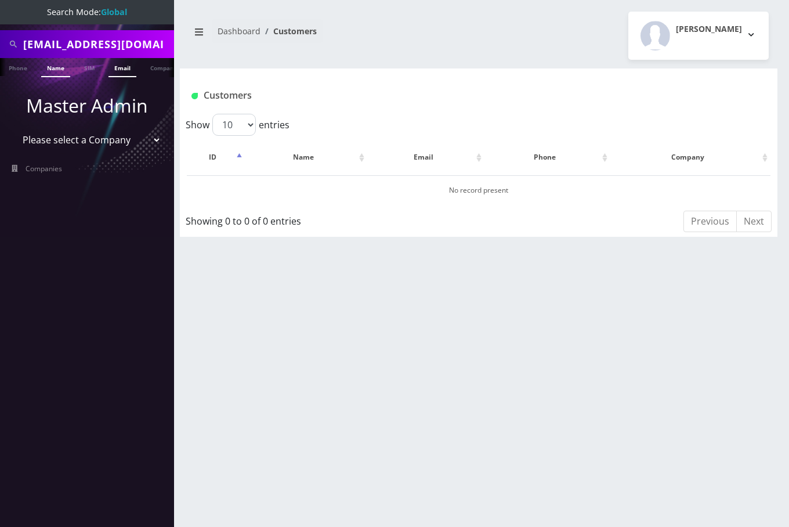
click at [122, 60] on link "Email" at bounding box center [123, 67] width 28 height 19
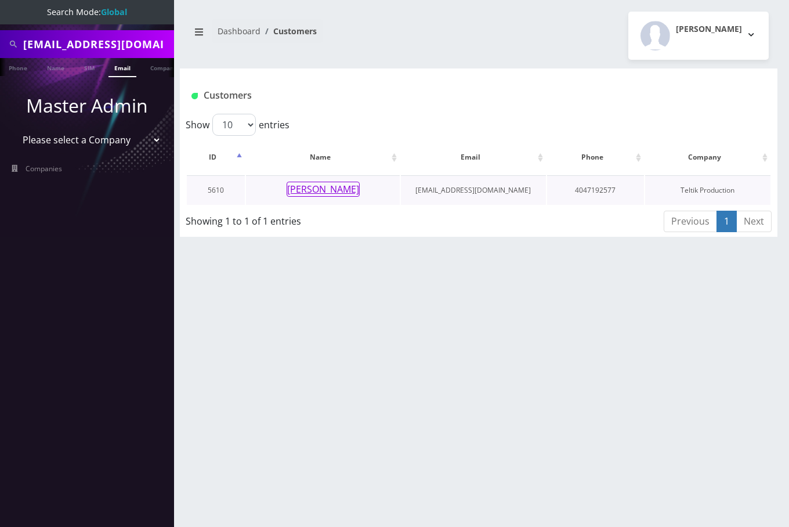
click at [339, 193] on button "[PERSON_NAME]" at bounding box center [323, 189] width 73 height 15
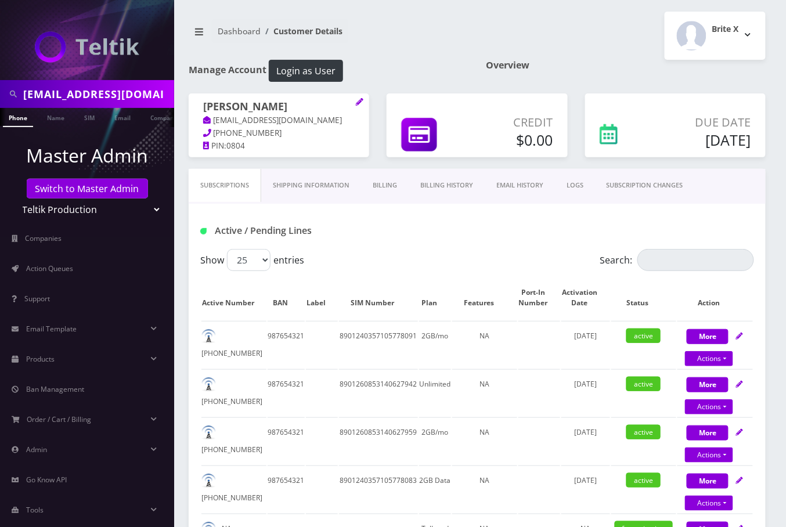
click at [250, 132] on span "[PHONE_NUMBER]" at bounding box center [248, 133] width 68 height 10
copy div "[PHONE_NUMBER]"
click at [540, 31] on div "Brite X Logout" at bounding box center [625, 36] width 297 height 48
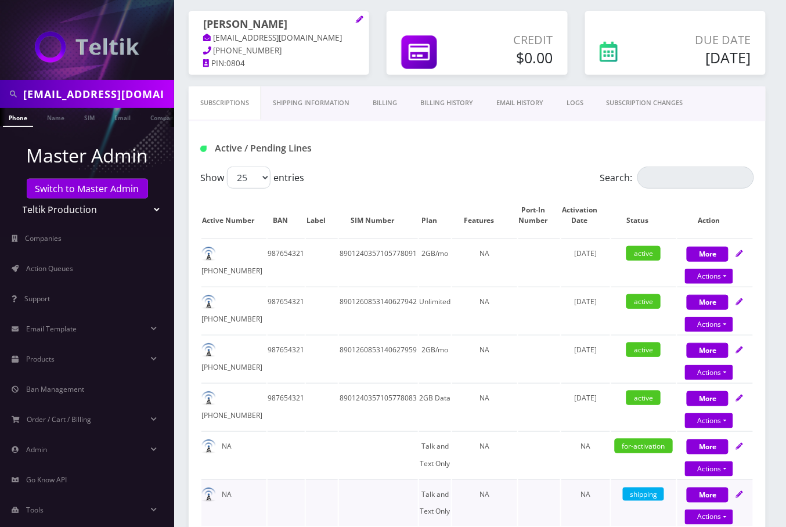
scroll to position [77, 0]
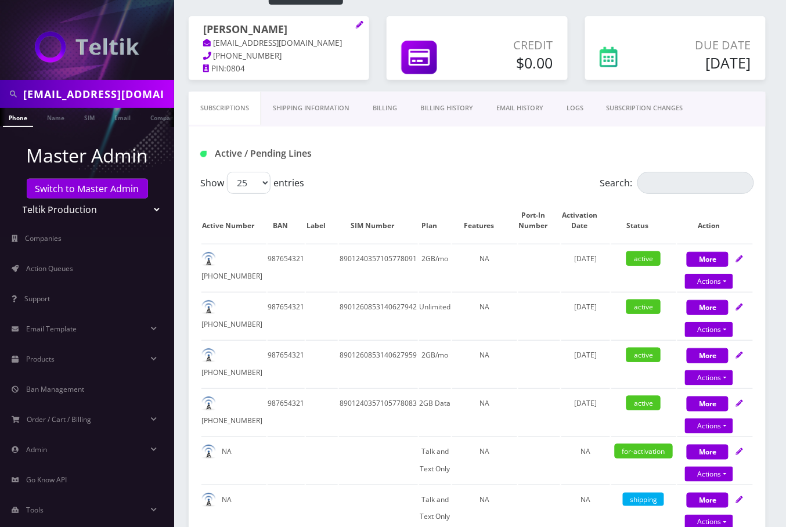
click at [434, 147] on div "Active / Pending Lines" at bounding box center [477, 153] width 571 height 19
click at [236, 260] on td "[PHONE_NUMBER]" at bounding box center [233, 267] width 65 height 47
copy td "[PHONE_NUMBER]"
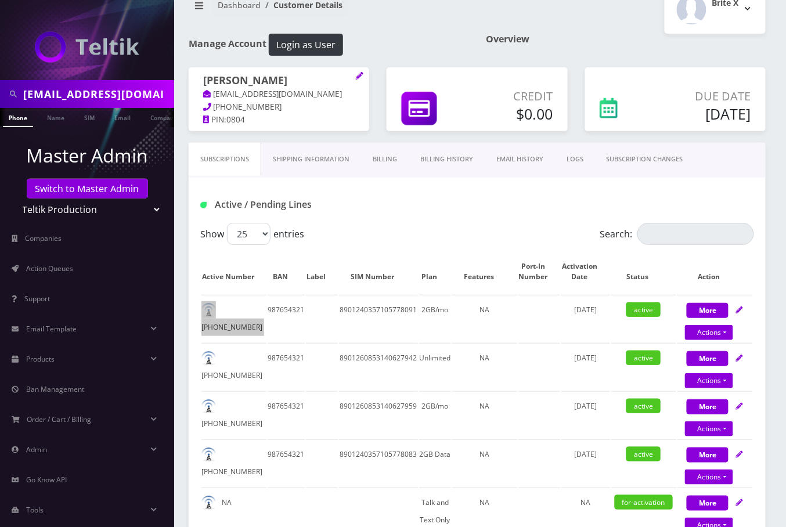
scroll to position [0, 0]
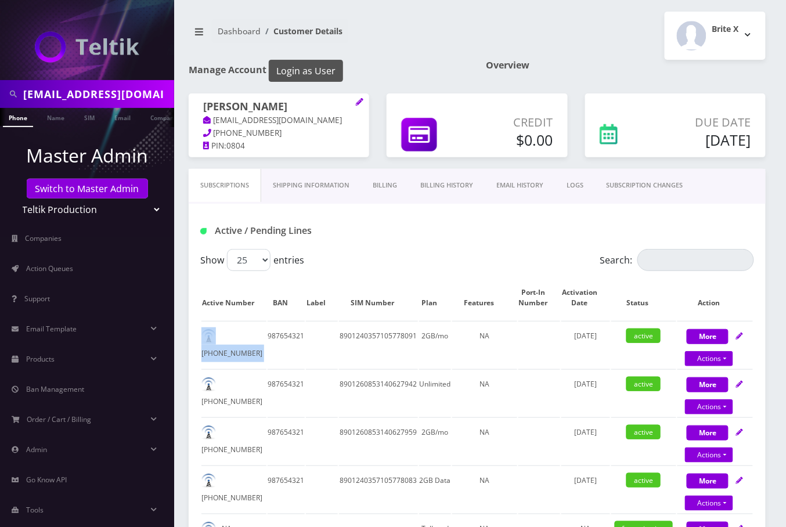
click at [327, 74] on button "Login as User" at bounding box center [306, 71] width 74 height 22
click at [118, 114] on link "Email" at bounding box center [123, 117] width 28 height 19
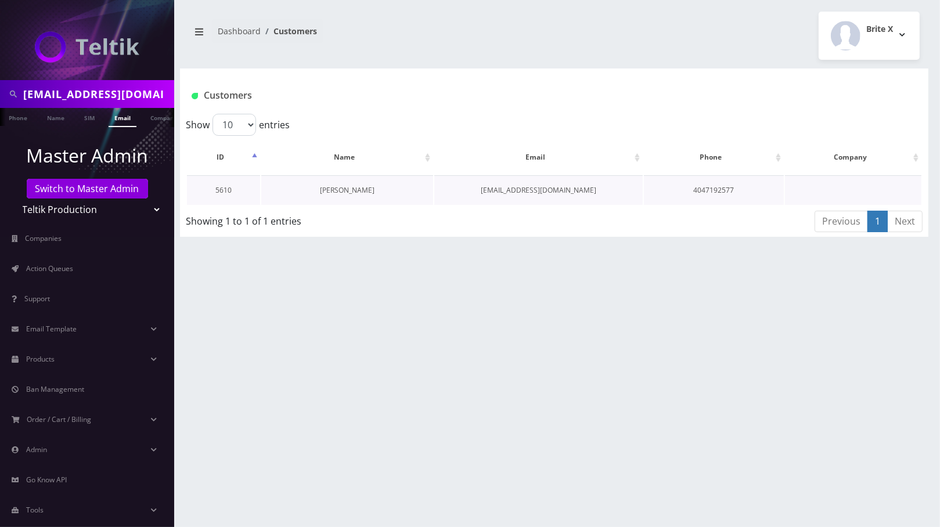
click at [346, 192] on link "[PERSON_NAME]" at bounding box center [347, 190] width 55 height 10
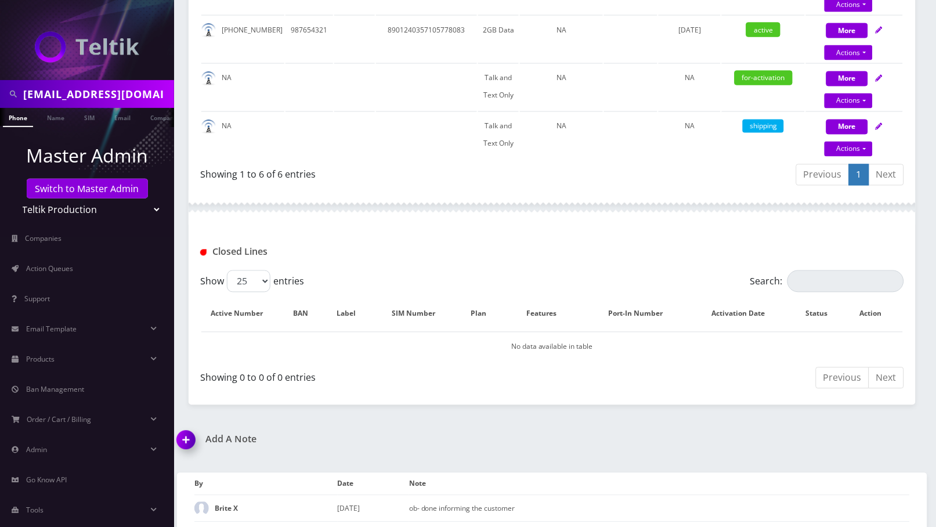
click at [192, 431] on img at bounding box center [188, 444] width 34 height 34
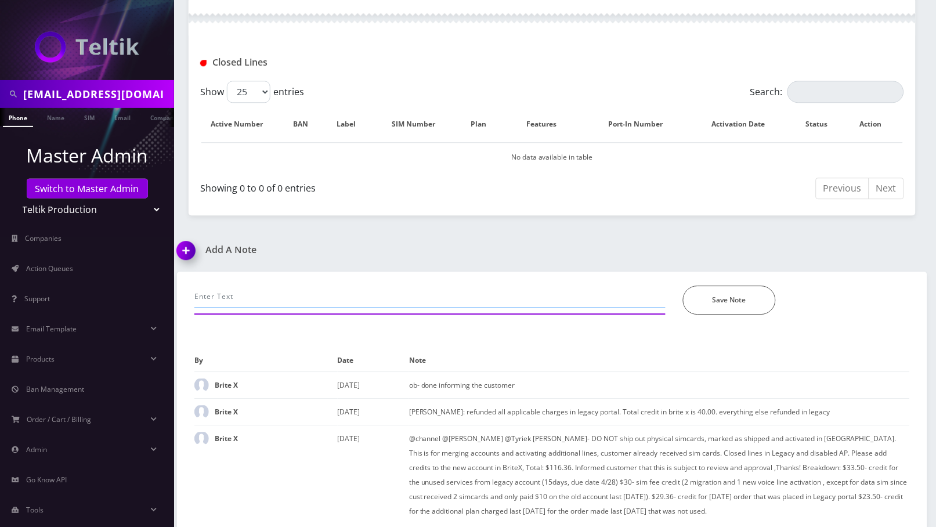
click at [318, 297] on input "text" at bounding box center [429, 297] width 471 height 22
type input "c"
paste input "[PHONE_NUMBER]"
drag, startPoint x: 243, startPoint y: 292, endPoint x: 331, endPoint y: 280, distance: 89.1
click at [331, 286] on input "downgraded 404-719-2577" at bounding box center [429, 297] width 471 height 22
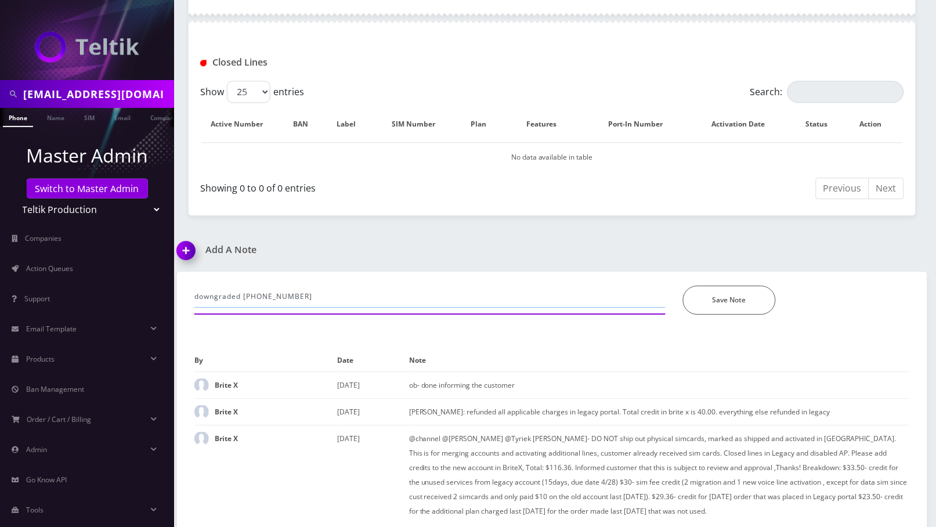
paste input "904-347-5463"
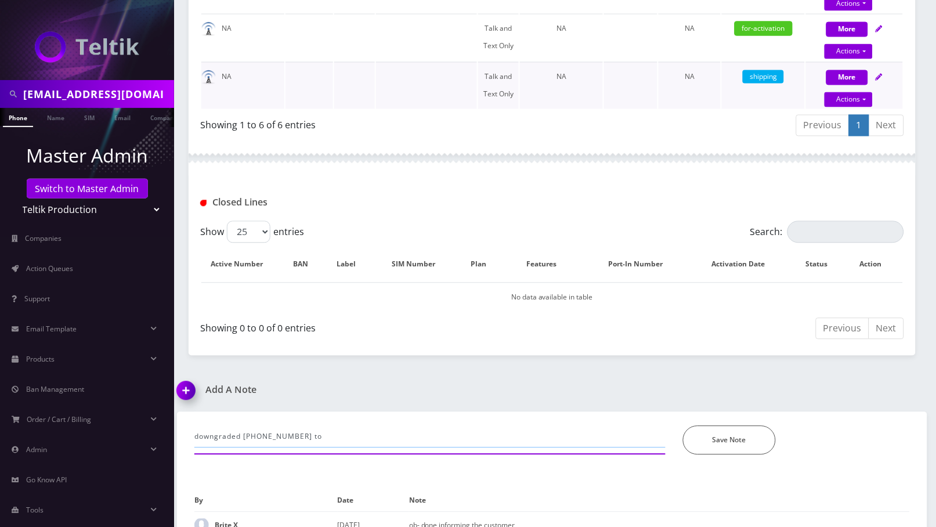
scroll to position [345, 0]
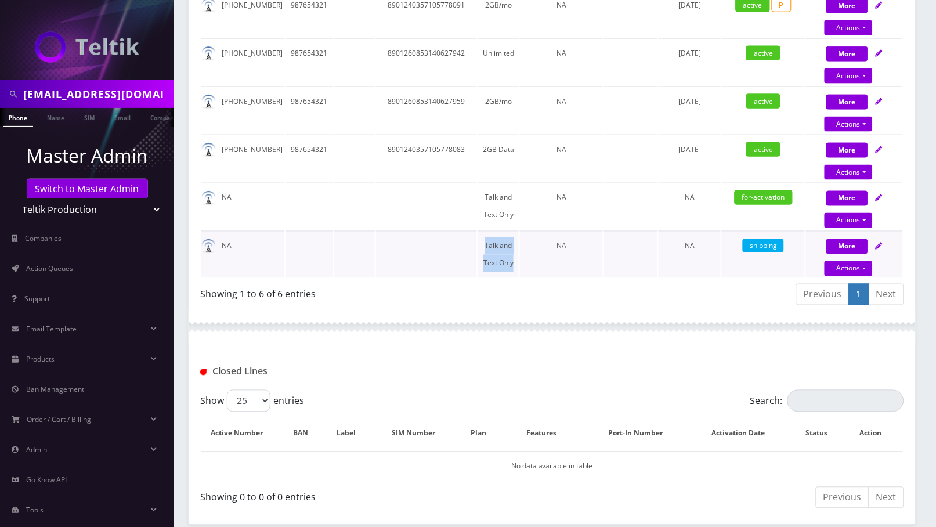
drag, startPoint x: 479, startPoint y: 241, endPoint x: 516, endPoint y: 272, distance: 47.8
click at [516, 272] on td "Talk and Text Only" at bounding box center [498, 254] width 41 height 47
copy td "Talk and Text Only"
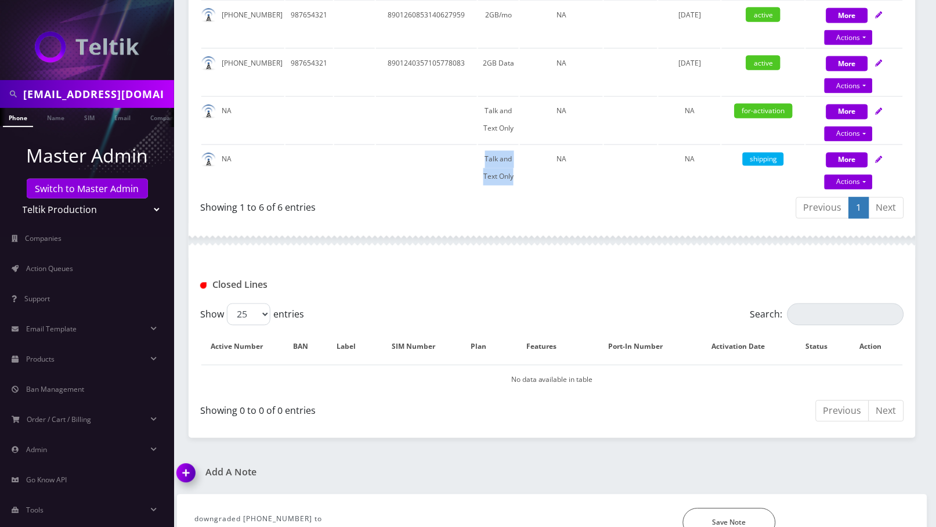
scroll to position [654, 0]
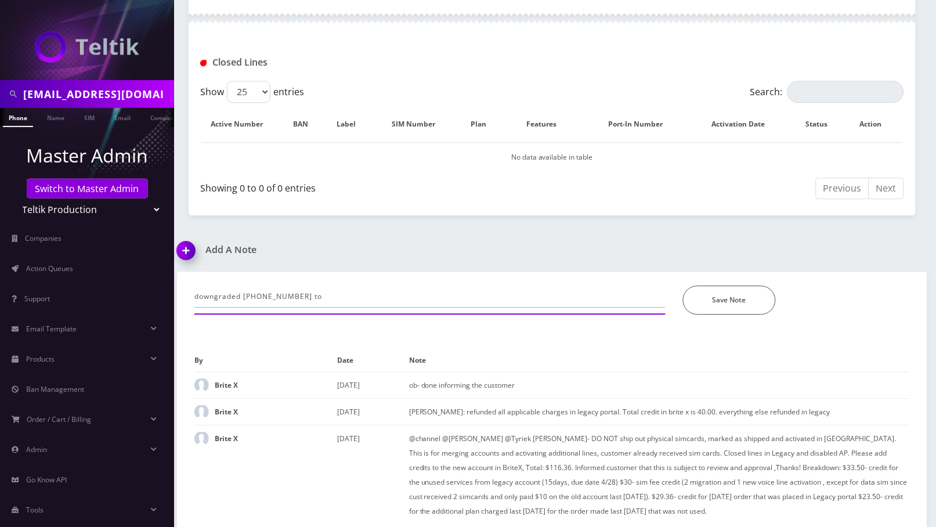
click at [331, 286] on input "downgraded 904-347-5463 to" at bounding box center [429, 297] width 471 height 22
paste input "Talk and Text Only"
type input "downgraded 904-347-5463 to Talk and Text Only--Angel"
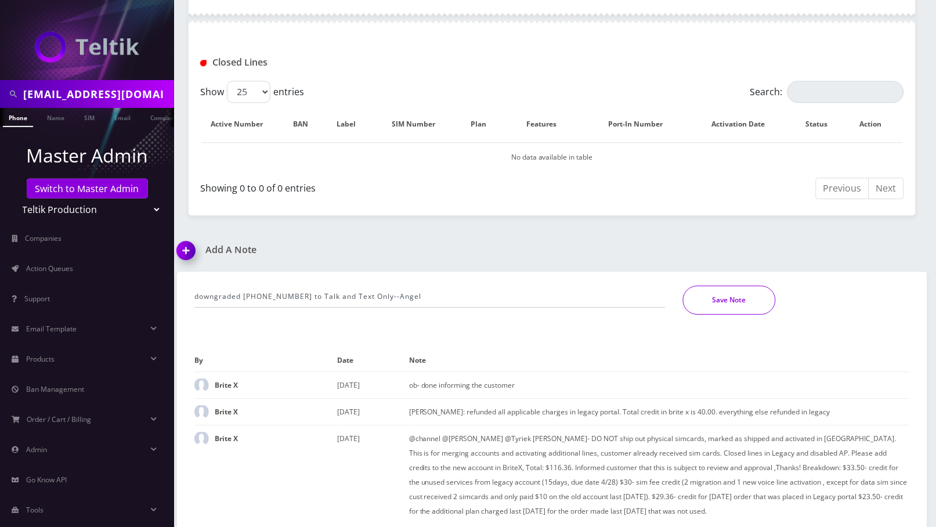
click at [741, 292] on button "Save Note" at bounding box center [729, 300] width 93 height 29
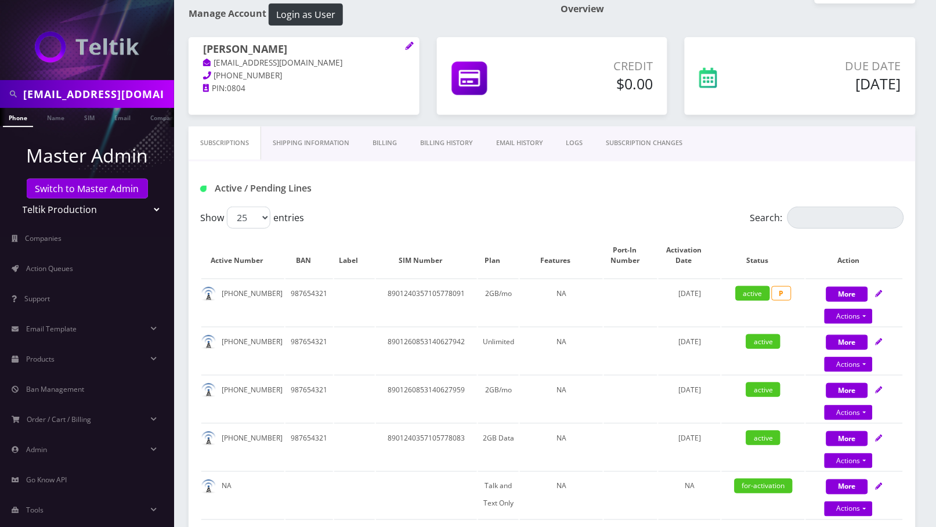
scroll to position [0, 0]
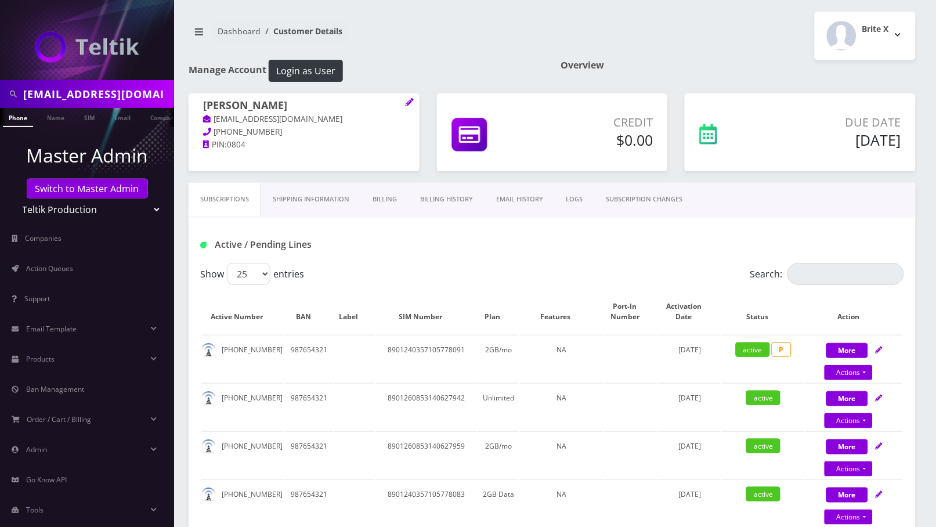
click at [313, 104] on h1 "Gheorghe Bujor" at bounding box center [304, 106] width 202 height 14
copy h1 "Gheorghe Bujor"
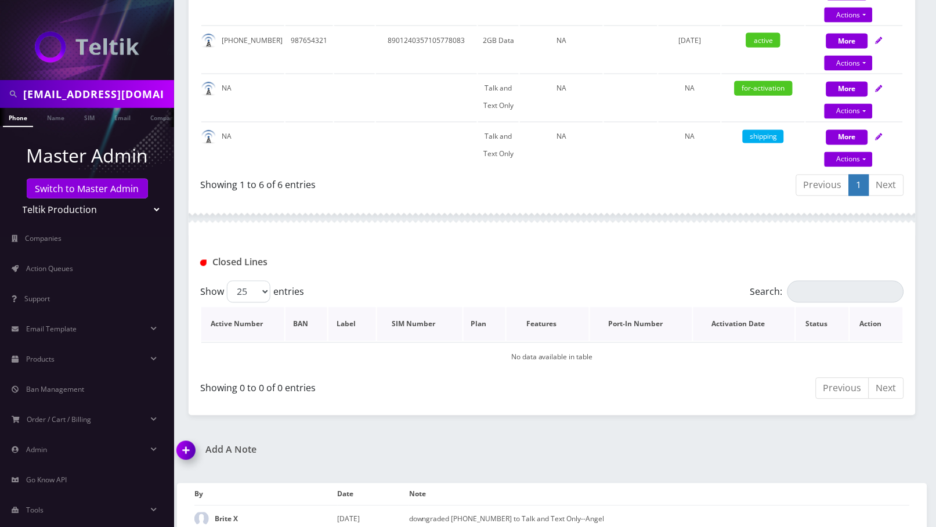
scroll to position [464, 0]
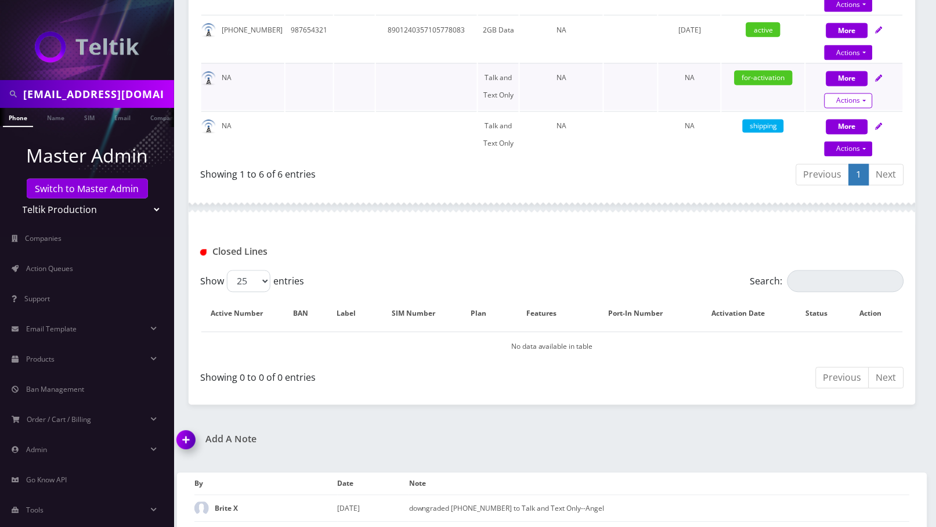
click at [864, 99] on link "Actions" at bounding box center [849, 100] width 48 height 15
select select "280"
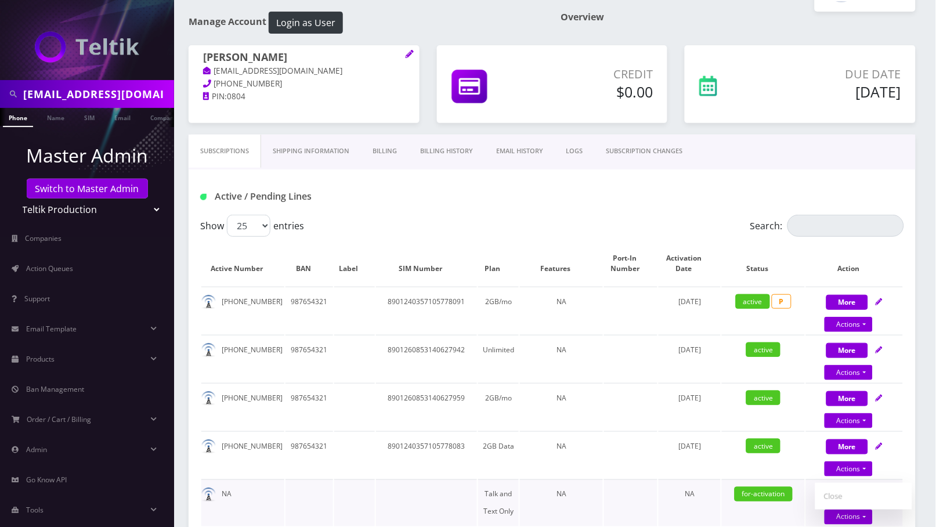
scroll to position [0, 0]
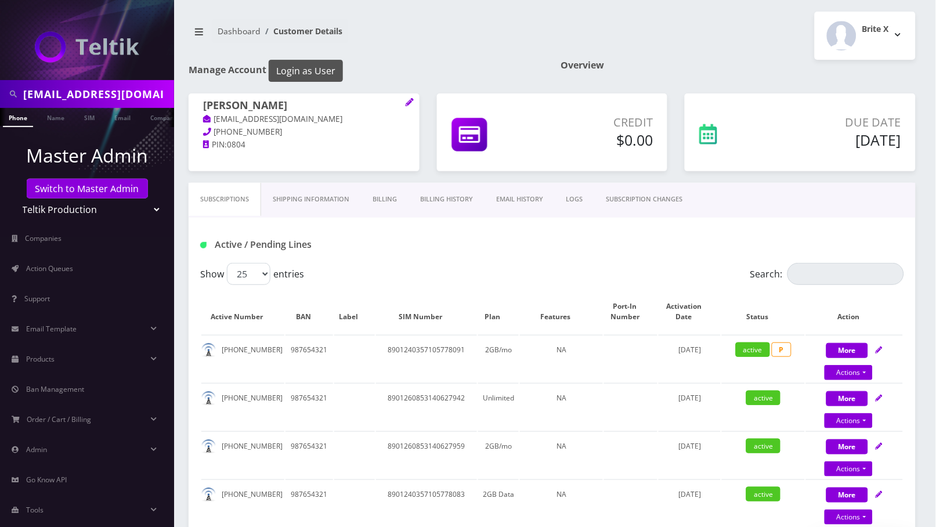
click at [317, 74] on button "Login as User" at bounding box center [306, 71] width 74 height 22
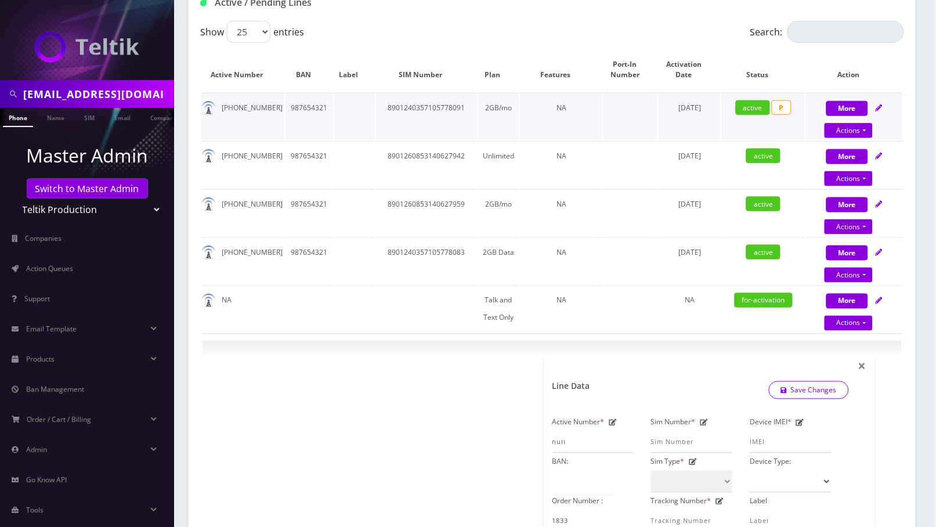
scroll to position [77, 0]
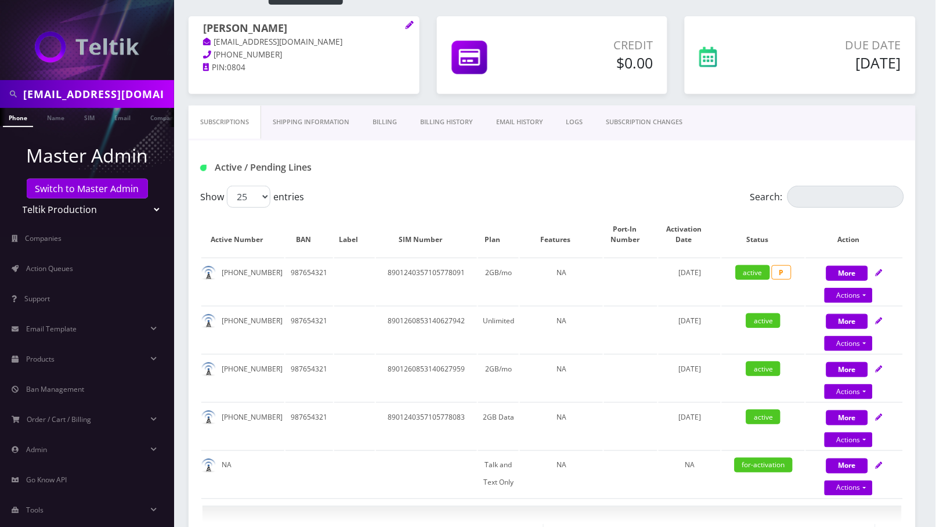
click at [454, 118] on link "Billing History" at bounding box center [447, 122] width 76 height 33
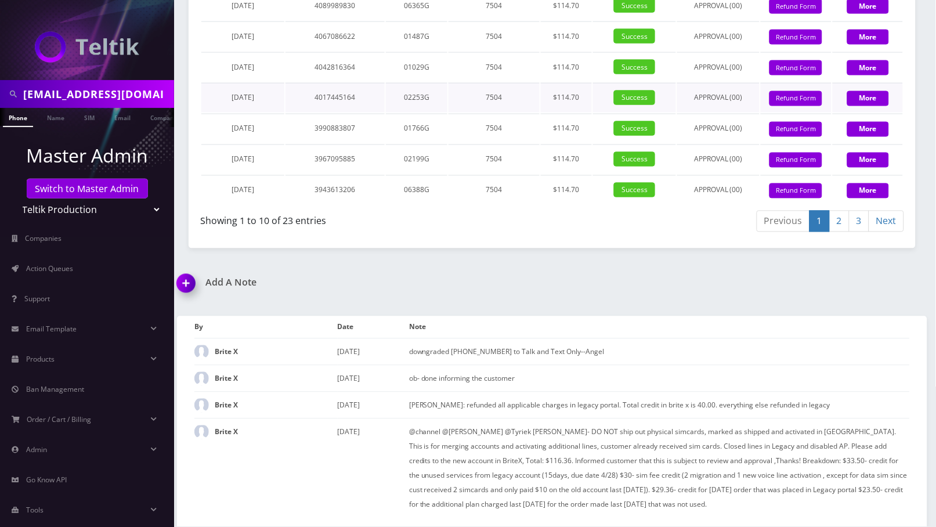
scroll to position [1238, 0]
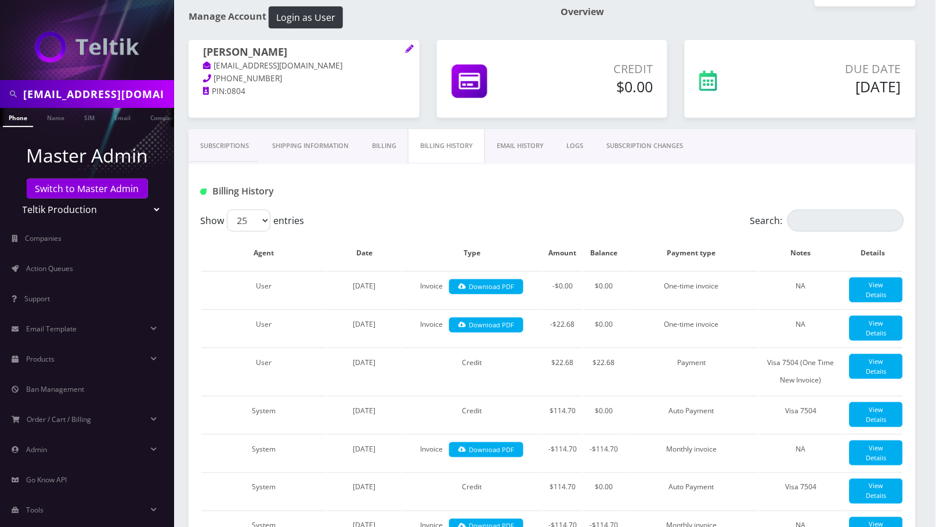
scroll to position [0, 0]
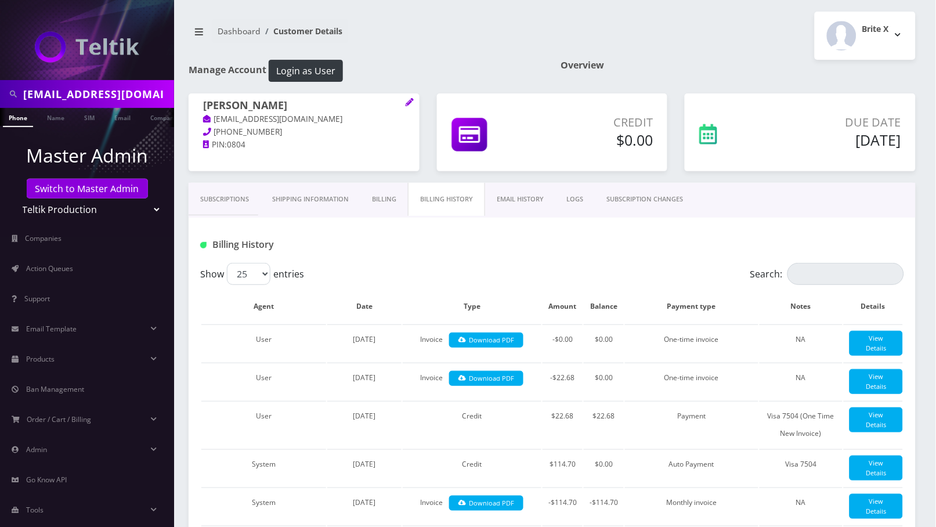
click at [220, 200] on link "Subscriptions" at bounding box center [225, 199] width 72 height 33
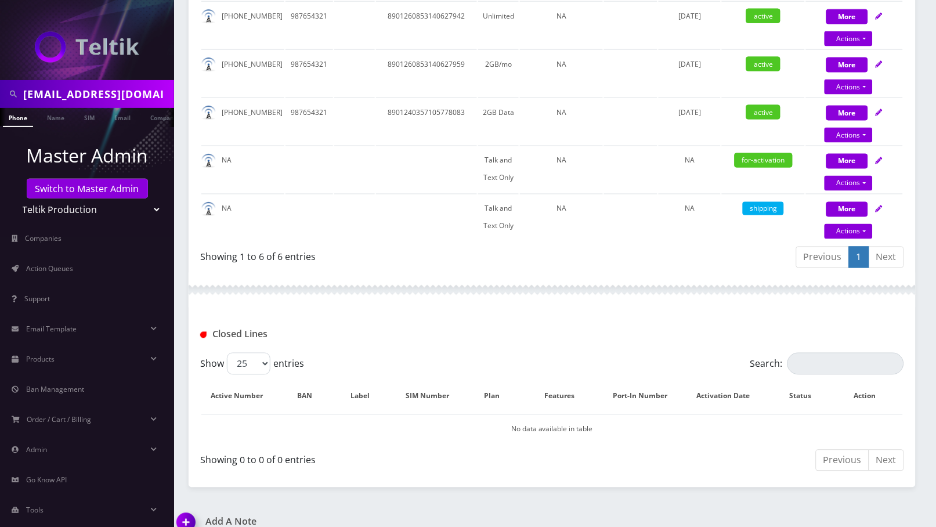
scroll to position [464, 0]
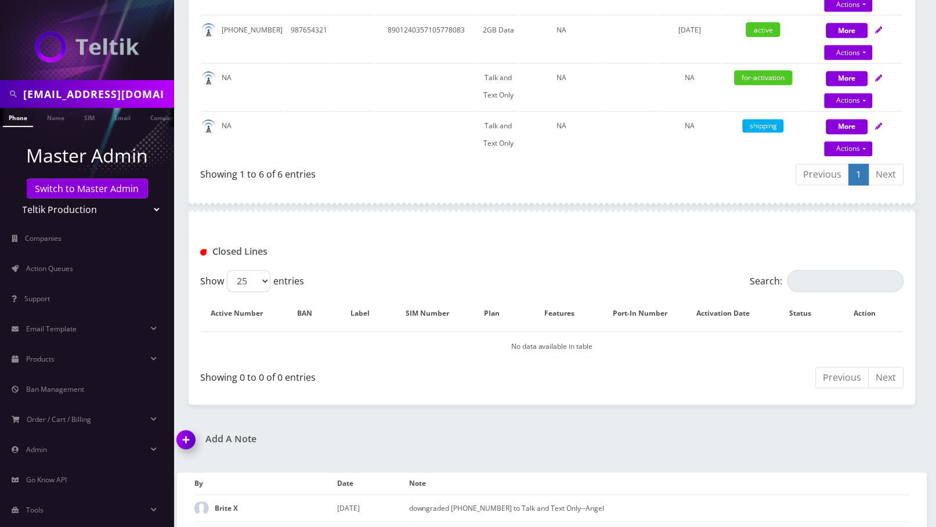
click at [839, 233] on div "Closed Lines" at bounding box center [552, 247] width 727 height 45
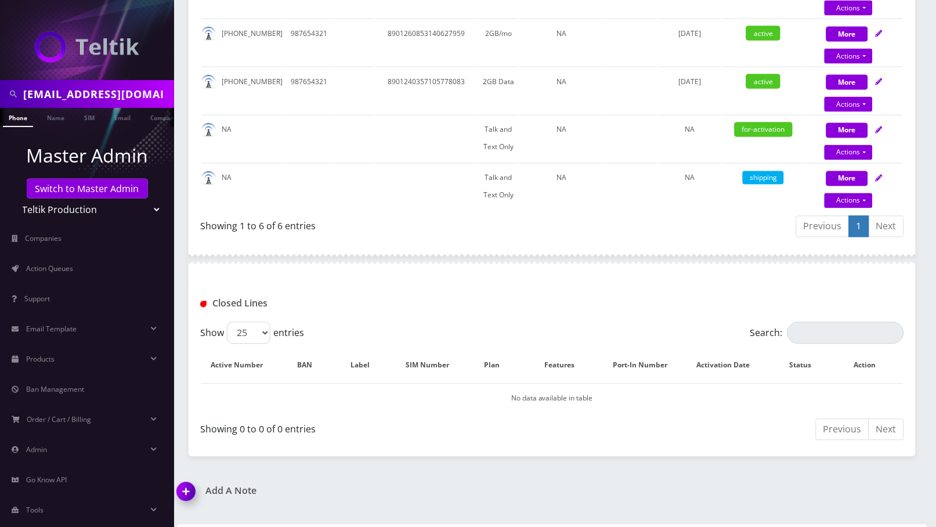
scroll to position [386, 0]
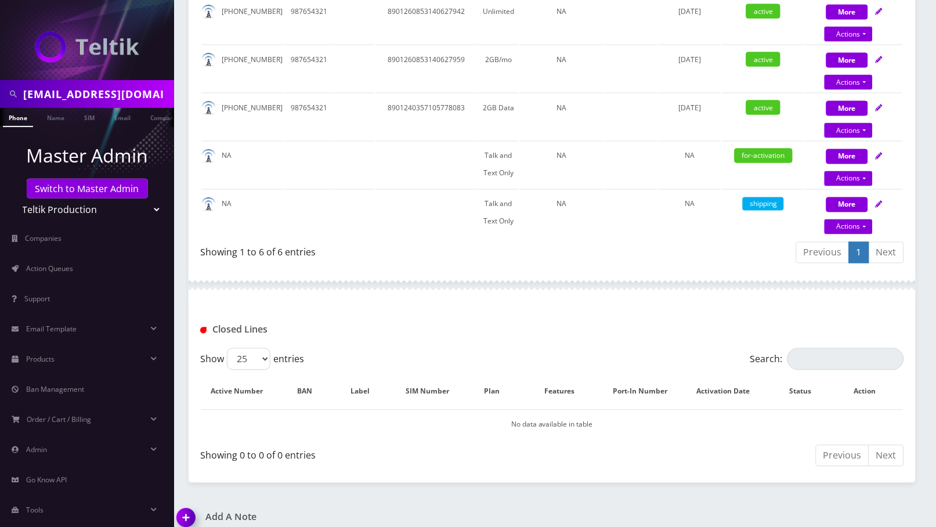
click at [415, 284] on div at bounding box center [552, 285] width 727 height 35
click at [865, 171] on link "Actions" at bounding box center [849, 178] width 48 height 15
select select "280"
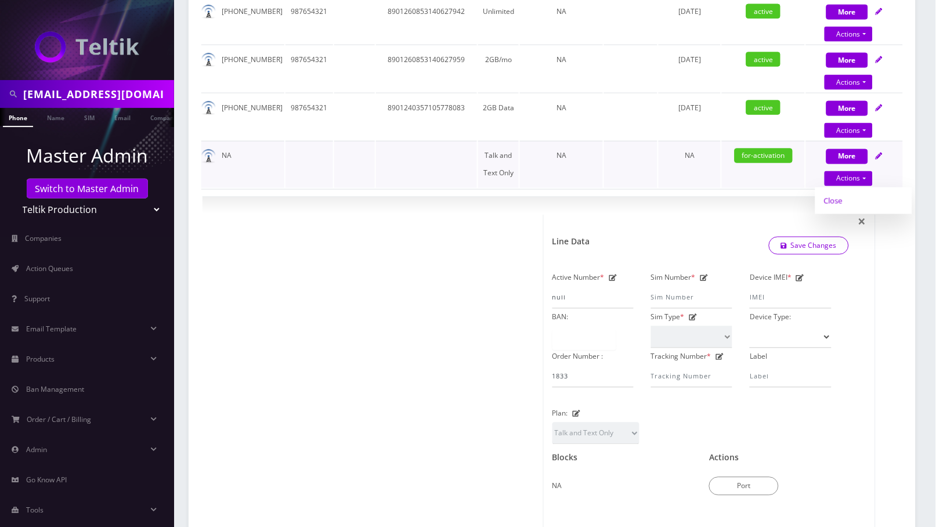
click at [833, 200] on link "Close" at bounding box center [863, 200] width 97 height 17
type input "10/01/2025"
select select "280"
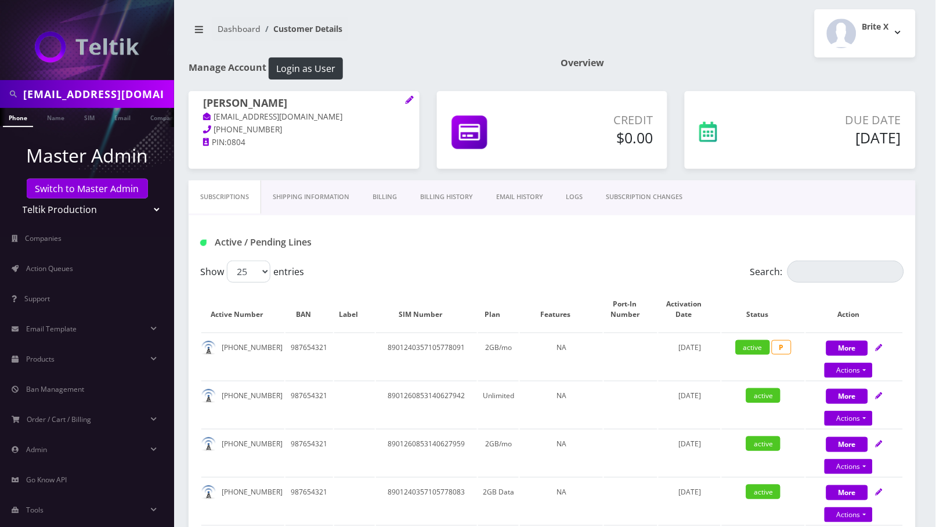
scroll to position [0, 0]
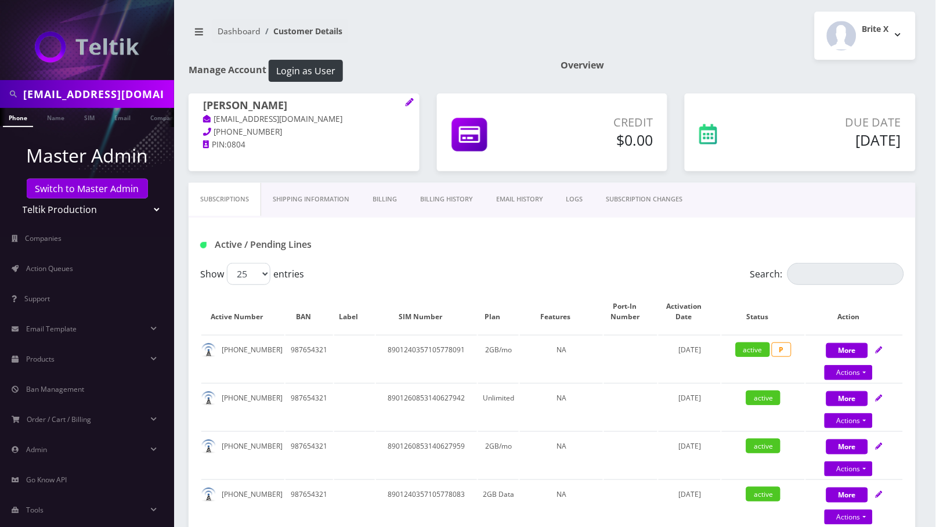
click at [534, 200] on link "EMAIL HISTORY" at bounding box center [520, 199] width 70 height 33
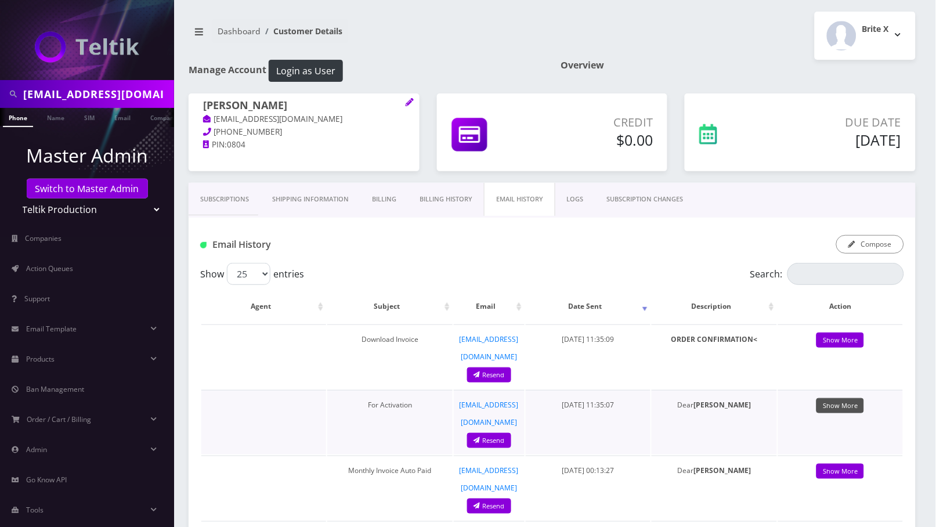
click at [852, 398] on link "Show More" at bounding box center [841, 406] width 48 height 16
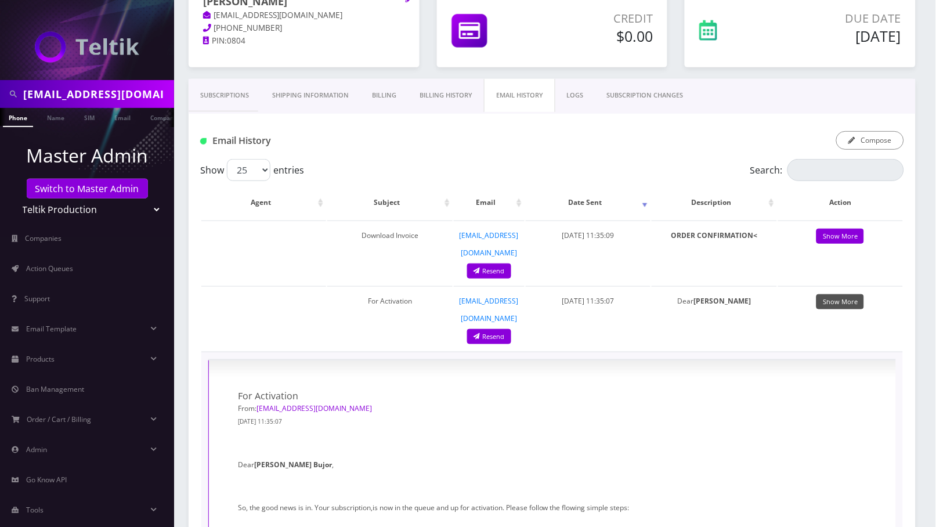
scroll to position [77, 0]
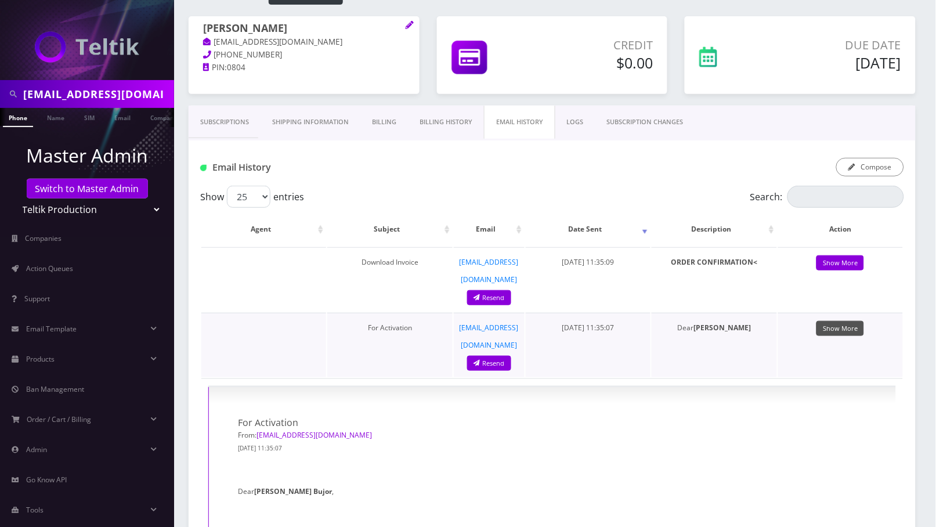
click at [848, 321] on link "Show More" at bounding box center [841, 329] width 48 height 16
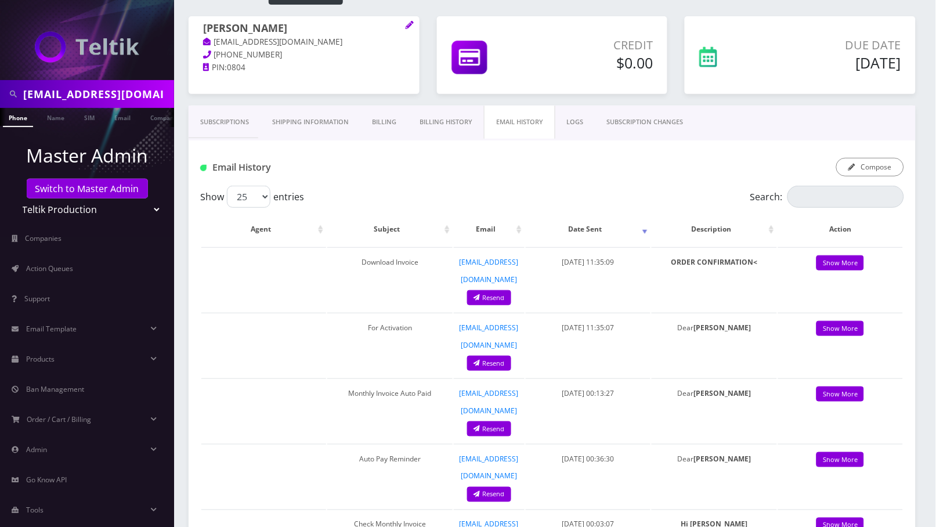
click at [233, 126] on link "Subscriptions" at bounding box center [225, 122] width 72 height 33
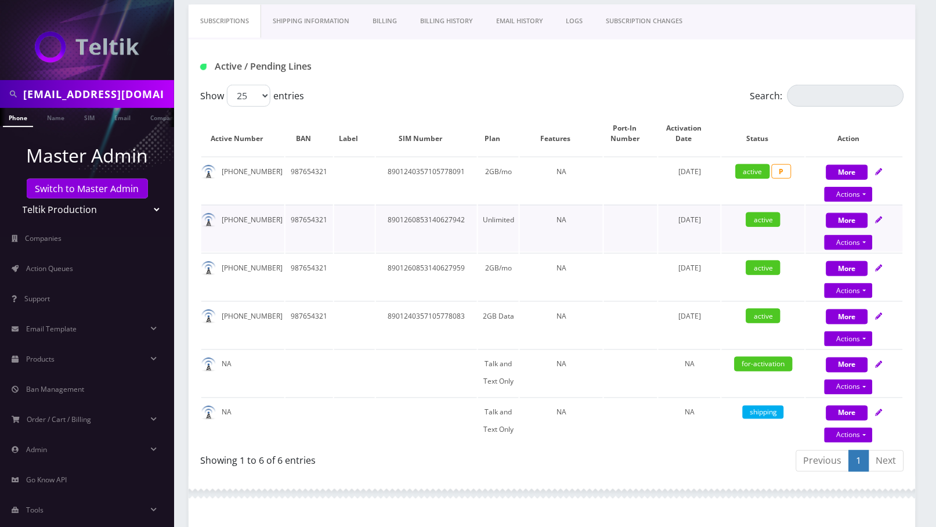
scroll to position [386, 0]
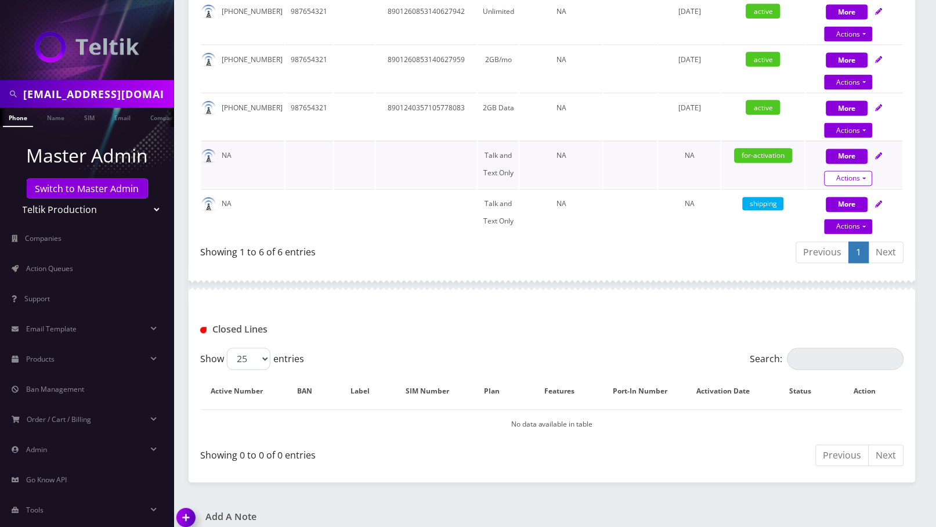
click at [866, 176] on link "Actions" at bounding box center [849, 178] width 48 height 15
select select "280"
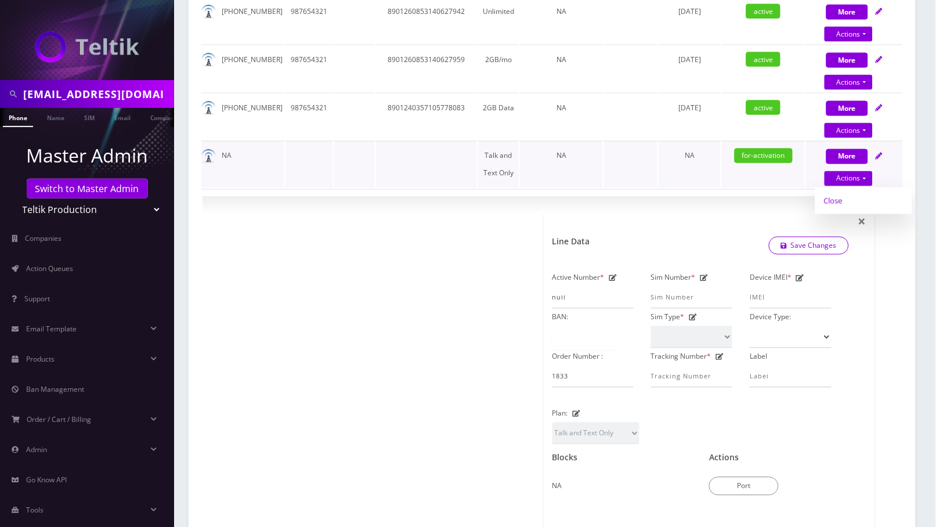
click at [841, 199] on link "Close" at bounding box center [863, 200] width 97 height 17
type input "10/01/2025"
select select "280"
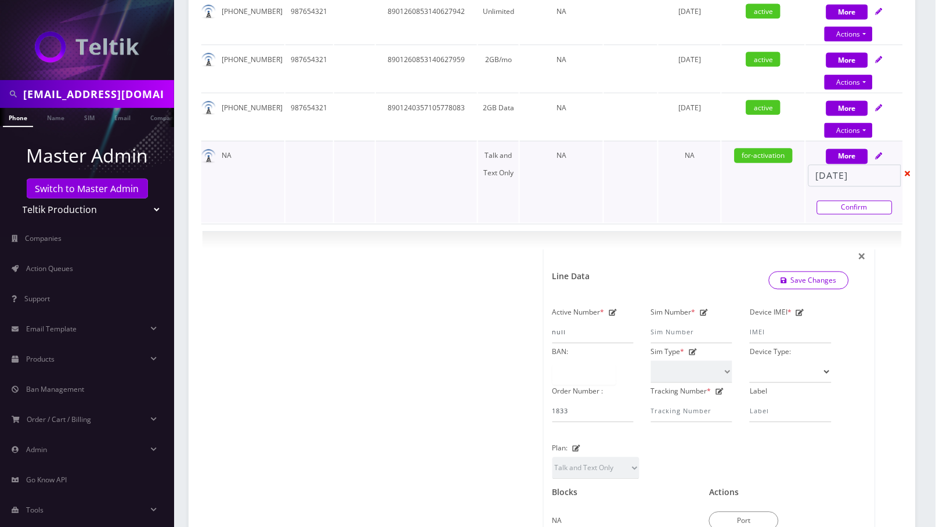
click at [848, 205] on link "Confirm" at bounding box center [854, 208] width 75 height 14
select select "280"
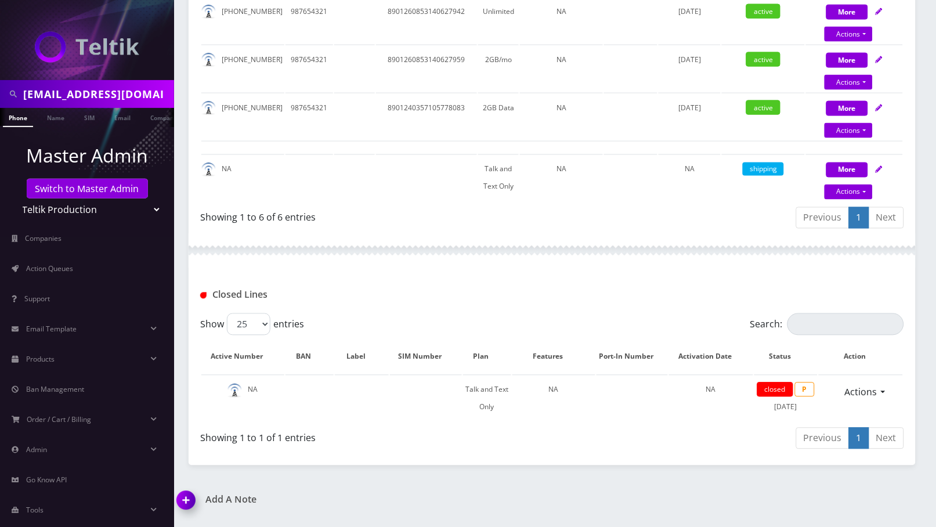
click at [187, 492] on img at bounding box center [188, 504] width 34 height 34
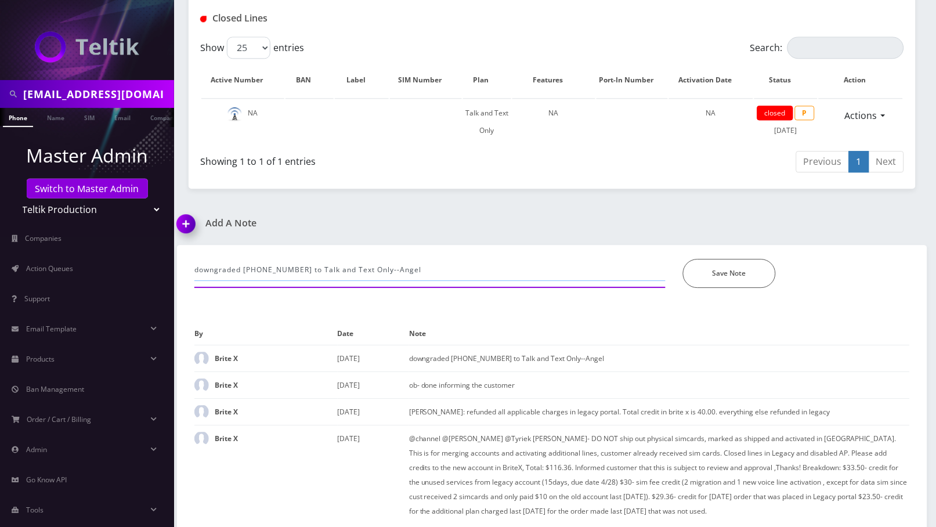
click at [421, 267] on input "downgraded 904-347-5463 to Talk and Text Only--Angel" at bounding box center [429, 270] width 471 height 22
paste input "@channel @Loren D'Errico Gheorghe Bujor- order# 1833, customer said he only ord…"
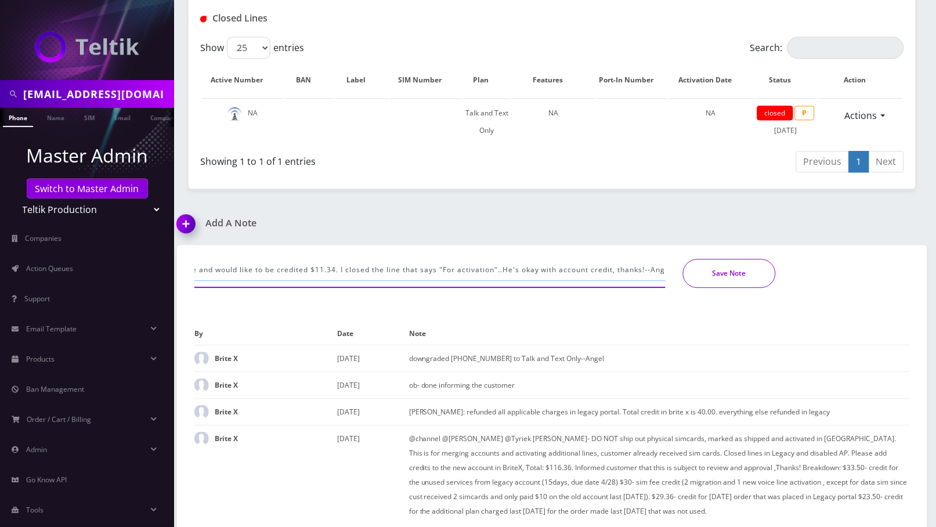
type input "@channel @Loren D'Errico Gheorghe Bujor- order# 1833, customer said he only ord…"
click at [722, 272] on button "Save Note" at bounding box center [729, 273] width 93 height 29
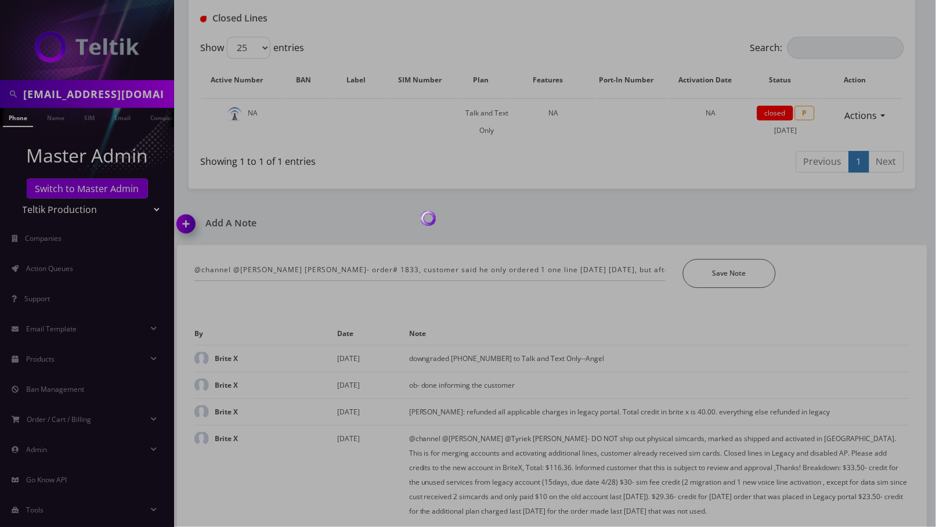
scroll to position [653, 0]
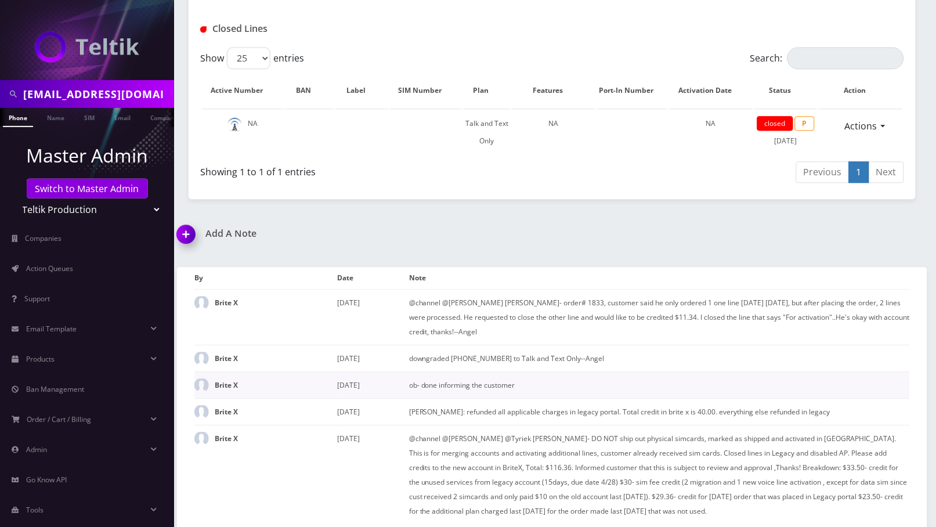
click at [628, 371] on td "ob- done informing the customer" at bounding box center [659, 384] width 501 height 27
click at [542, 236] on div "Add A Note" at bounding box center [360, 241] width 384 height 27
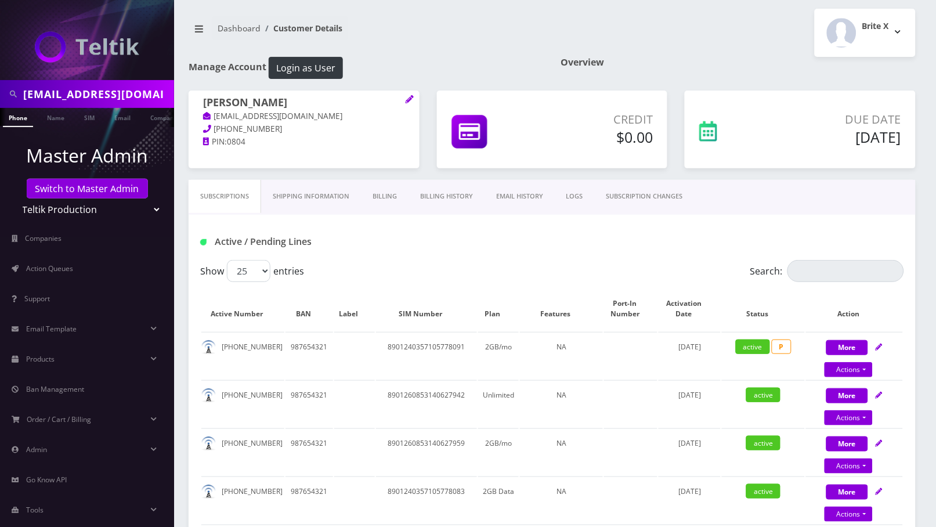
scroll to position [0, 0]
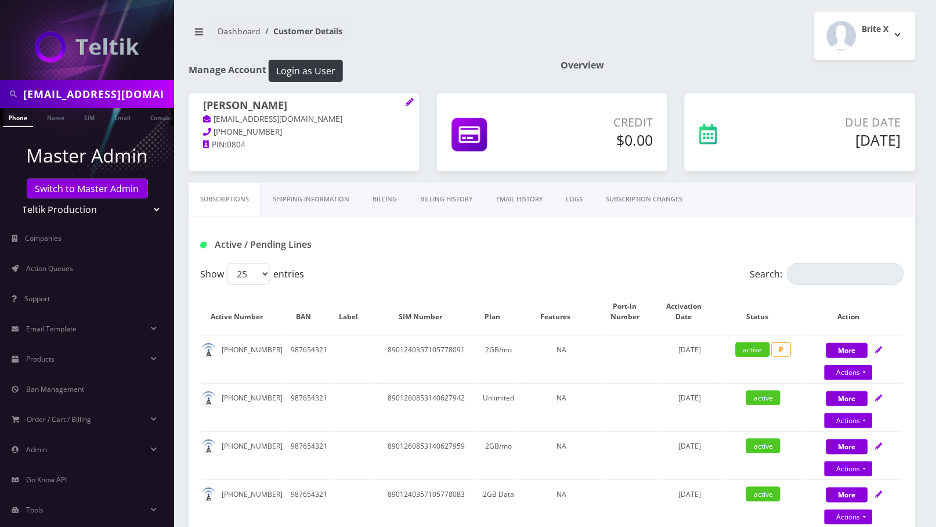
click at [458, 39] on nav "Dashboard Customer Details" at bounding box center [366, 35] width 355 height 33
click at [113, 115] on link "Email" at bounding box center [123, 117] width 28 height 19
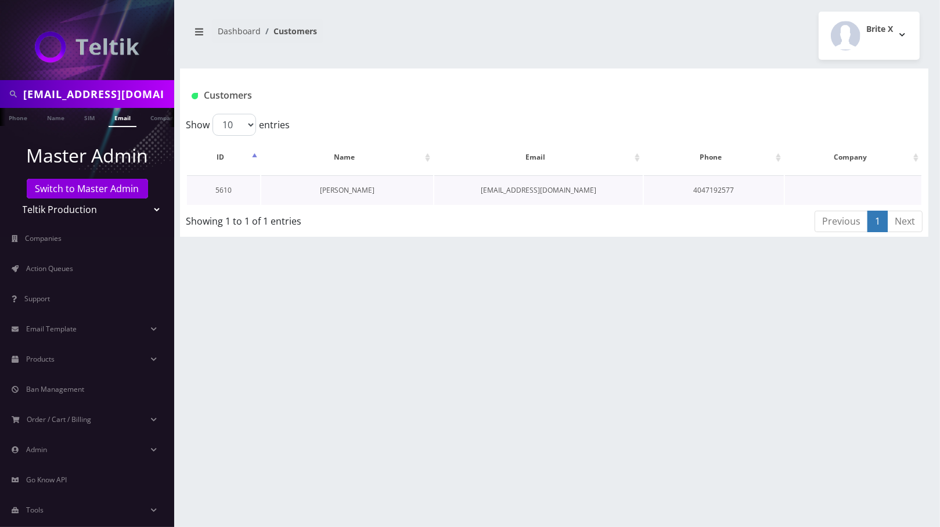
click at [337, 190] on link "[PERSON_NAME]" at bounding box center [347, 190] width 55 height 10
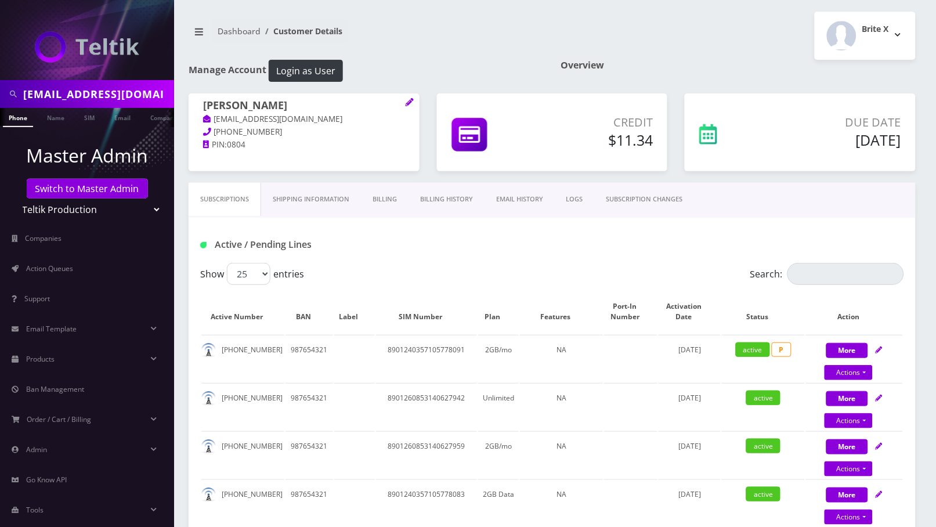
click at [527, 200] on link "EMAIL HISTORY" at bounding box center [520, 199] width 70 height 33
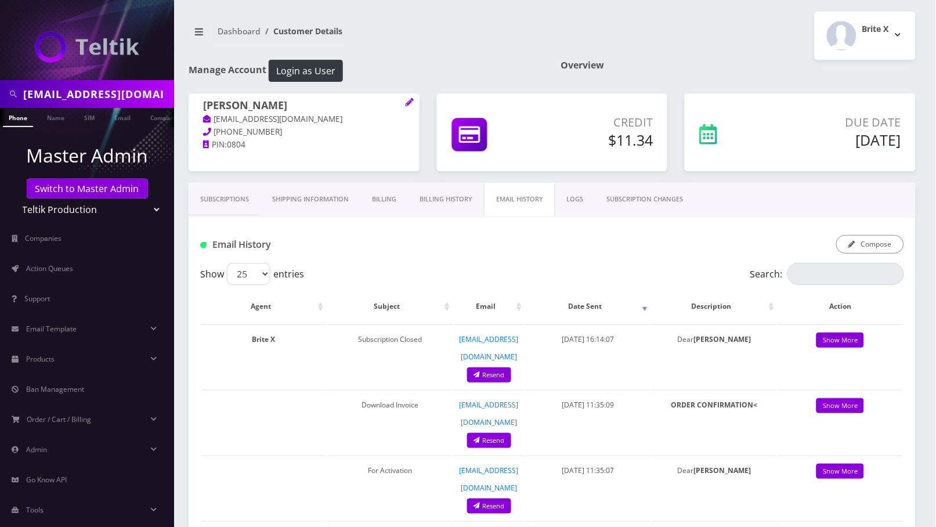
click at [432, 35] on nav "Dashboard Customer Details" at bounding box center [366, 35] width 355 height 33
click at [461, 48] on nav "Dashboard Customer Details" at bounding box center [366, 35] width 355 height 33
click at [87, 97] on input "ghebizi@yahoo.com" at bounding box center [97, 94] width 148 height 22
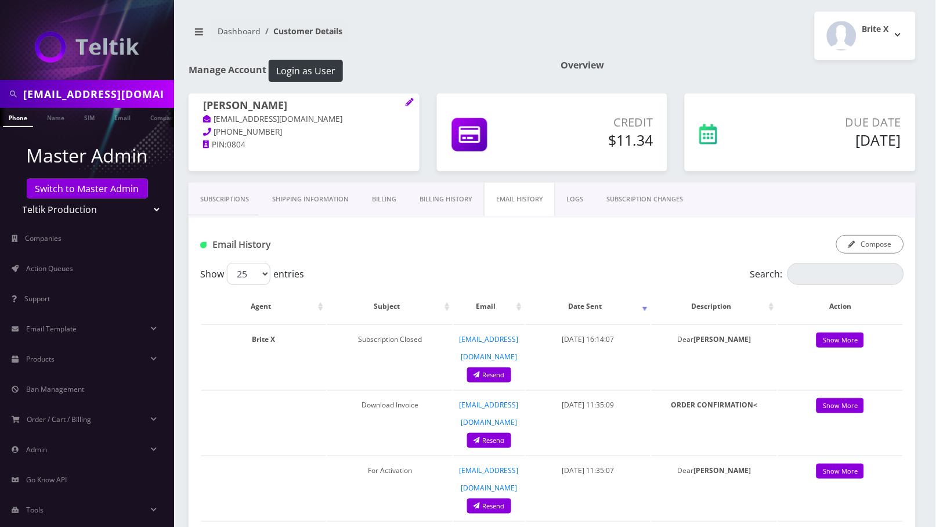
paste input "roro17@gmail"
type input "roro17@gmail.com"
click at [117, 118] on link "Email" at bounding box center [123, 117] width 28 height 19
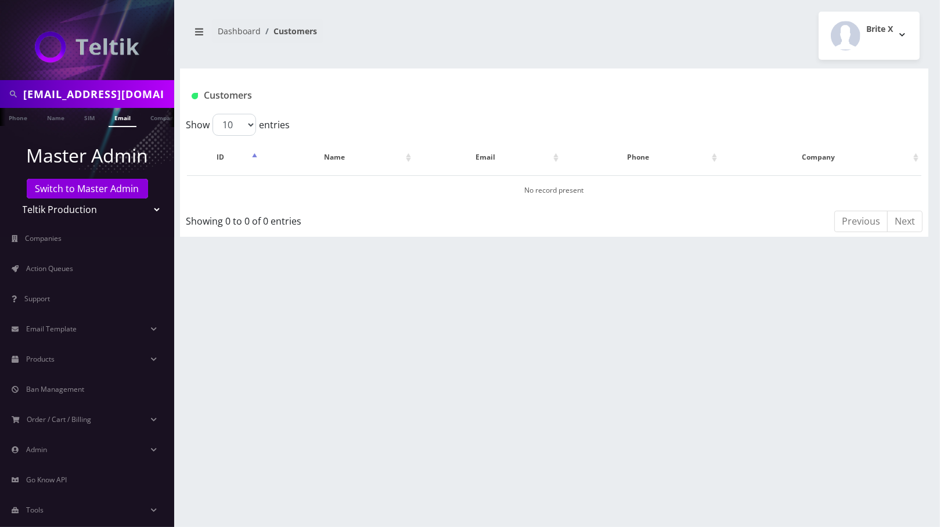
click at [93, 92] on input "[EMAIL_ADDRESS][DOMAIN_NAME]" at bounding box center [97, 94] width 148 height 22
paste input "[PERSON_NAME]"
type input "[PERSON_NAME]"
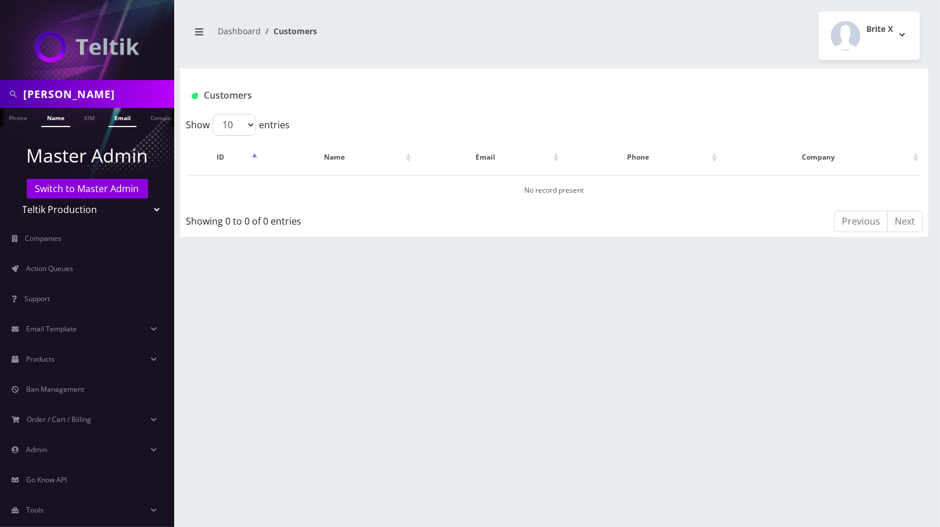
click at [49, 117] on link "Name" at bounding box center [55, 117] width 29 height 19
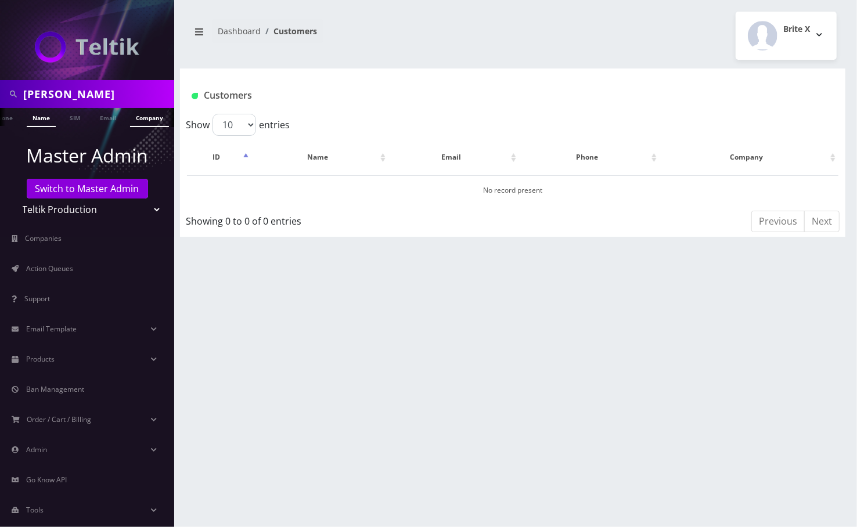
scroll to position [0, 16]
